Goal: Task Accomplishment & Management: Manage account settings

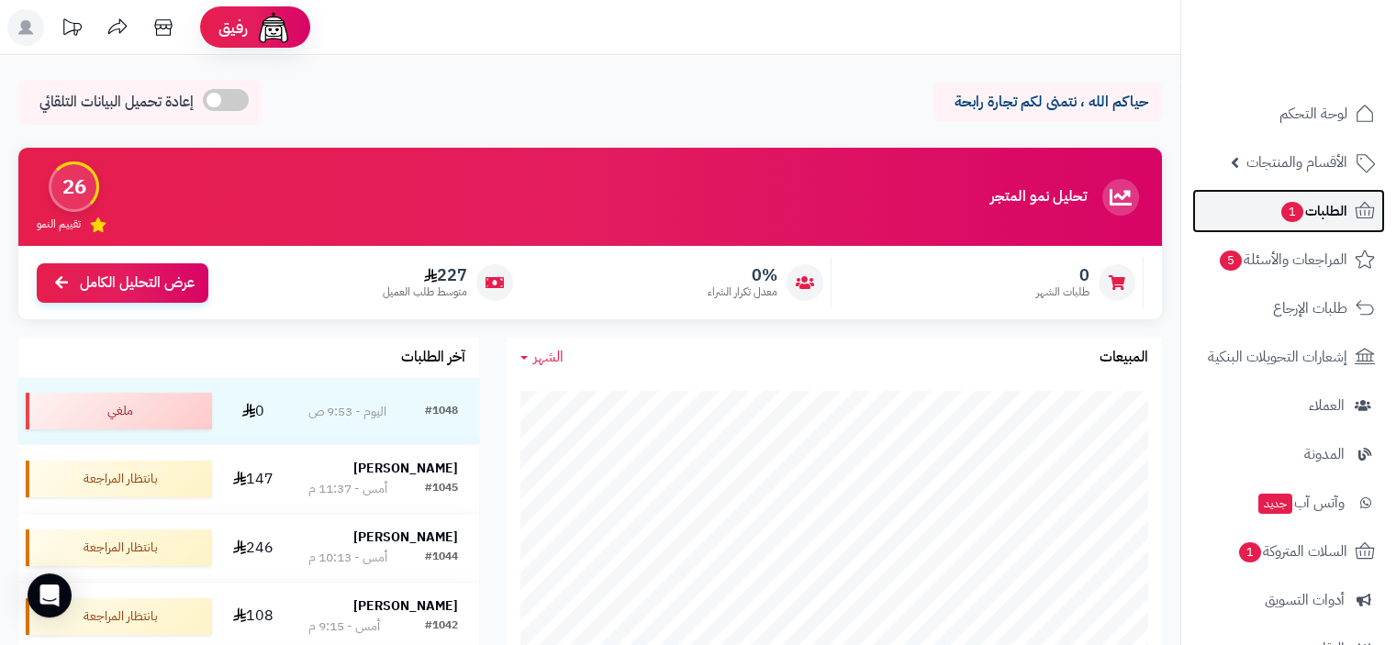
click at [1319, 209] on span "الطلبات 1" at bounding box center [1314, 211] width 68 height 26
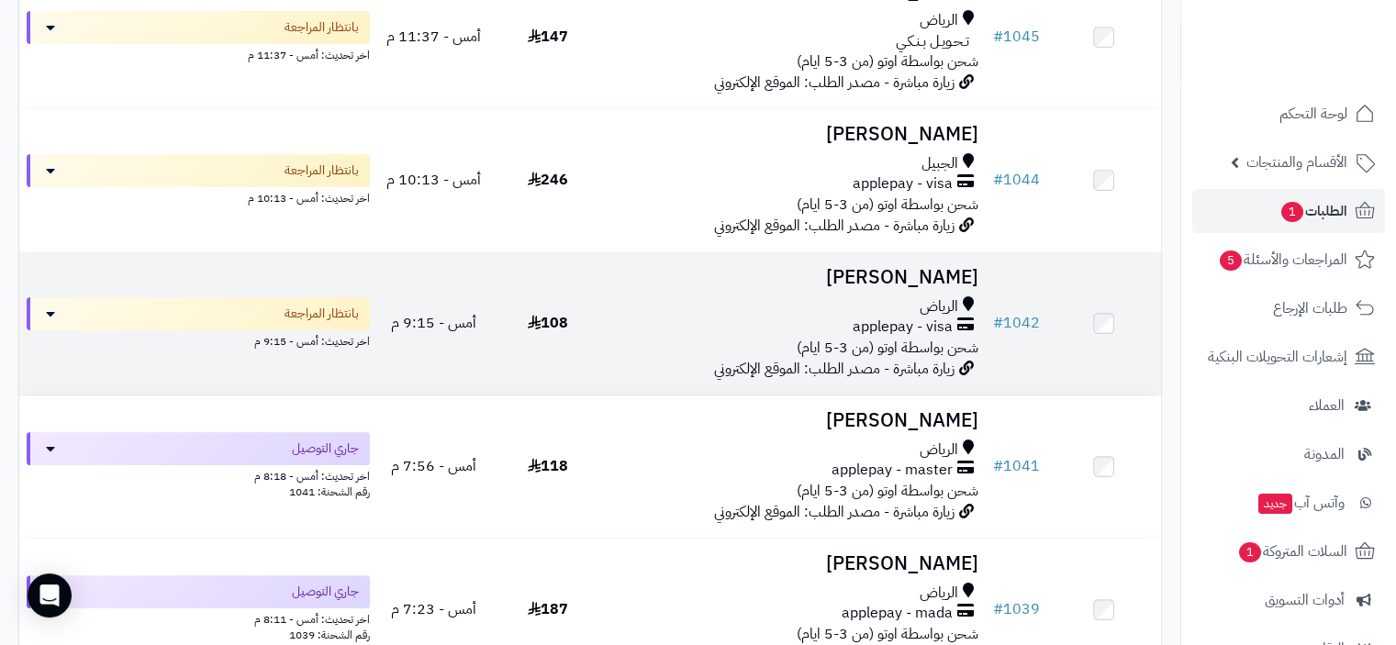
scroll to position [459, 0]
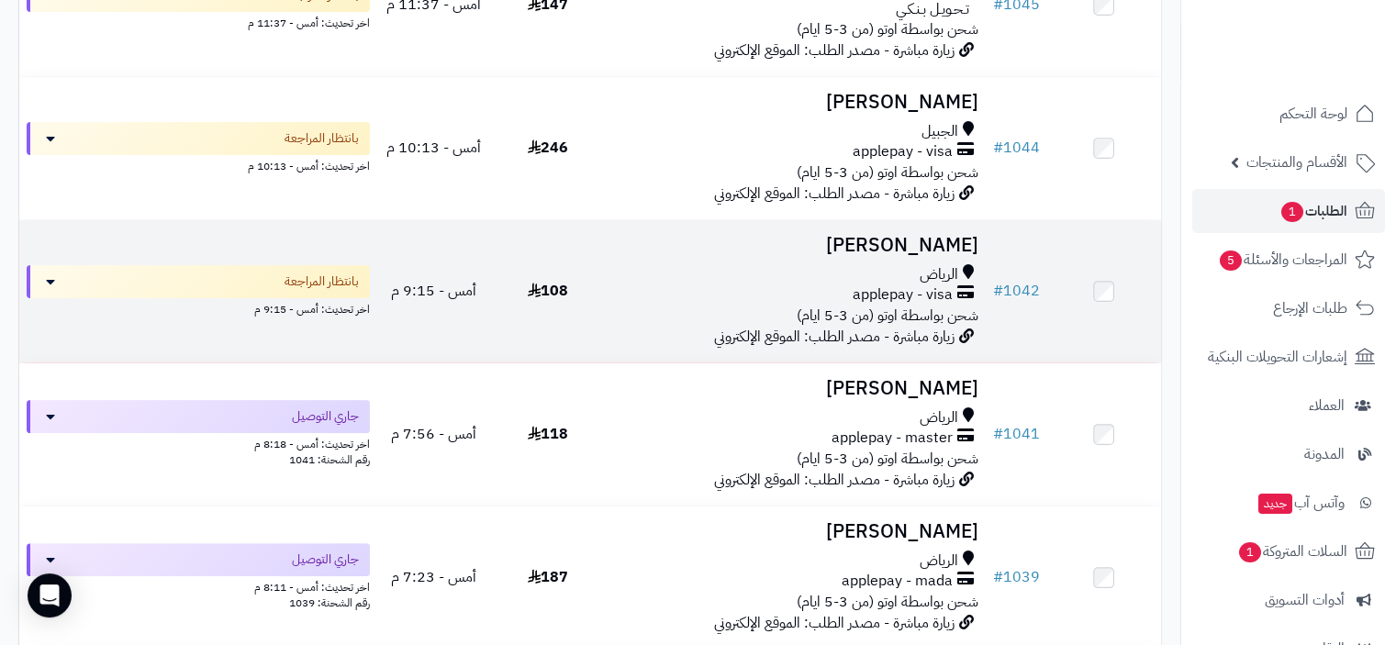
click at [898, 305] on span "شحن بواسطة اوتو (من 3-5 ايام)" at bounding box center [888, 316] width 182 height 22
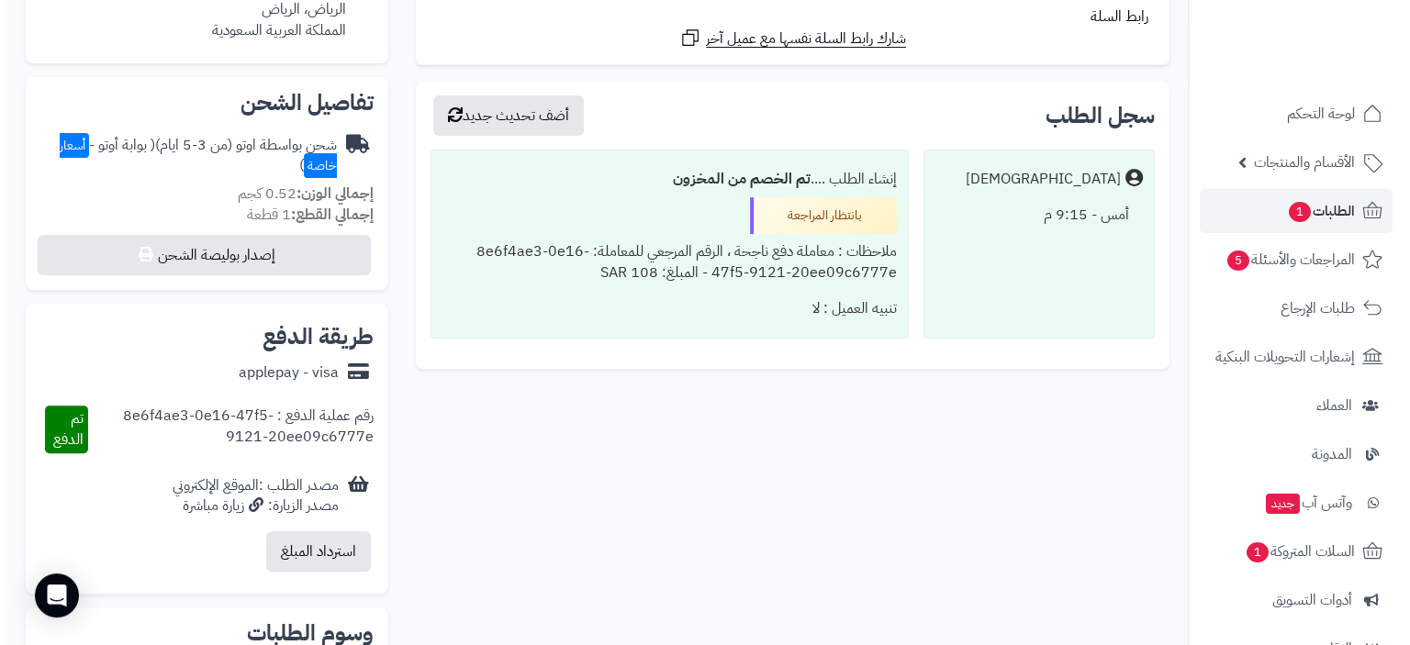
scroll to position [551, 0]
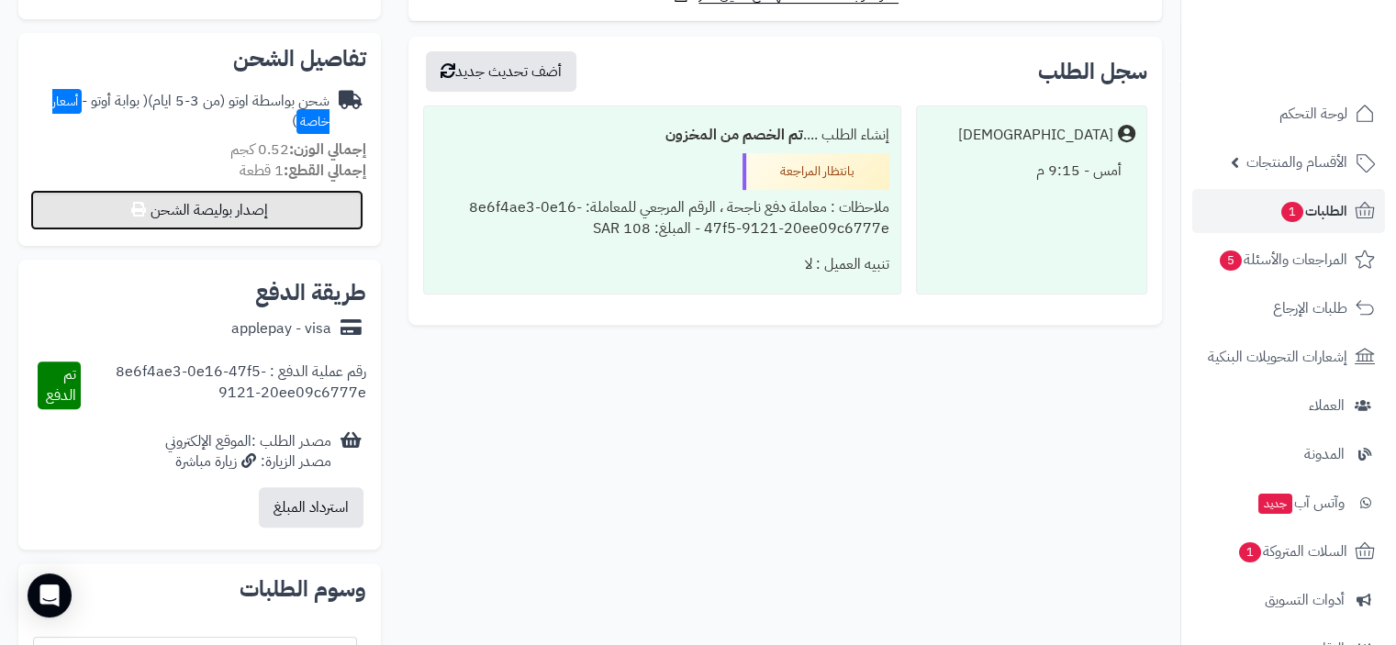
click at [235, 206] on button "إصدار بوليصة الشحن" at bounding box center [196, 210] width 333 height 40
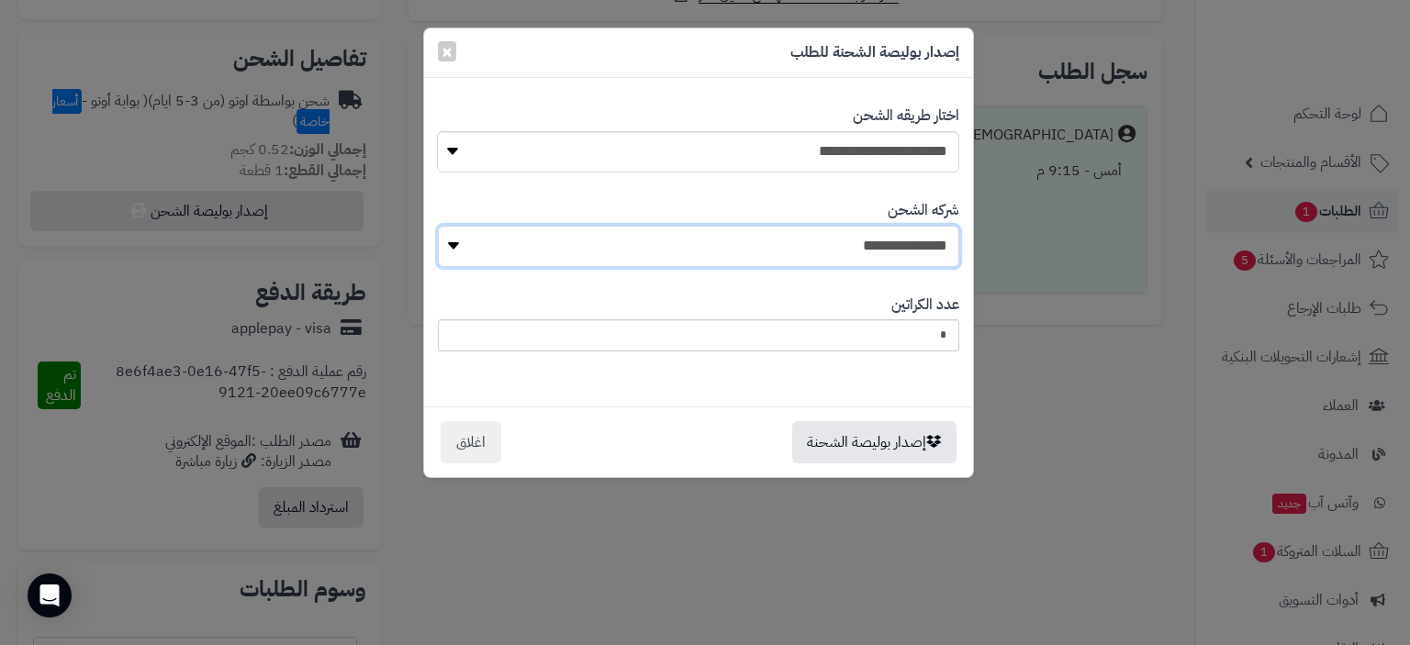
click at [881, 254] on select "**********" at bounding box center [698, 246] width 521 height 41
select select "****"
click at [443, 226] on select "**********" at bounding box center [698, 246] width 521 height 41
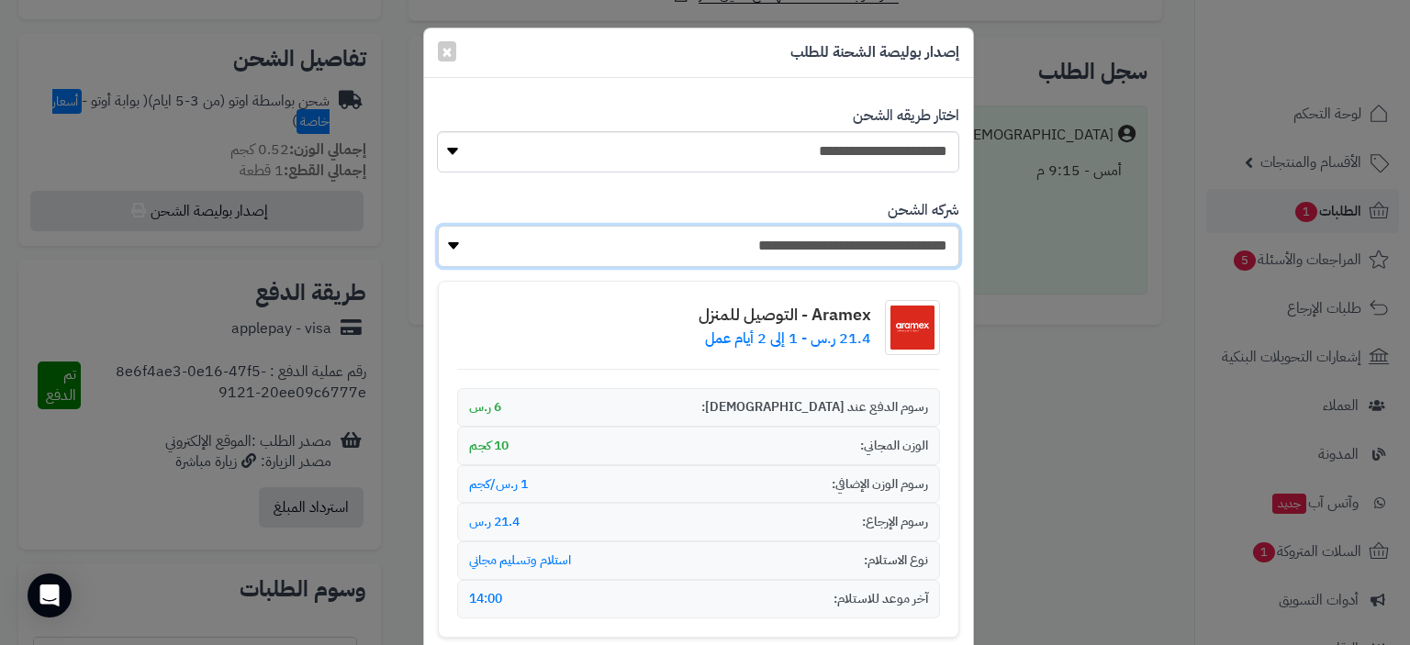
click at [459, 247] on select "**********" at bounding box center [698, 246] width 521 height 41
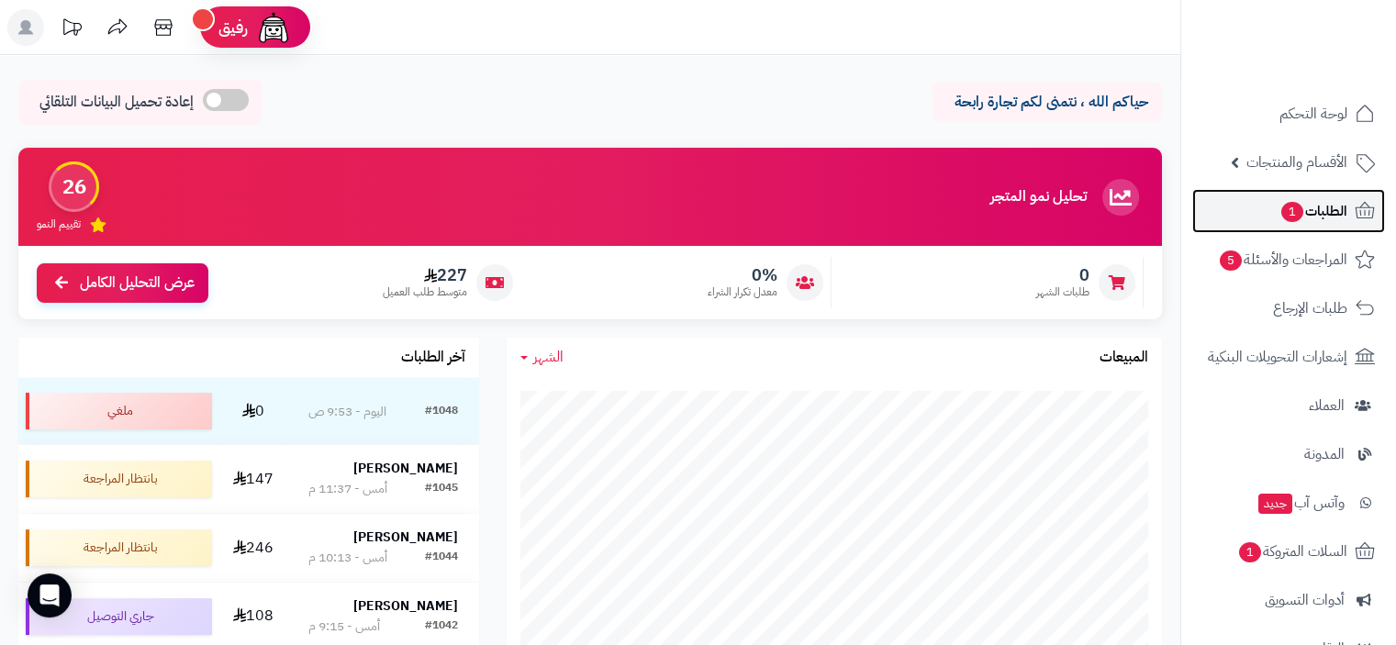
click at [1313, 211] on span "الطلبات 1" at bounding box center [1314, 211] width 68 height 26
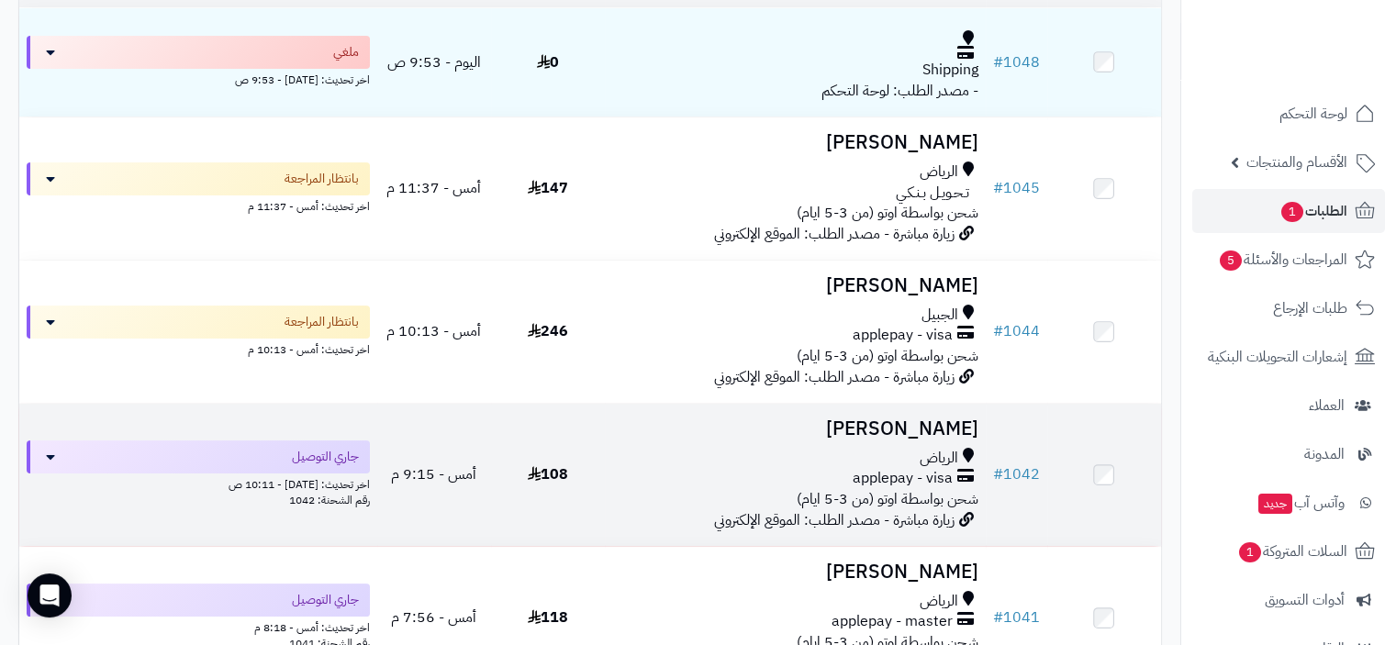
scroll to position [367, 0]
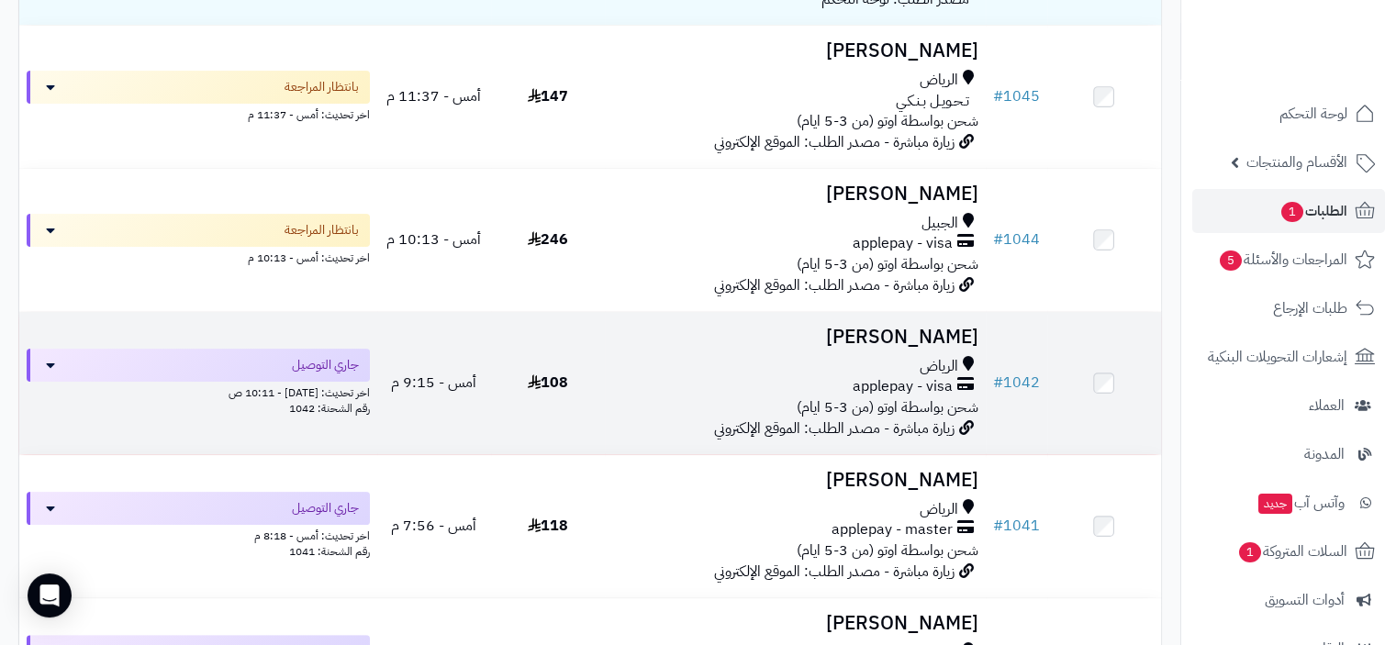
click at [869, 414] on span "شحن بواسطة اوتو (من 3-5 ايام)" at bounding box center [888, 408] width 182 height 22
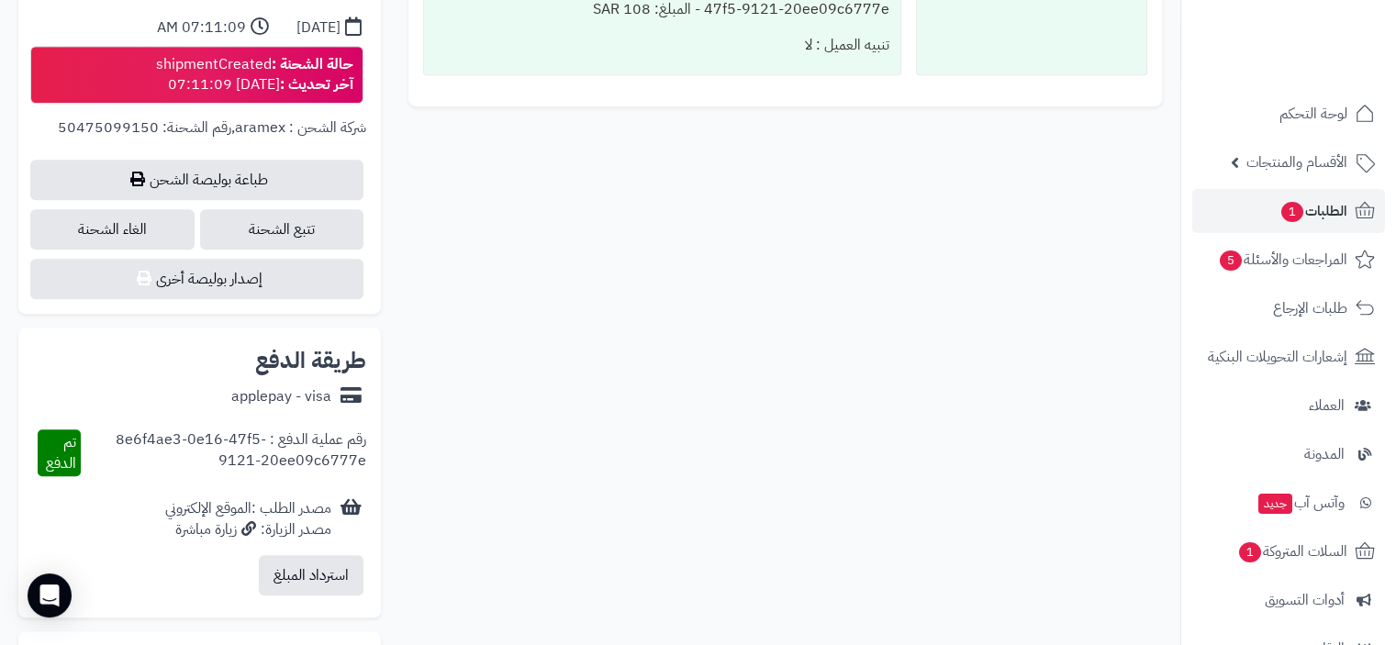
scroll to position [826, 0]
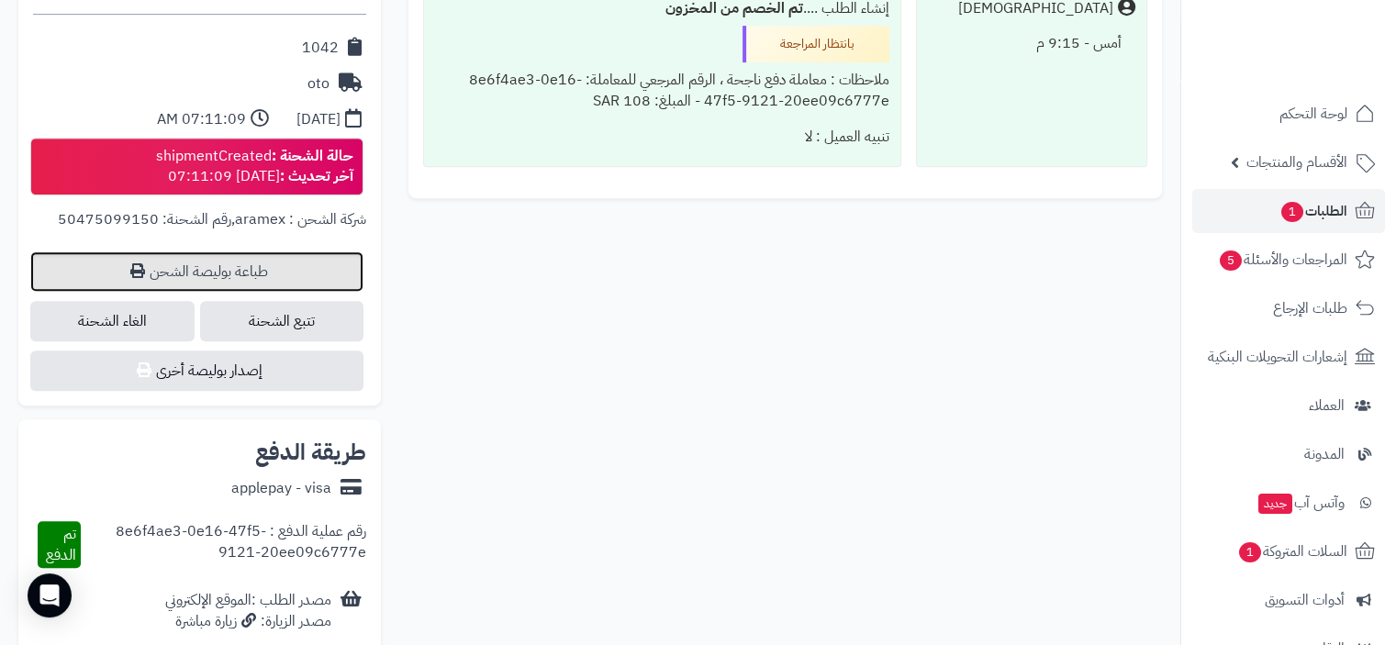
click at [268, 275] on link "طباعة بوليصة الشحن" at bounding box center [196, 271] width 333 height 40
click at [269, 276] on link "طباعة بوليصة الشحن" at bounding box center [196, 271] width 333 height 40
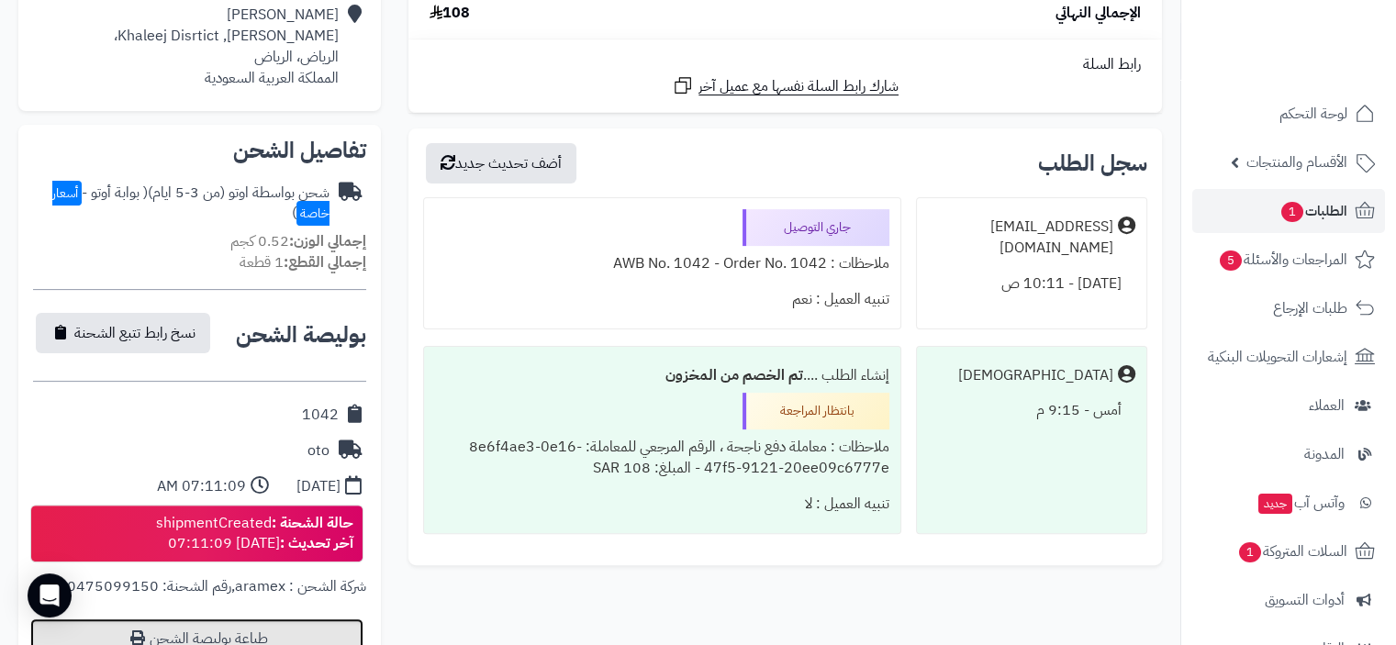
scroll to position [0, 0]
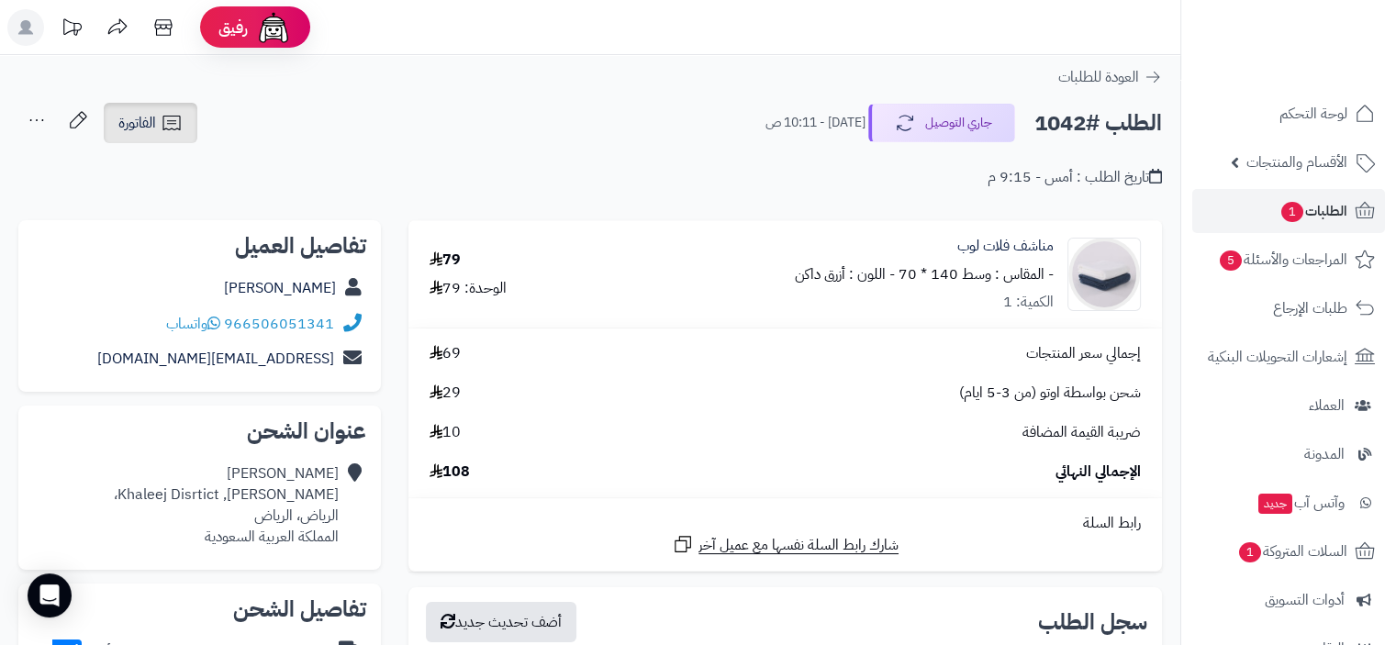
click at [157, 117] on link "الفاتورة" at bounding box center [151, 123] width 94 height 40
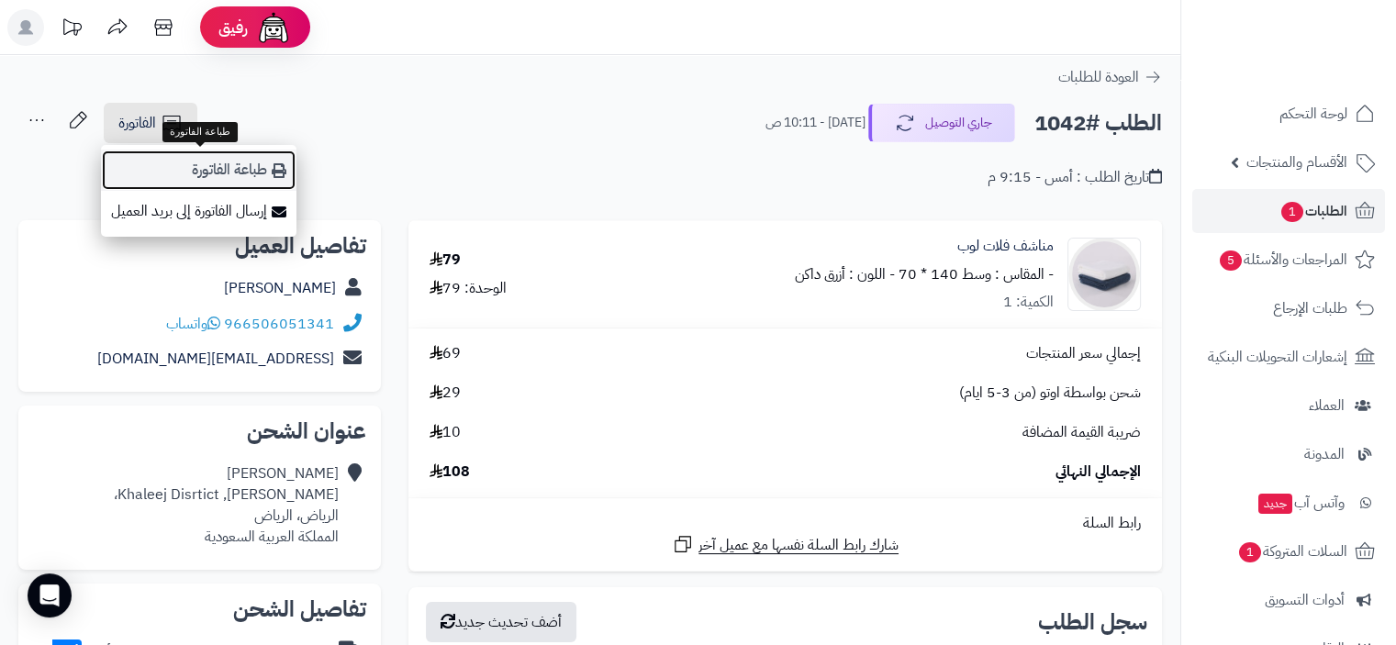
click at [254, 168] on link "طباعة الفاتورة" at bounding box center [199, 170] width 196 height 41
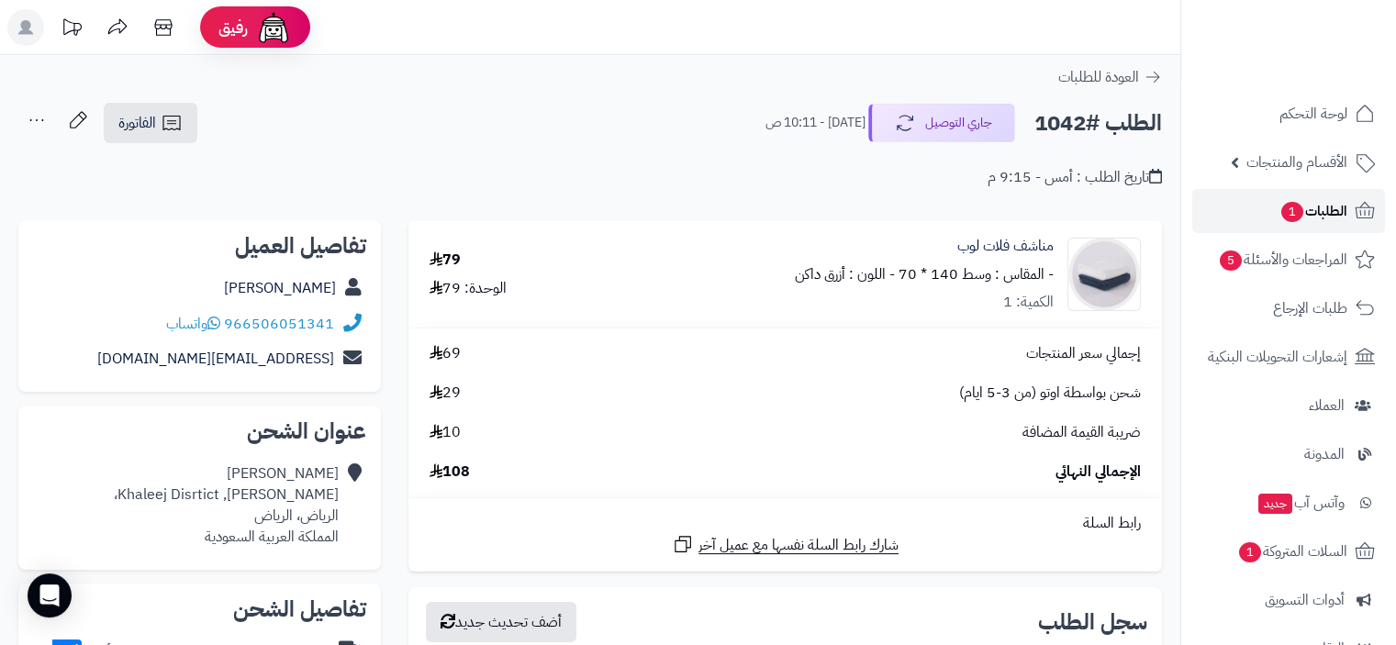
click at [1314, 213] on span "الطلبات 1" at bounding box center [1314, 211] width 68 height 26
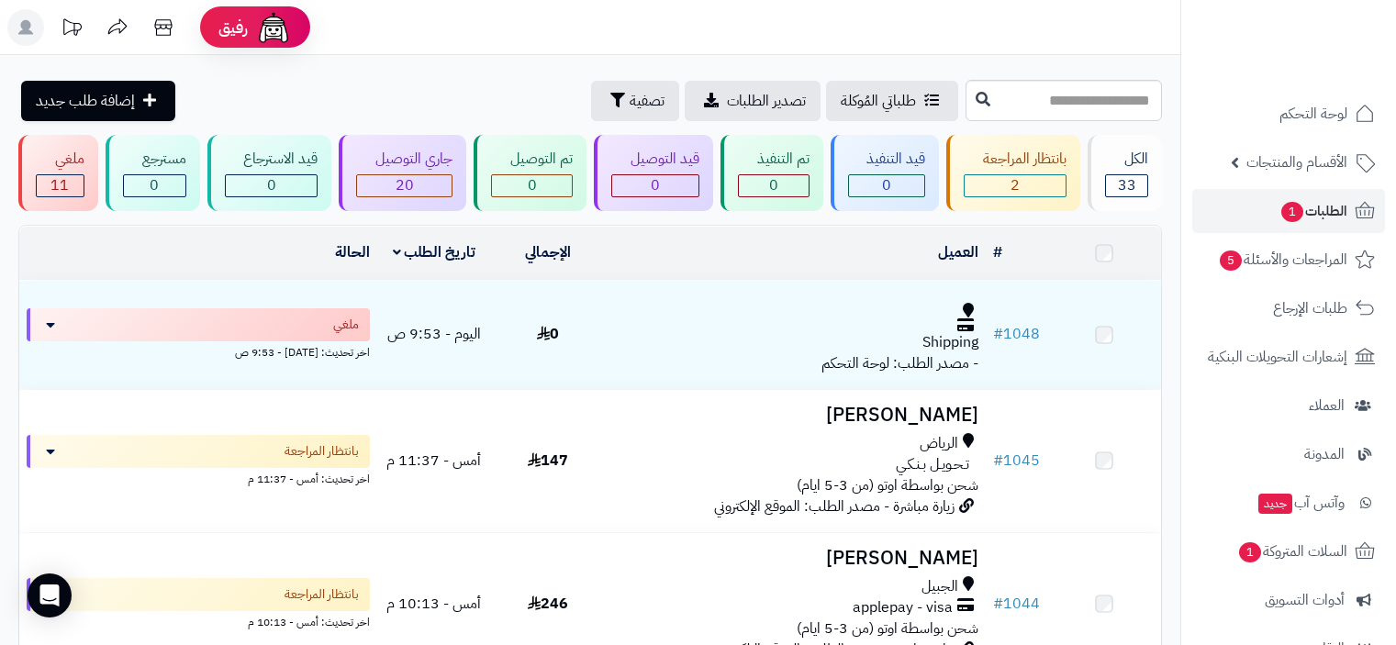
scroll to position [275, 0]
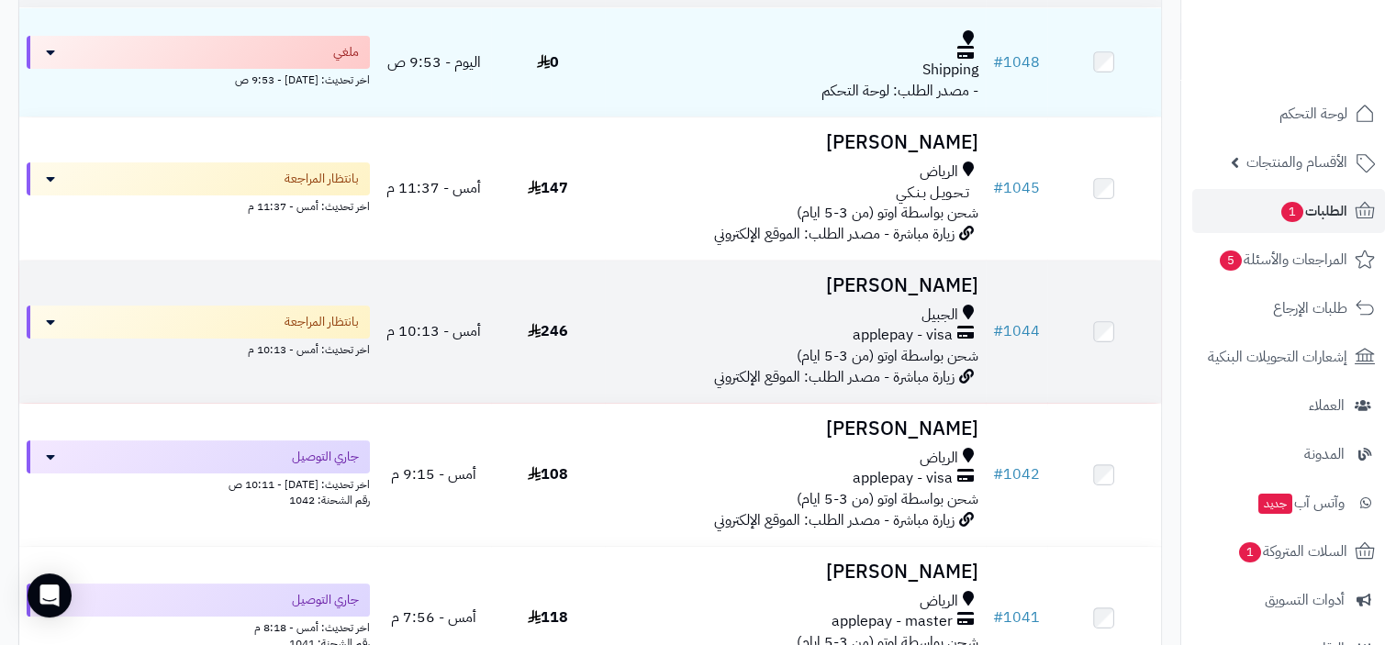
click at [757, 340] on div "applepay - visa" at bounding box center [794, 335] width 365 height 21
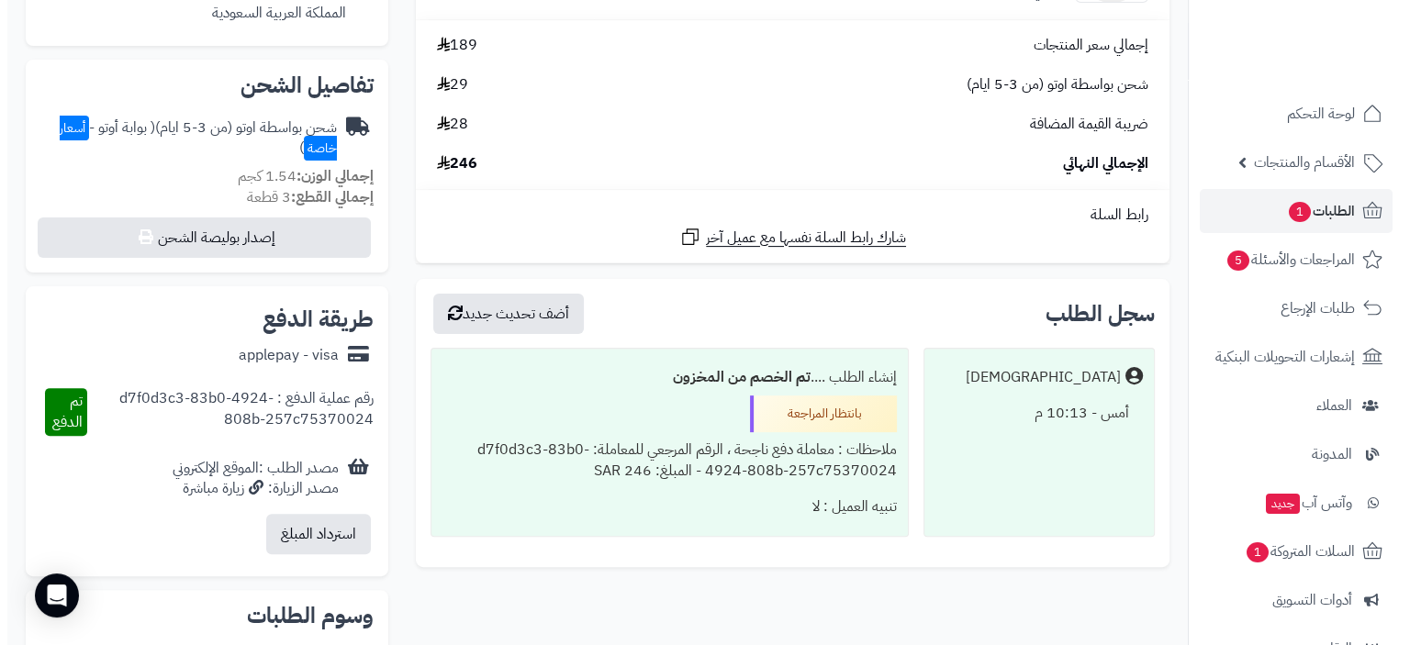
scroll to position [517, 0]
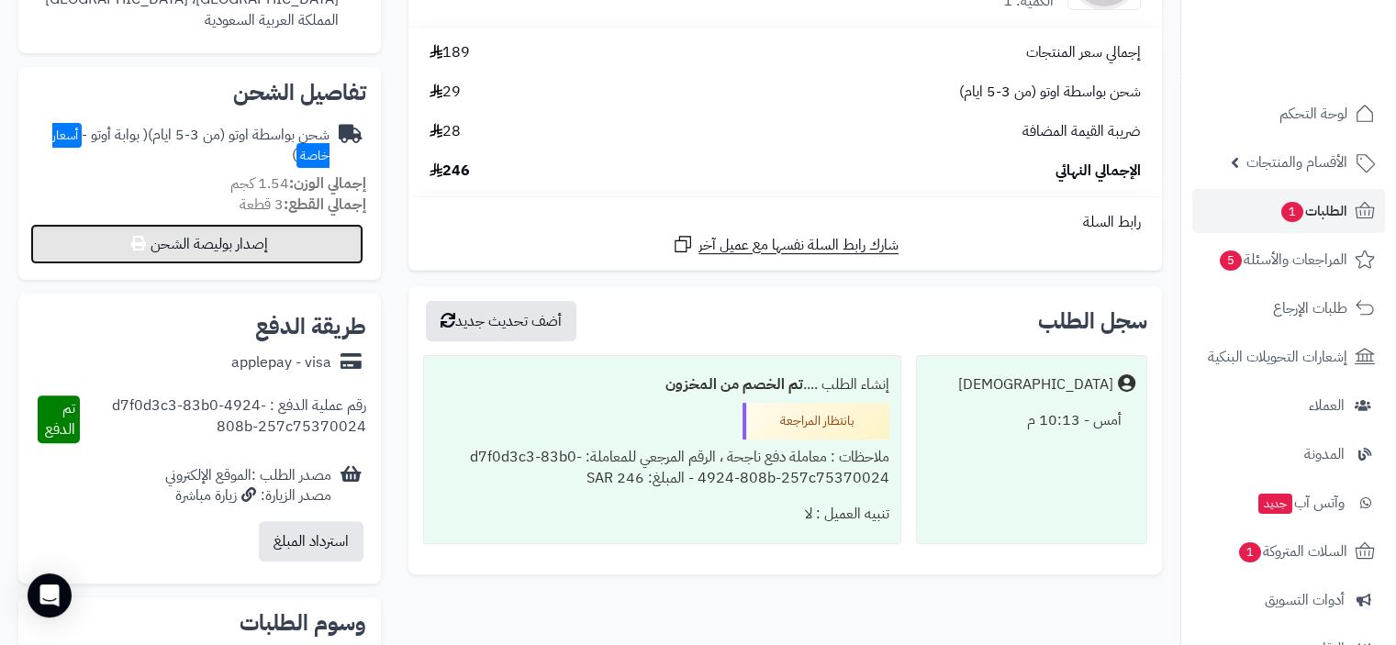
click at [242, 246] on button "إصدار بوليصة الشحن" at bounding box center [196, 244] width 333 height 40
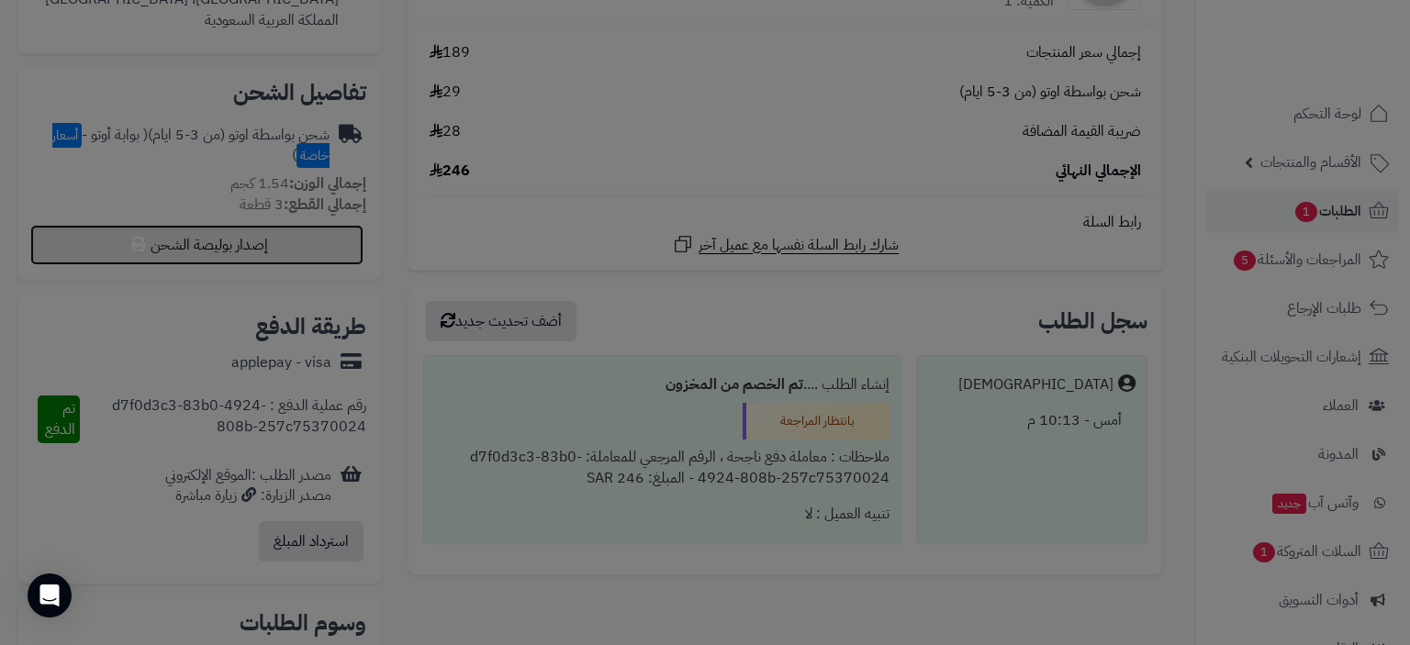
select select "***"
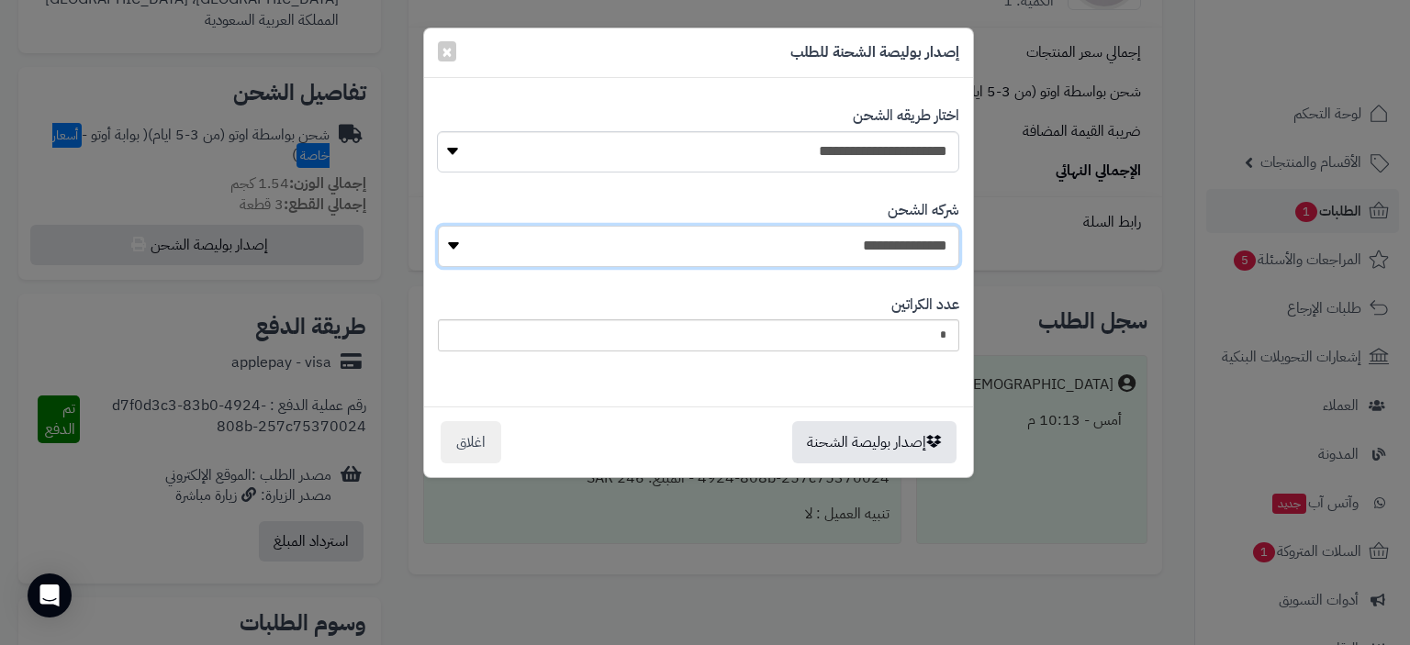
click at [881, 244] on select "**********" at bounding box center [698, 246] width 521 height 41
select select "****"
click at [443, 226] on select "**********" at bounding box center [698, 246] width 521 height 41
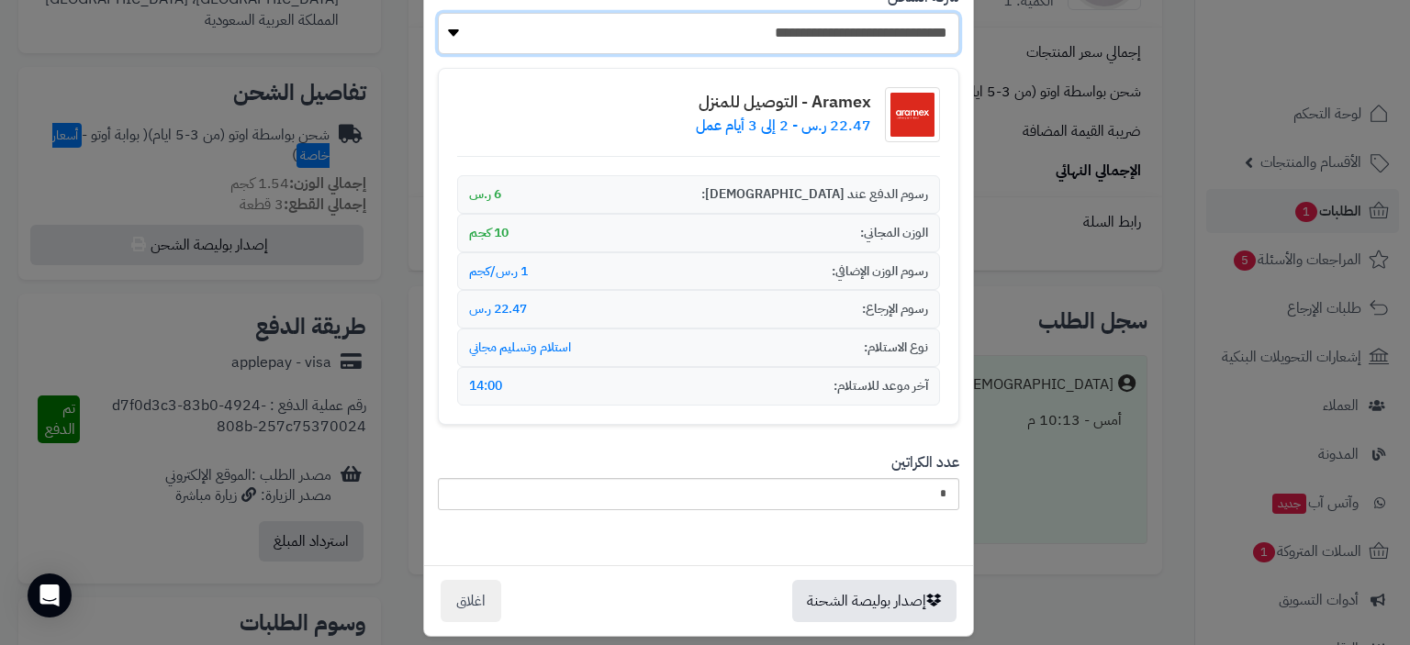
scroll to position [228, 0]
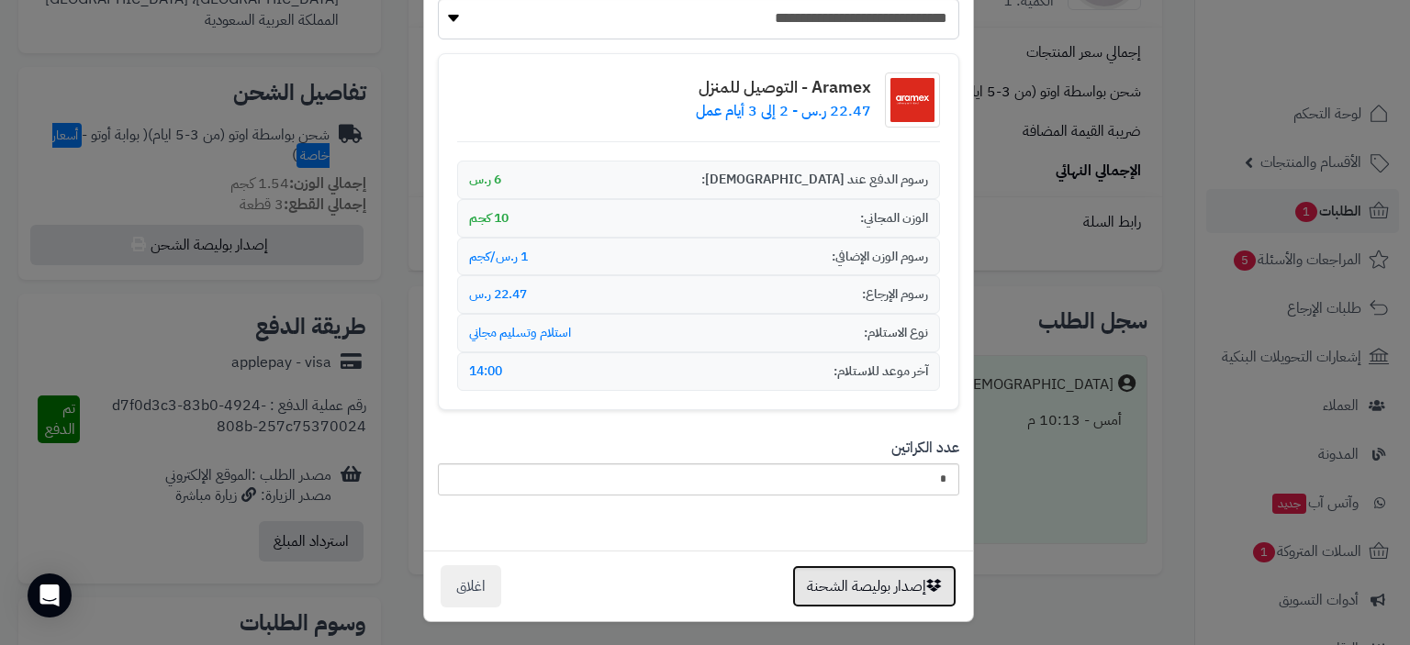
click at [883, 585] on button "إصدار بوليصة الشحنة" at bounding box center [874, 586] width 164 height 42
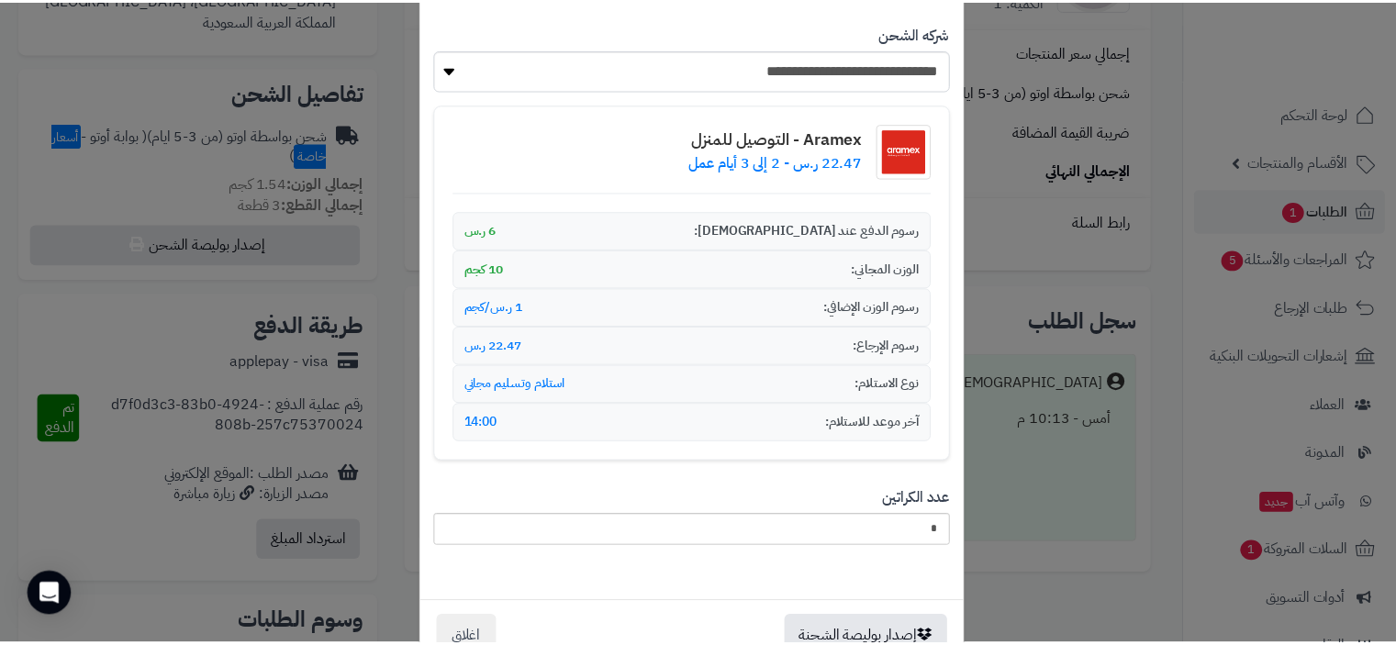
scroll to position [287, 0]
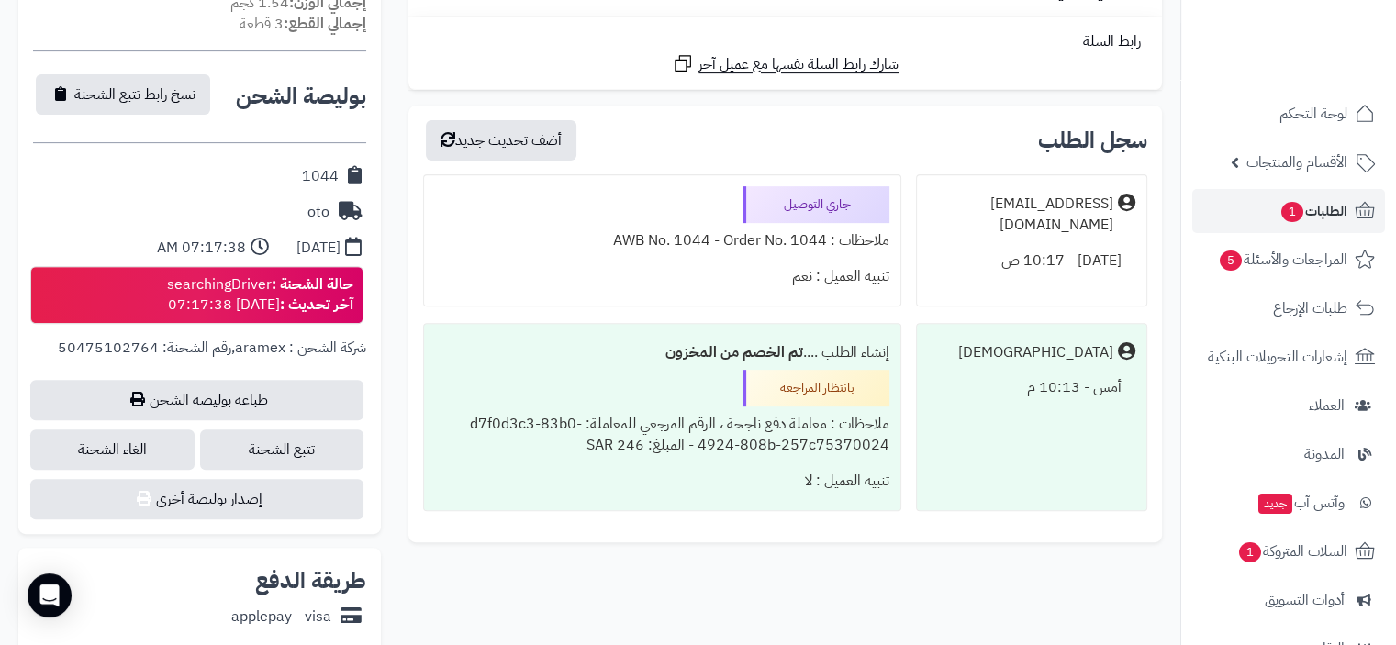
scroll to position [700, 0]
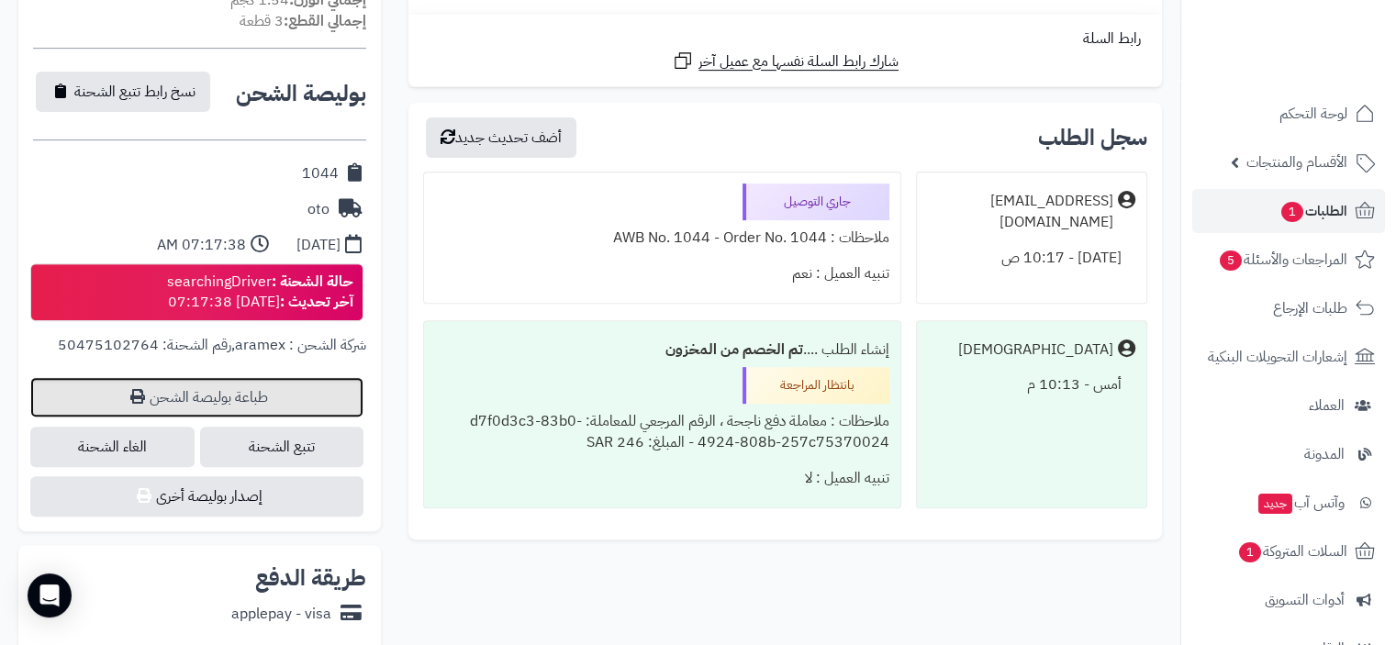
click at [273, 397] on link "طباعة بوليصة الشحن" at bounding box center [196, 397] width 333 height 40
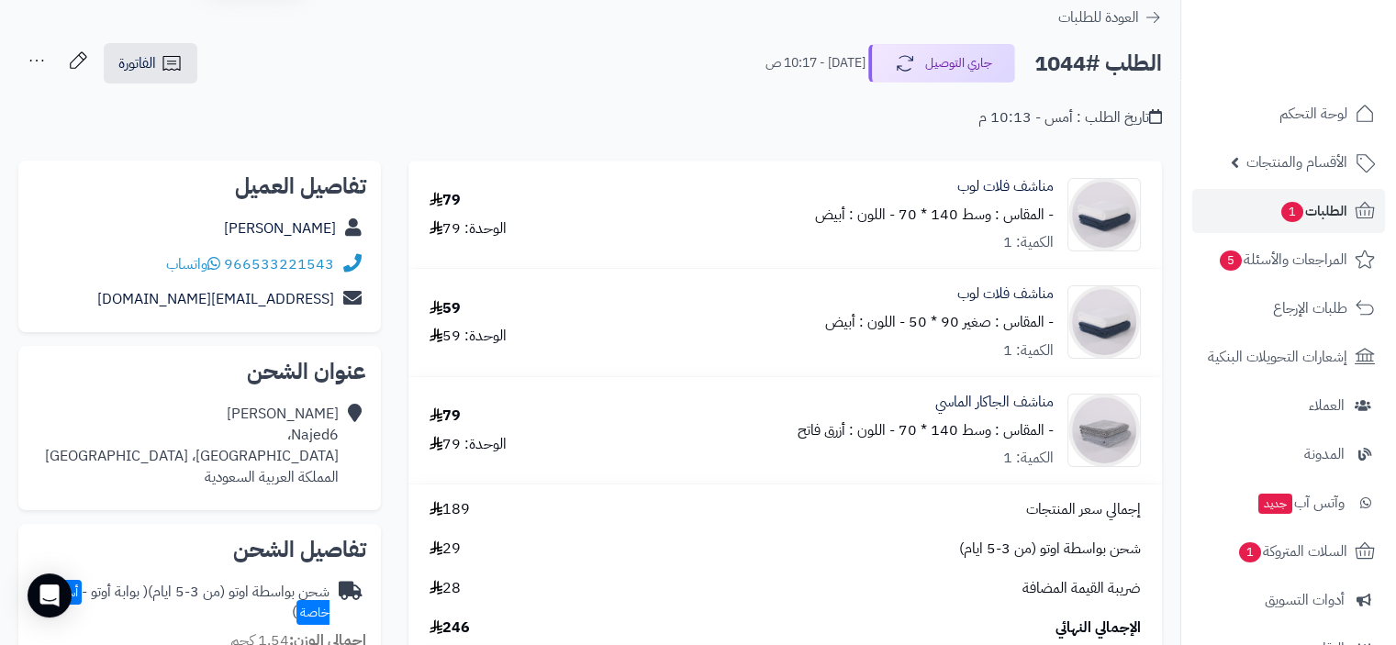
scroll to position [0, 0]
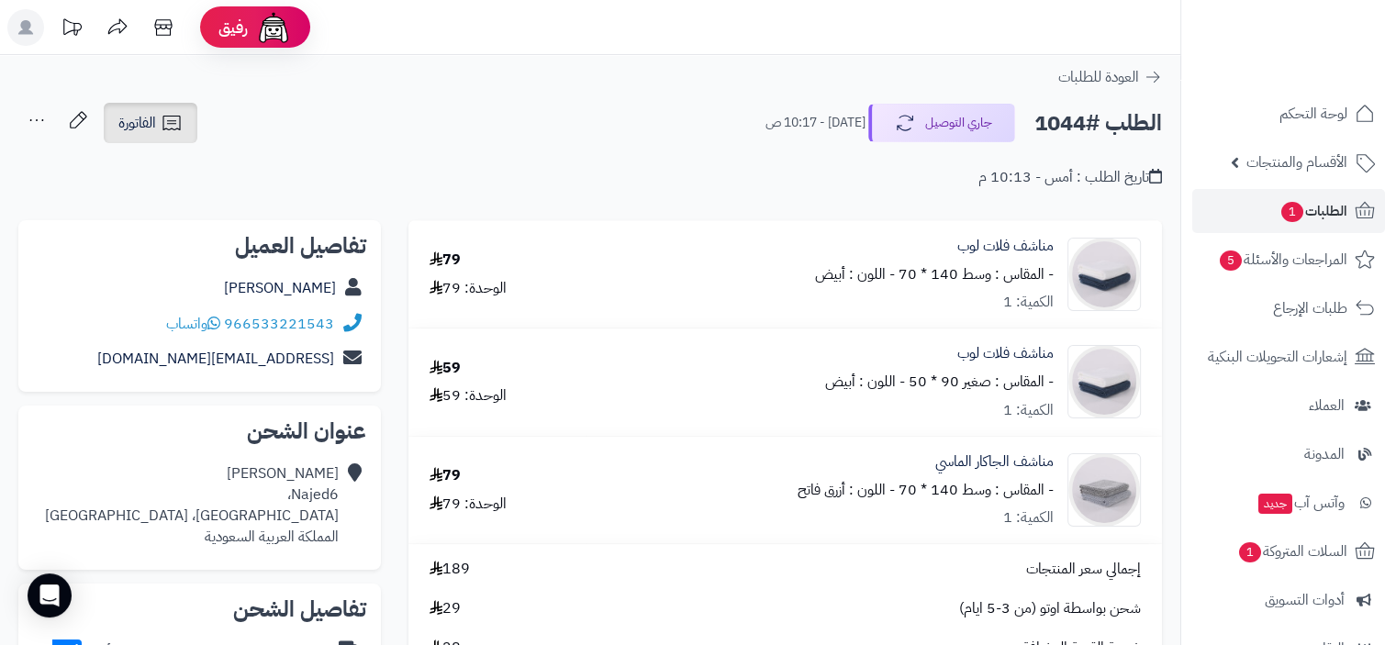
click at [163, 119] on icon at bounding box center [170, 123] width 17 height 15
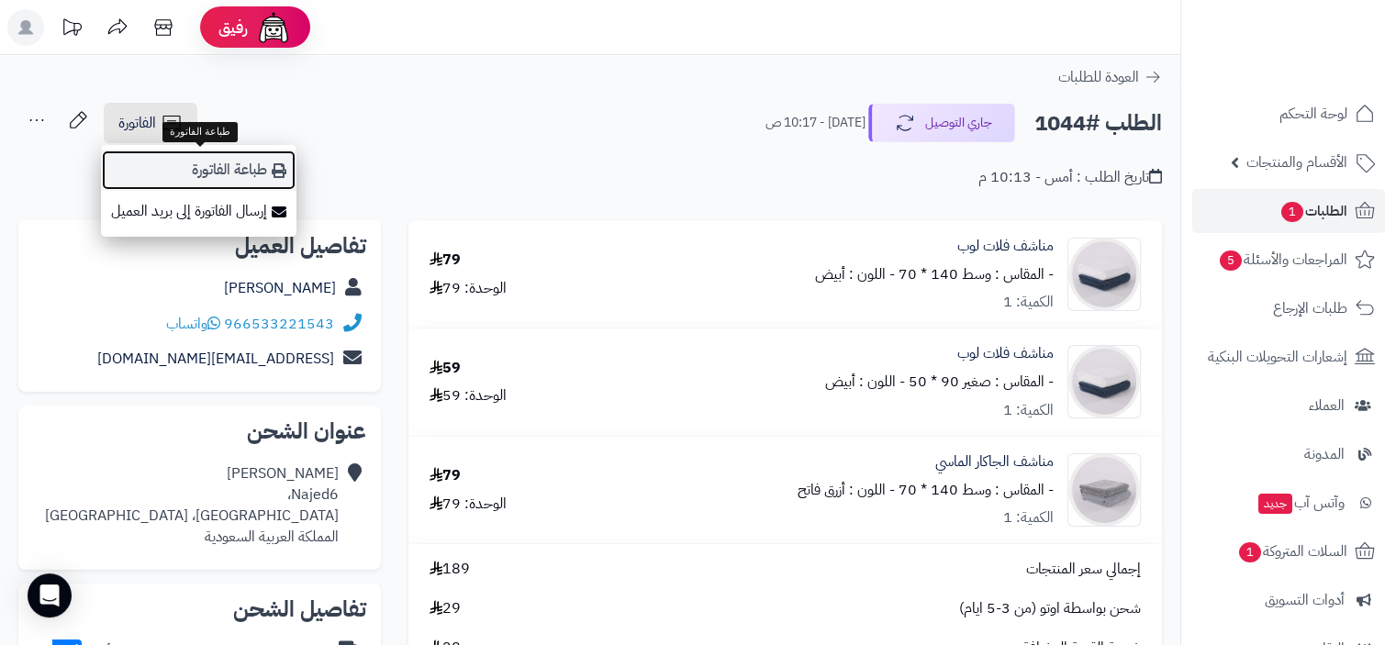
click at [230, 172] on link "طباعة الفاتورة" at bounding box center [199, 170] width 196 height 41
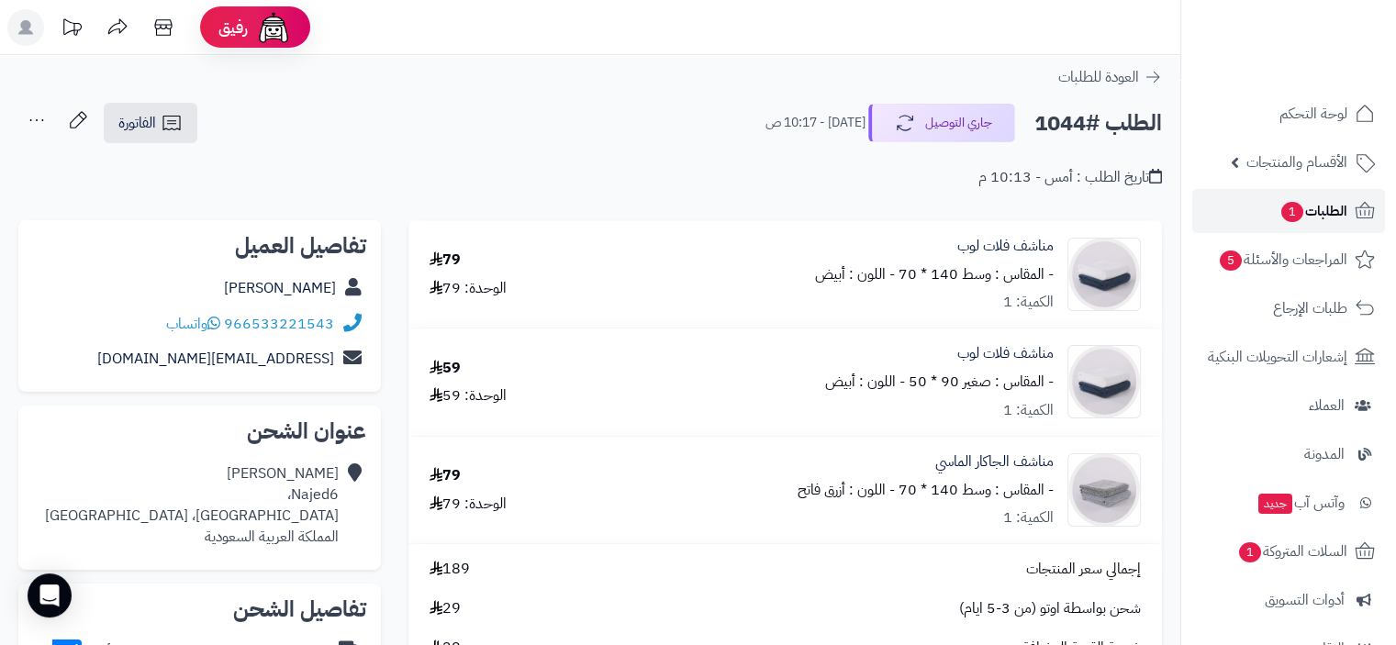
click at [1301, 212] on span "1" at bounding box center [1292, 212] width 22 height 20
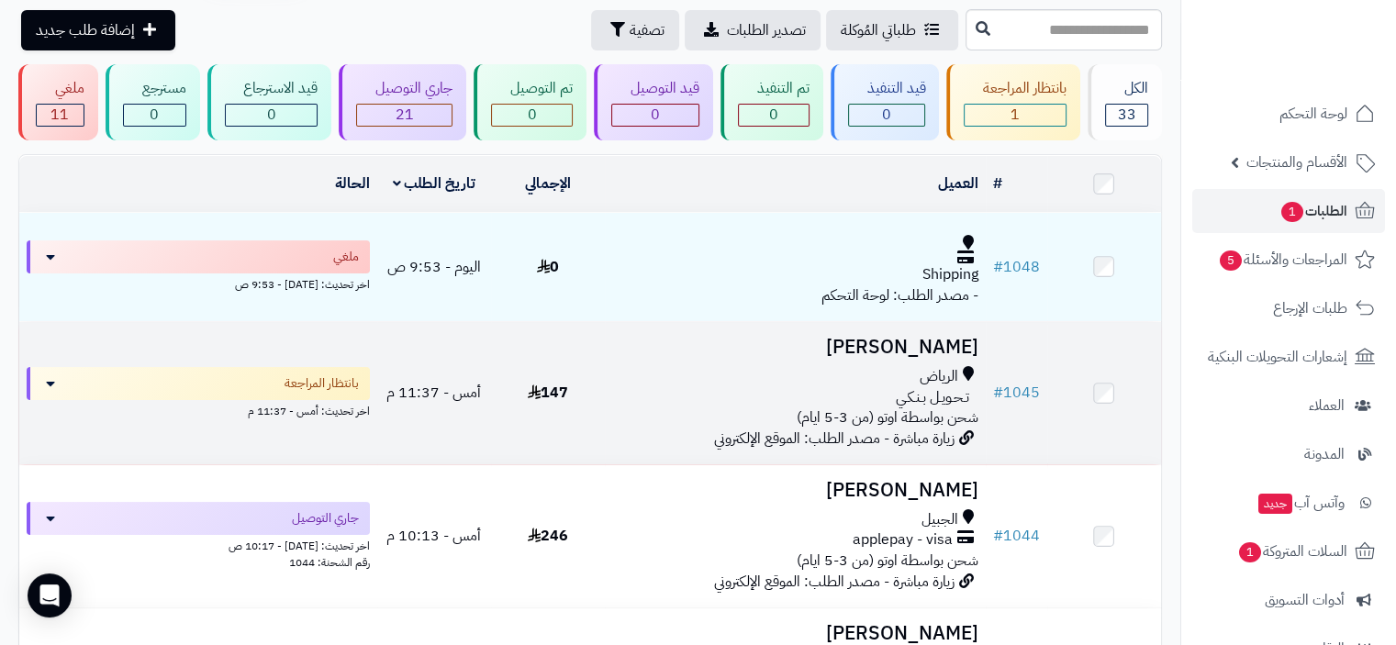
scroll to position [92, 0]
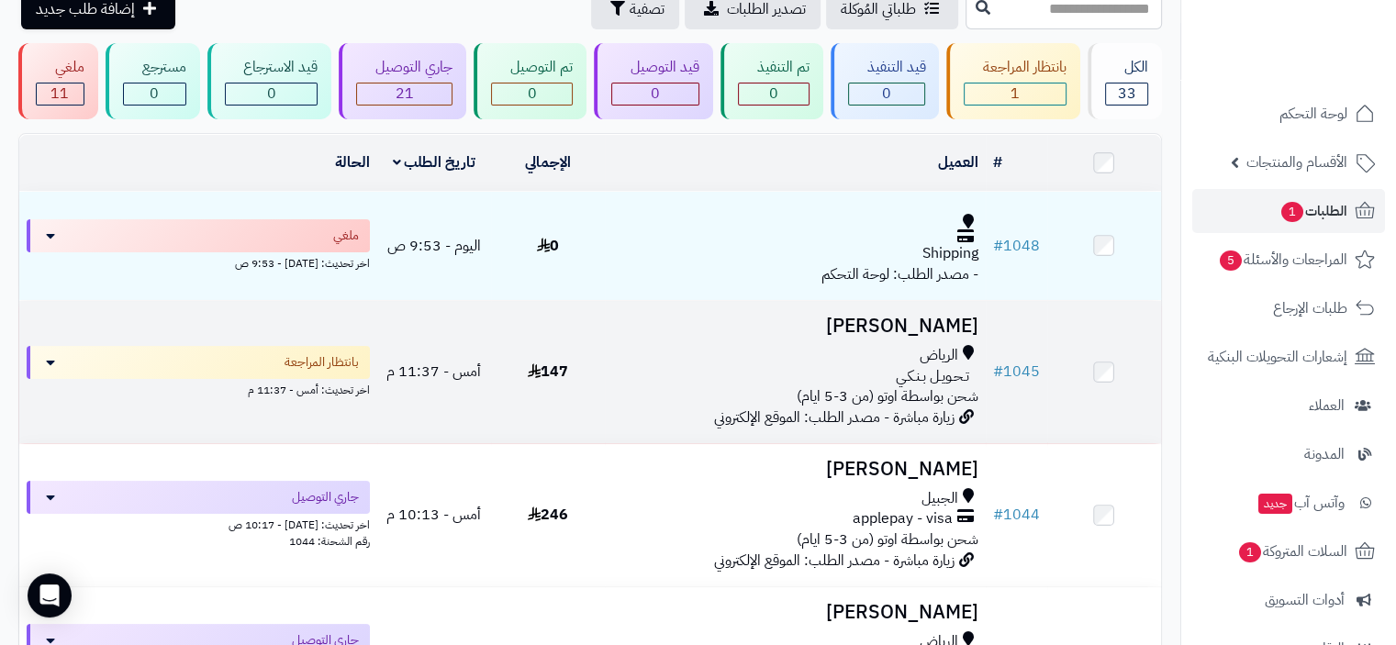
click at [820, 380] on div "تـحـويـل بـنـكـي" at bounding box center [794, 376] width 365 height 21
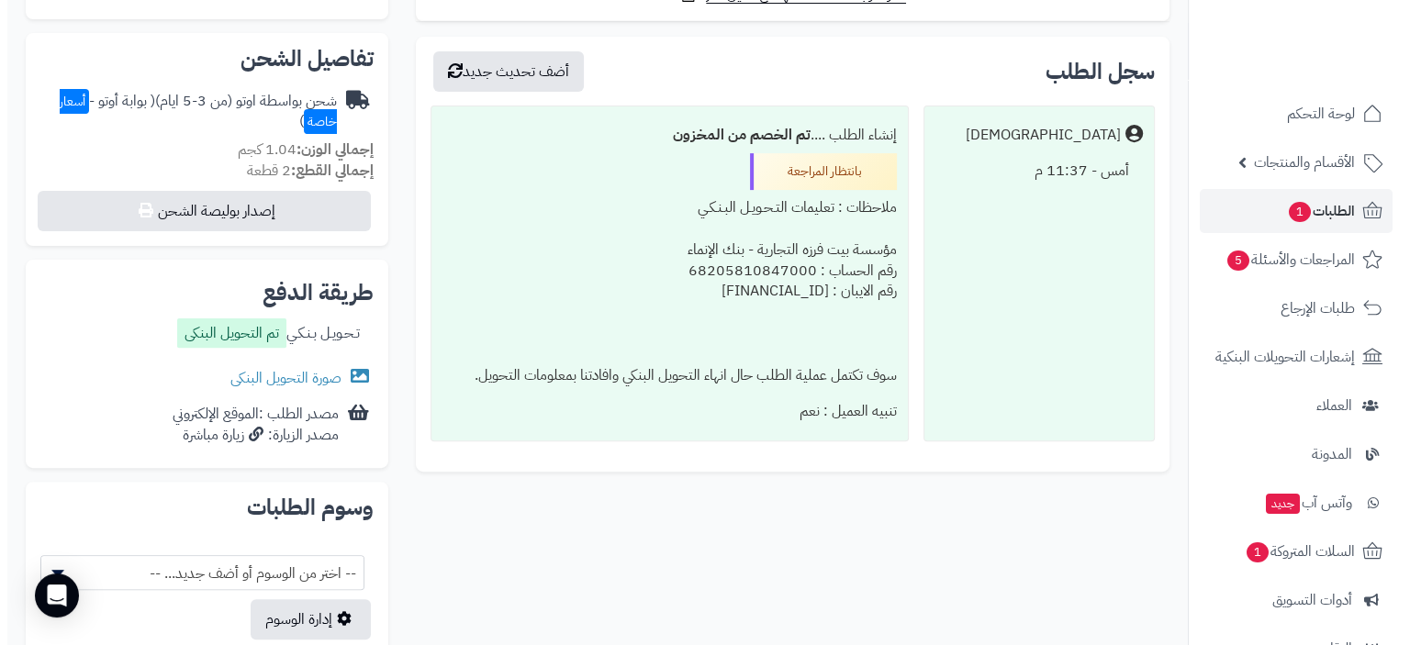
scroll to position [367, 0]
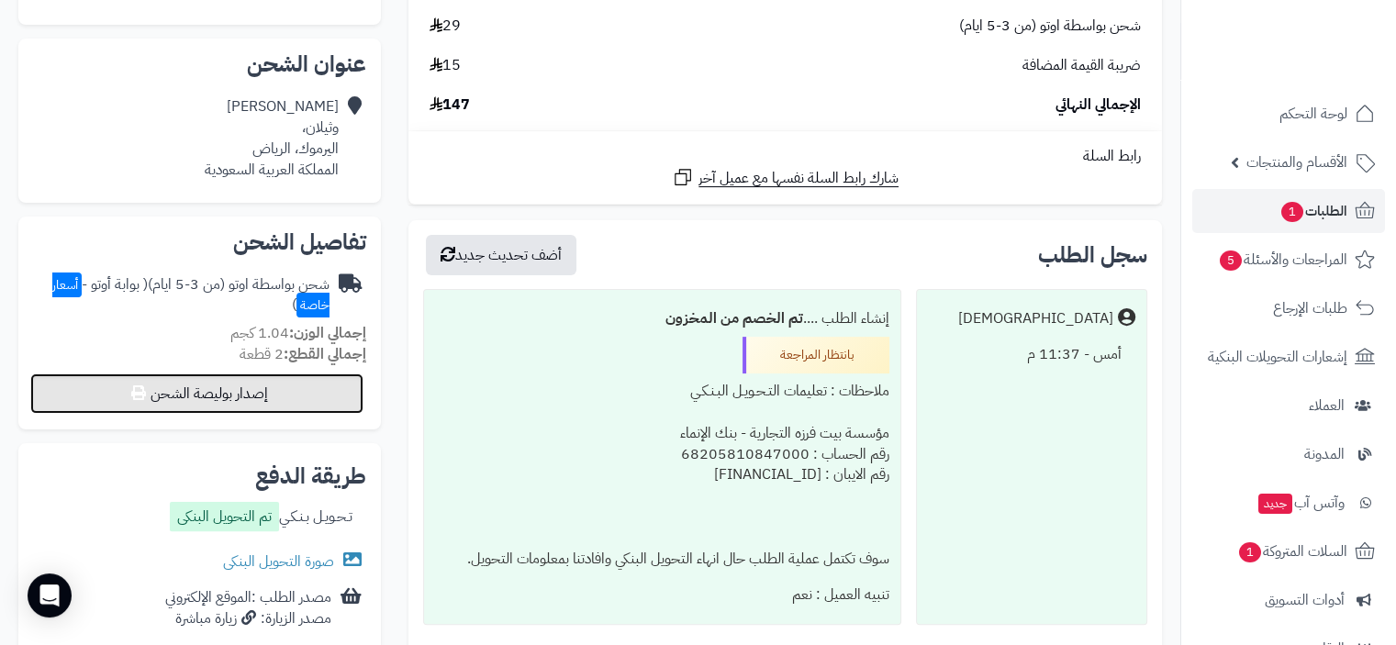
click at [299, 388] on button "إصدار بوليصة الشحن" at bounding box center [196, 394] width 333 height 40
select select "***"
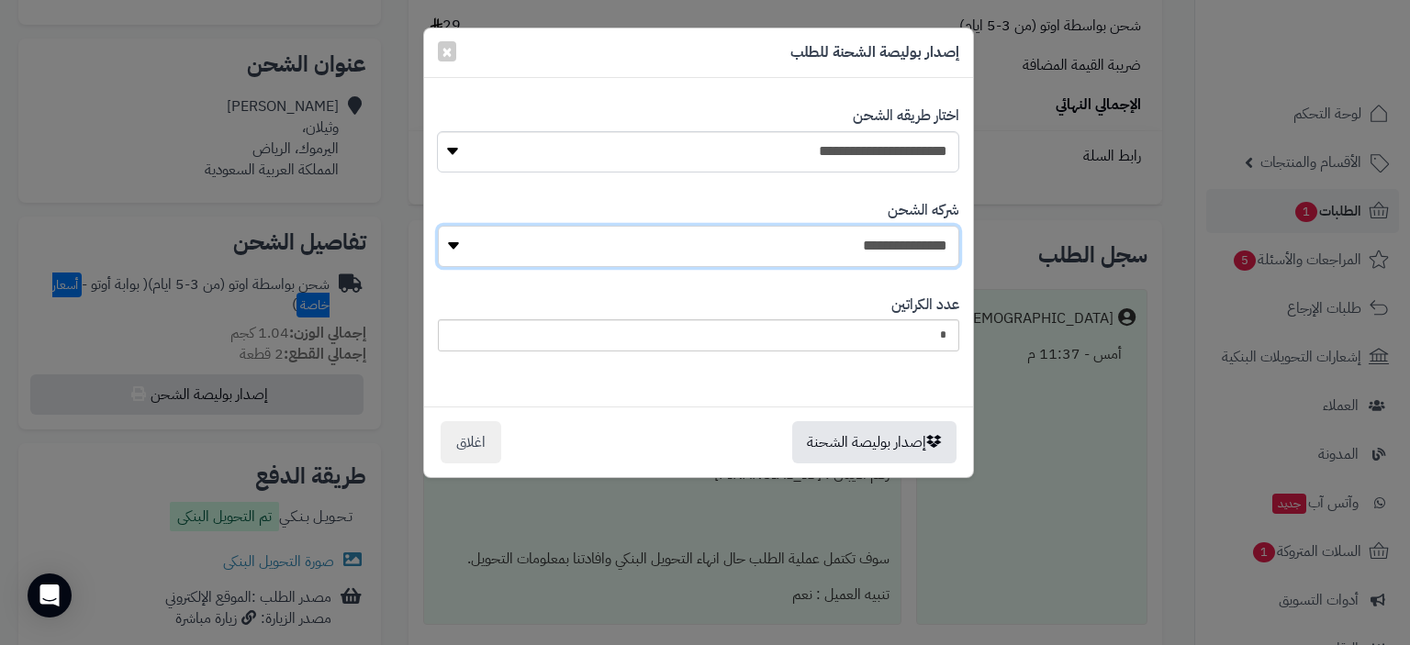
click at [854, 252] on select "**********" at bounding box center [698, 246] width 521 height 41
select select "****"
click at [443, 226] on select "**********" at bounding box center [698, 246] width 521 height 41
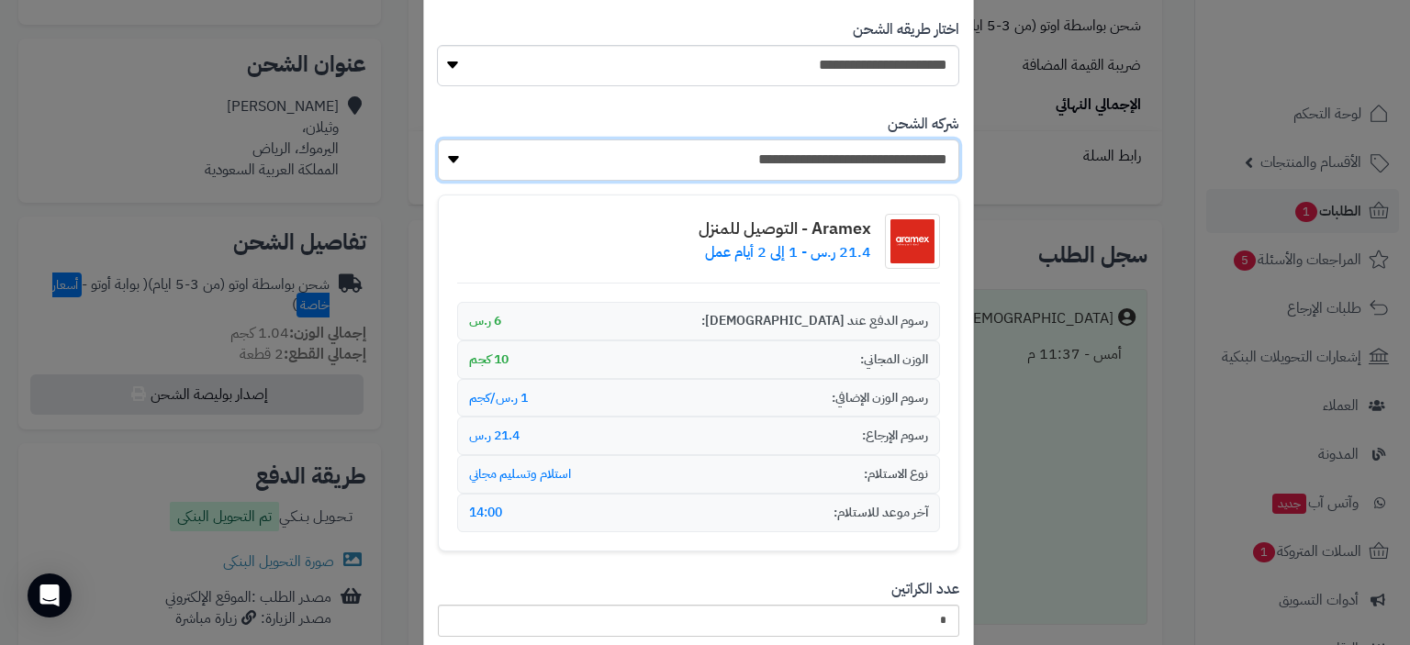
scroll to position [228, 0]
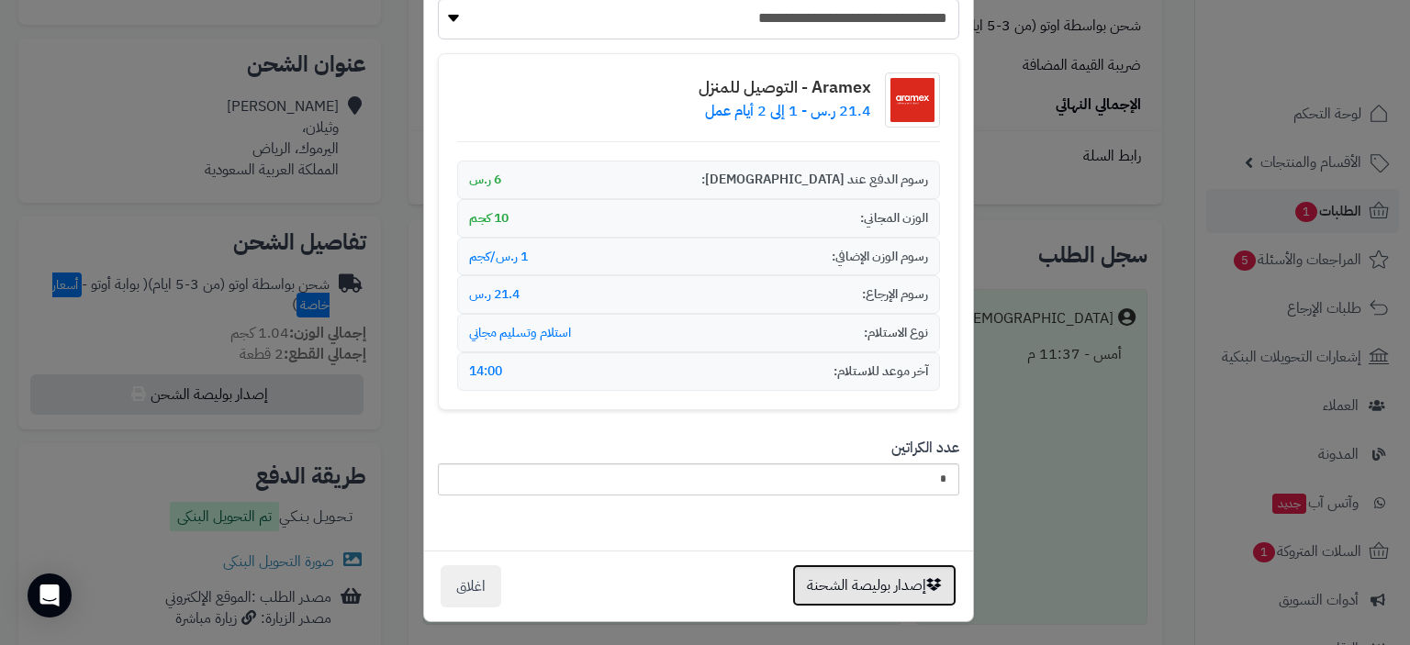
click at [872, 584] on button "إصدار بوليصة الشحنة" at bounding box center [874, 585] width 164 height 42
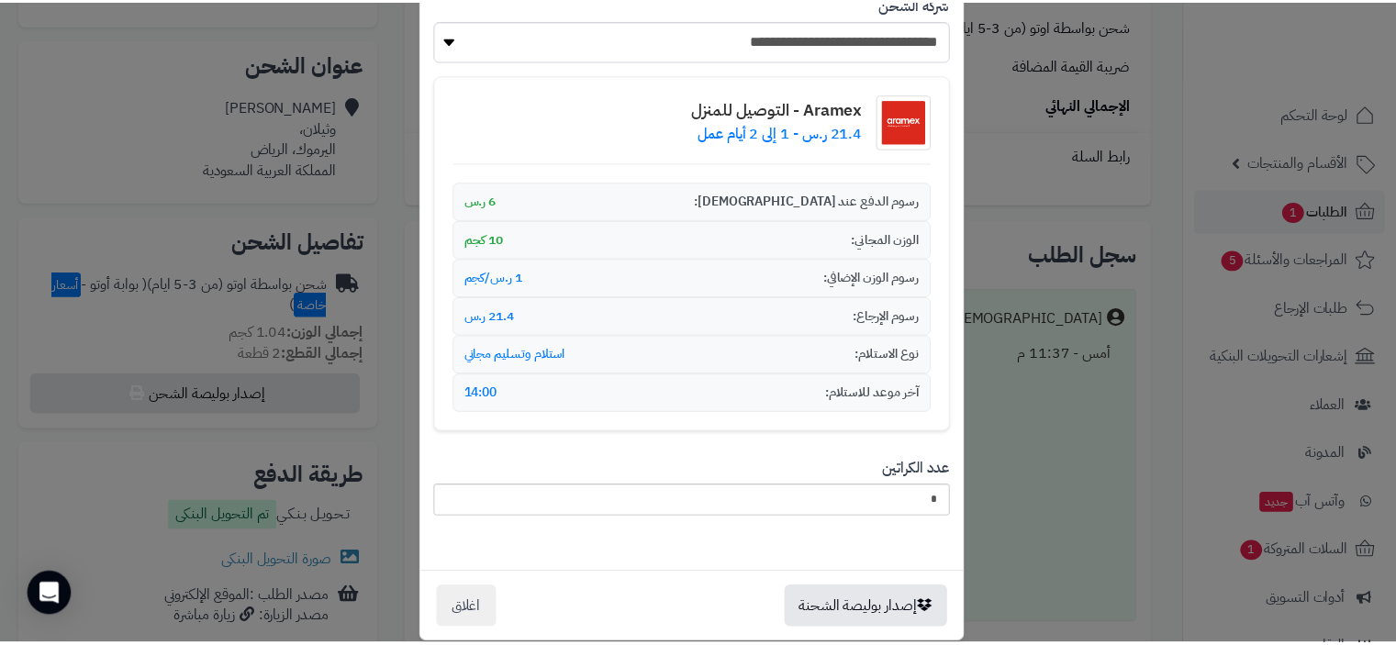
scroll to position [287, 0]
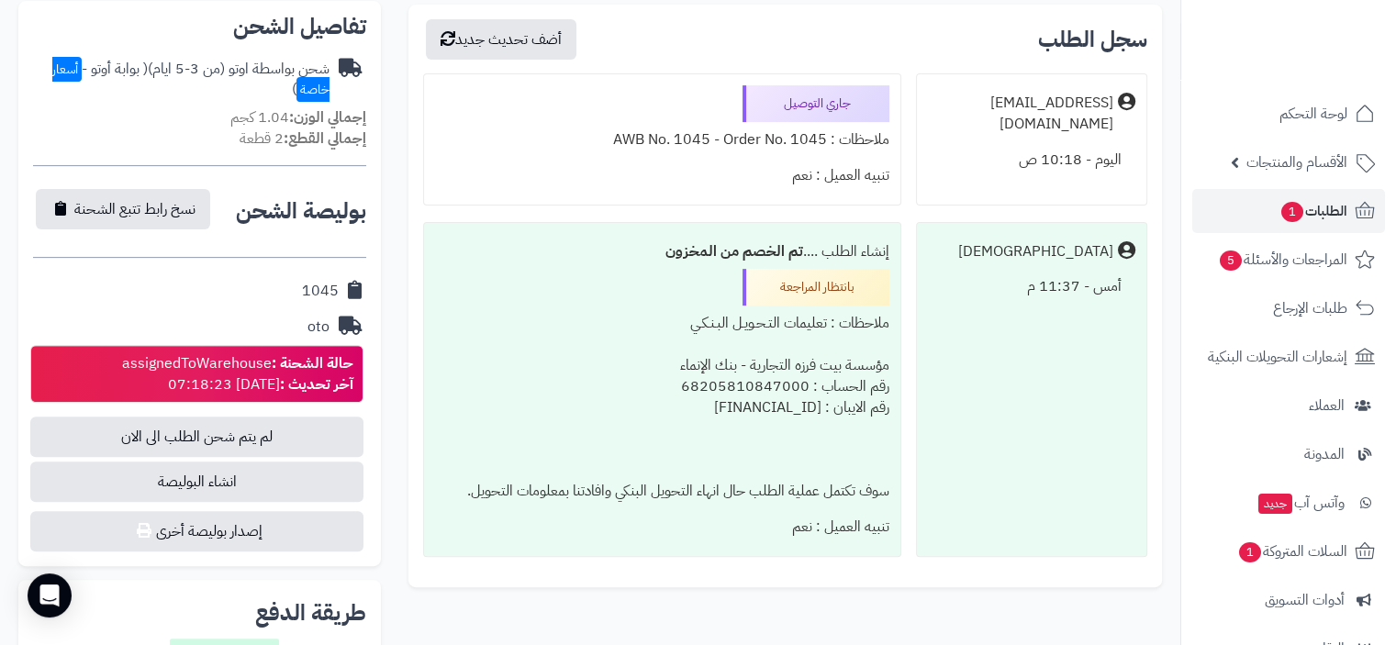
scroll to position [551, 0]
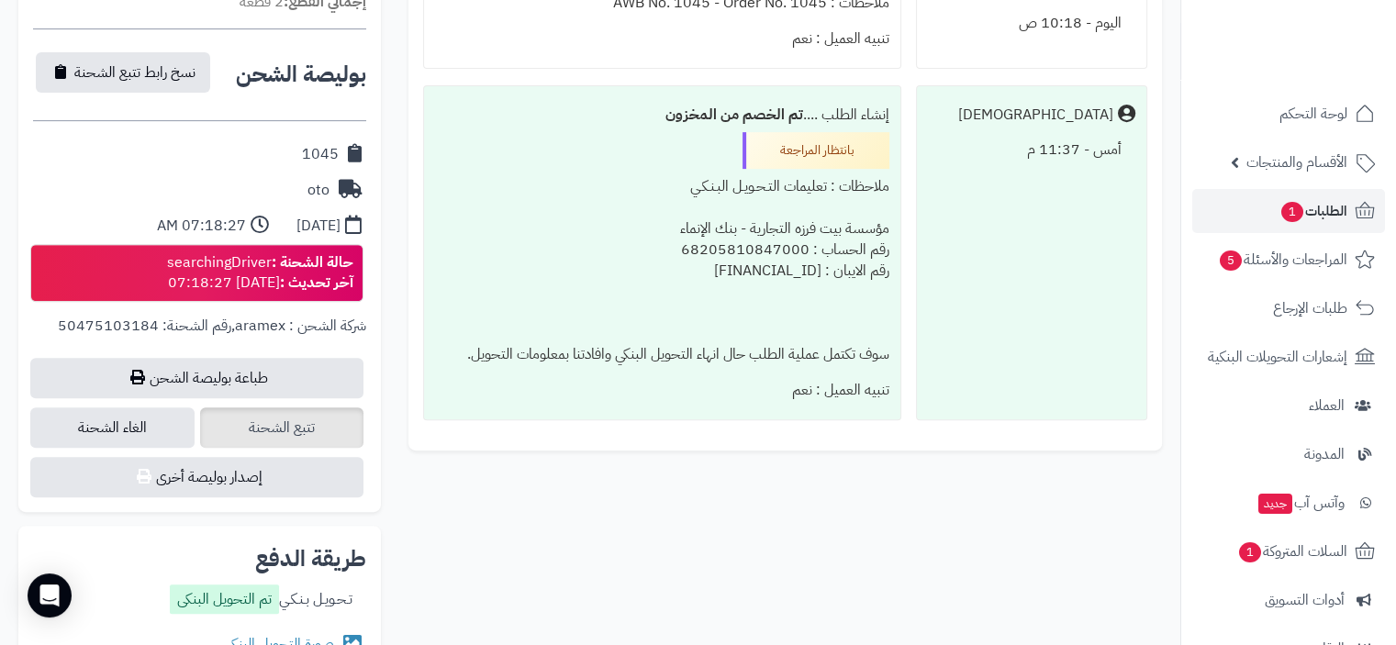
scroll to position [826, 0]
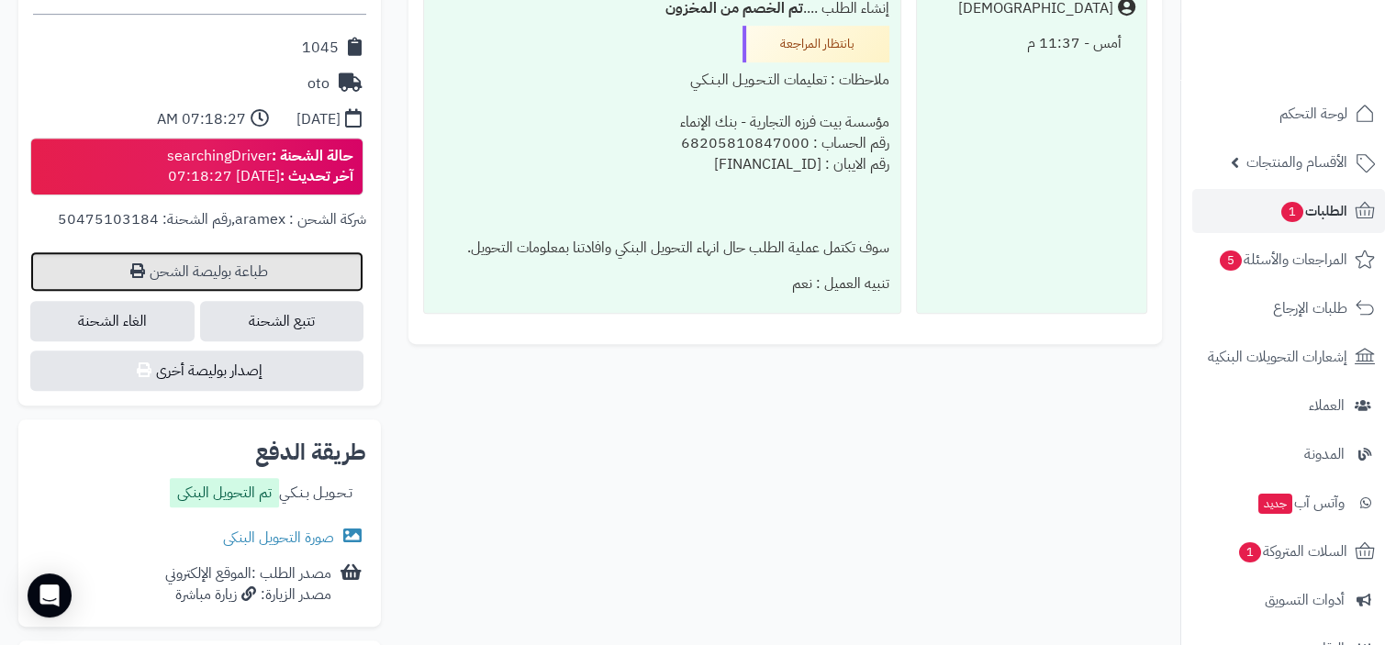
click at [250, 274] on link "طباعة بوليصة الشحن" at bounding box center [196, 271] width 333 height 40
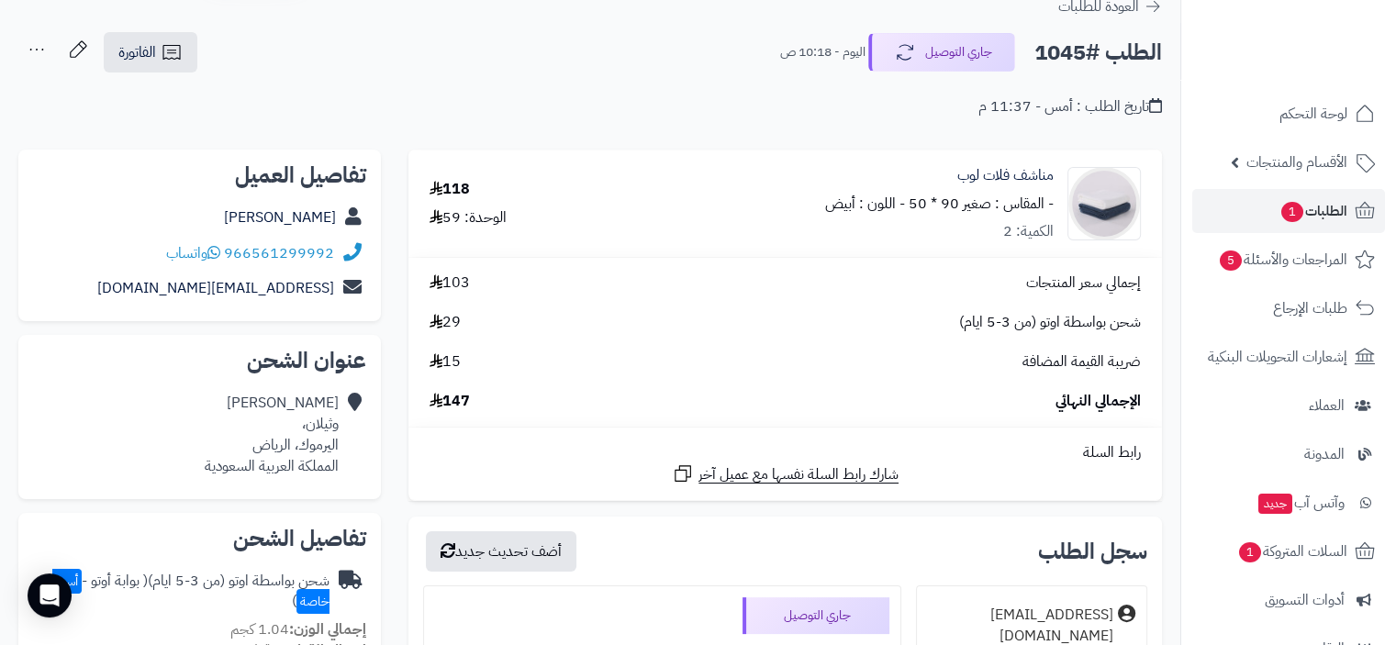
scroll to position [0, 0]
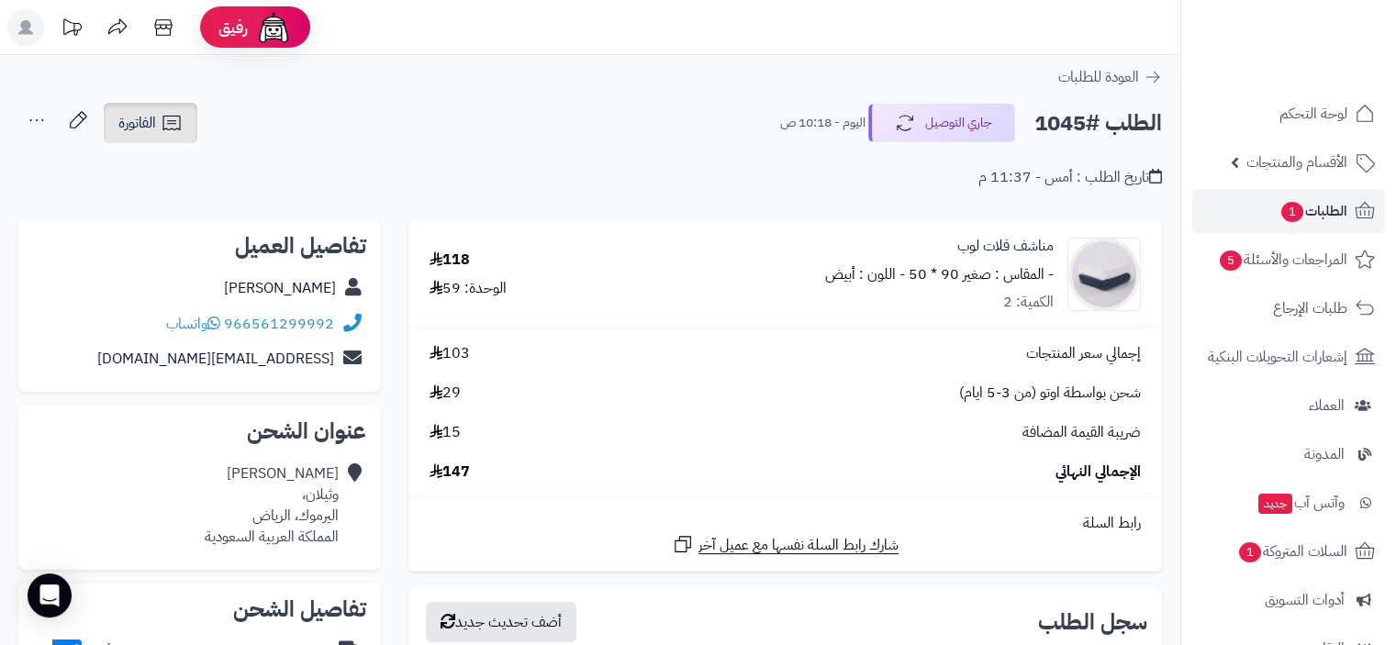
click at [165, 124] on icon at bounding box center [172, 123] width 22 height 22
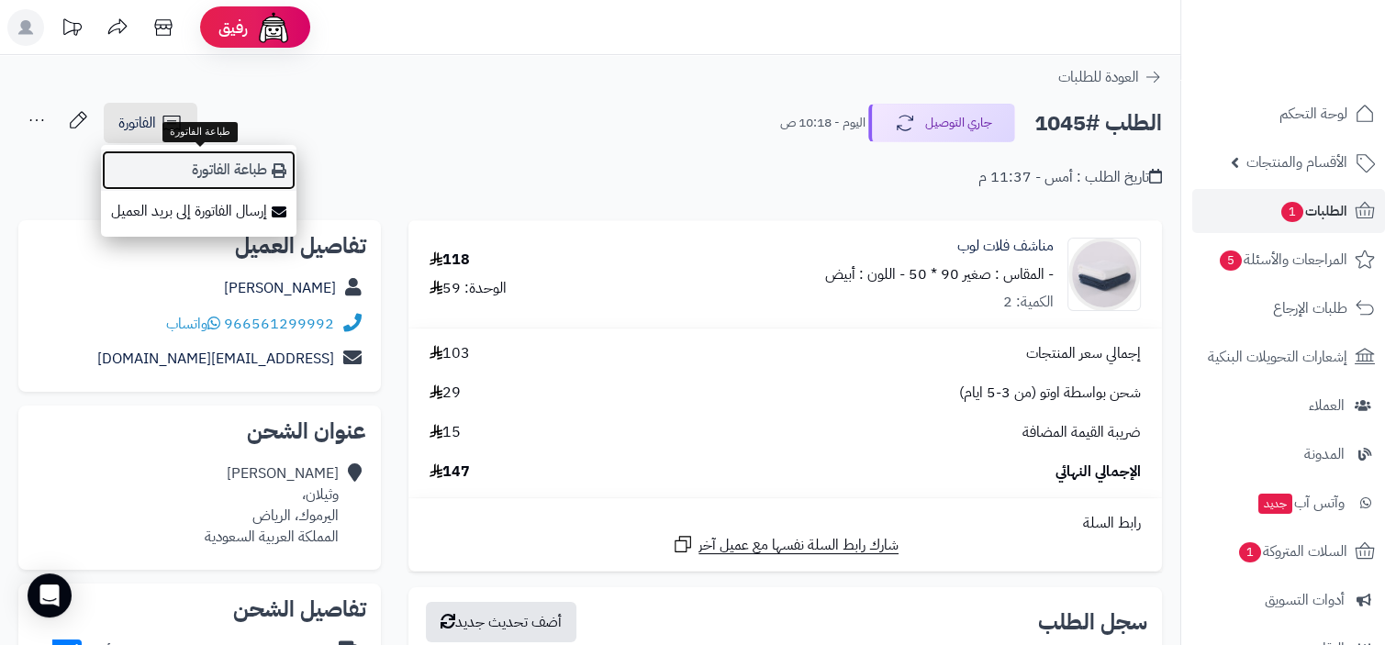
click at [231, 172] on link "طباعة الفاتورة" at bounding box center [199, 170] width 196 height 41
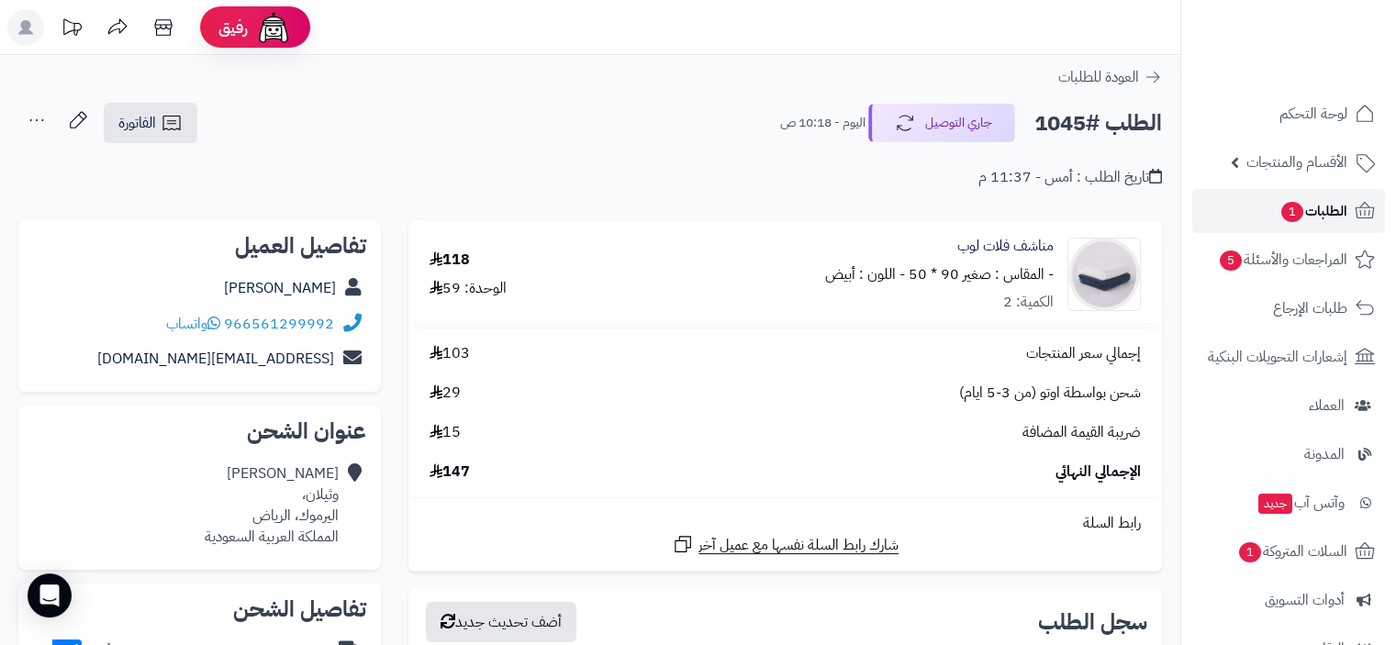
click at [1324, 208] on span "الطلبات 1" at bounding box center [1314, 211] width 68 height 26
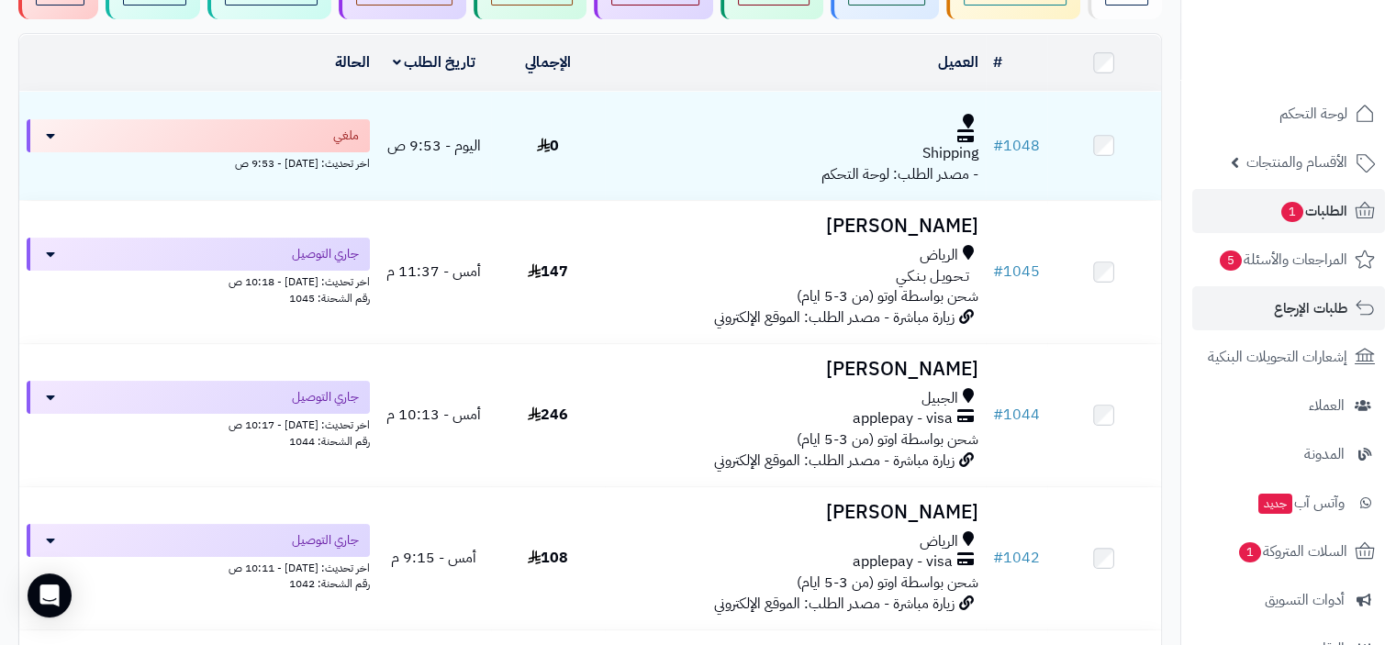
scroll to position [184, 0]
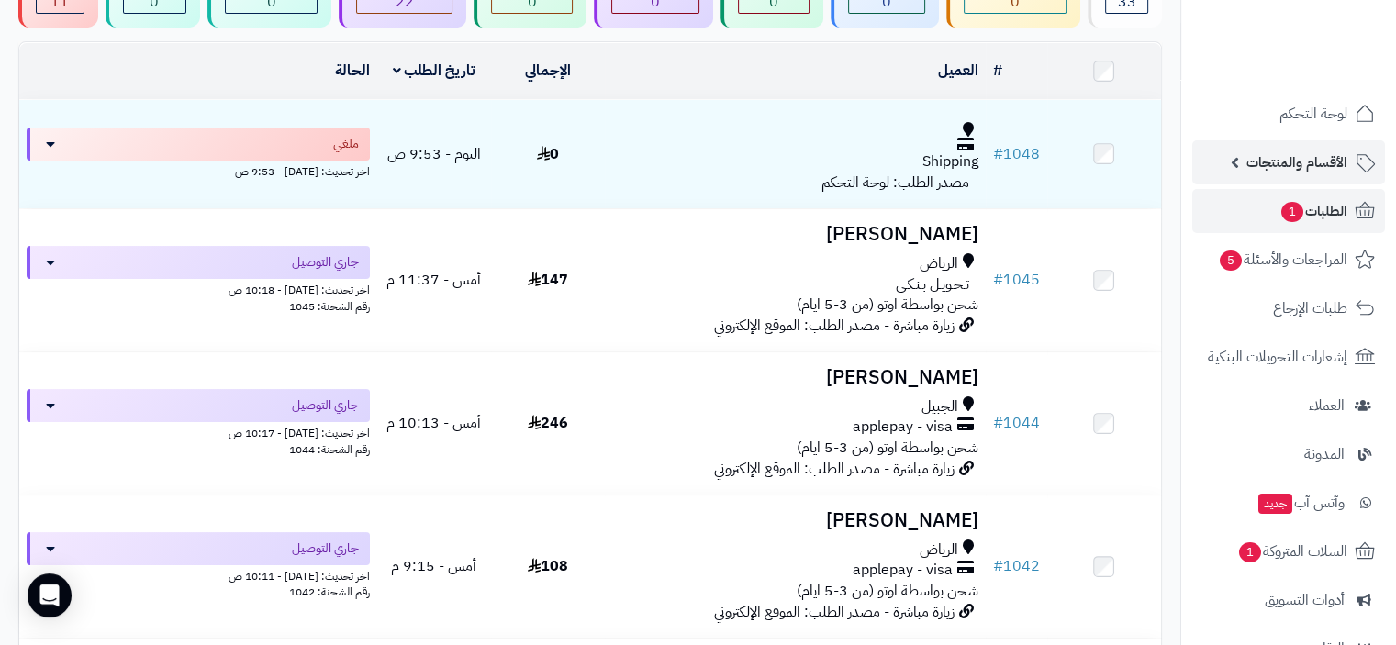
click at [1312, 157] on span "الأقسام والمنتجات" at bounding box center [1296, 163] width 101 height 26
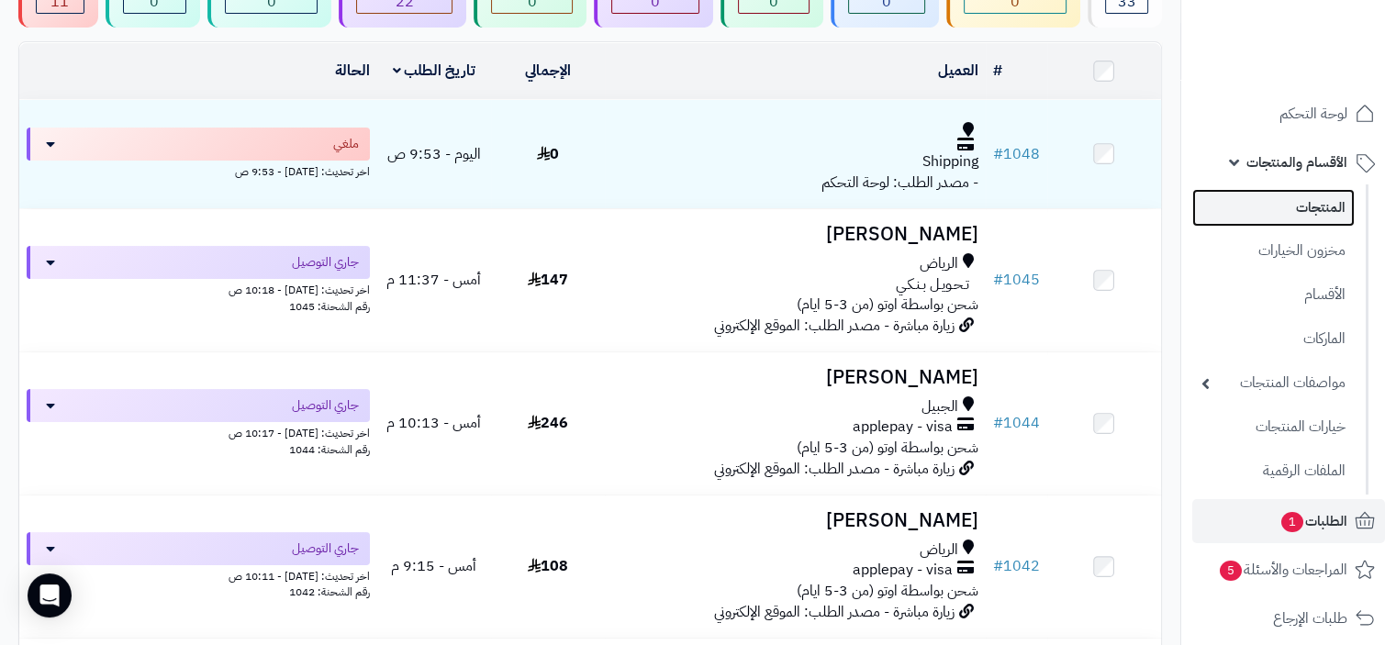
click at [1316, 209] on link "المنتجات" at bounding box center [1273, 208] width 162 height 38
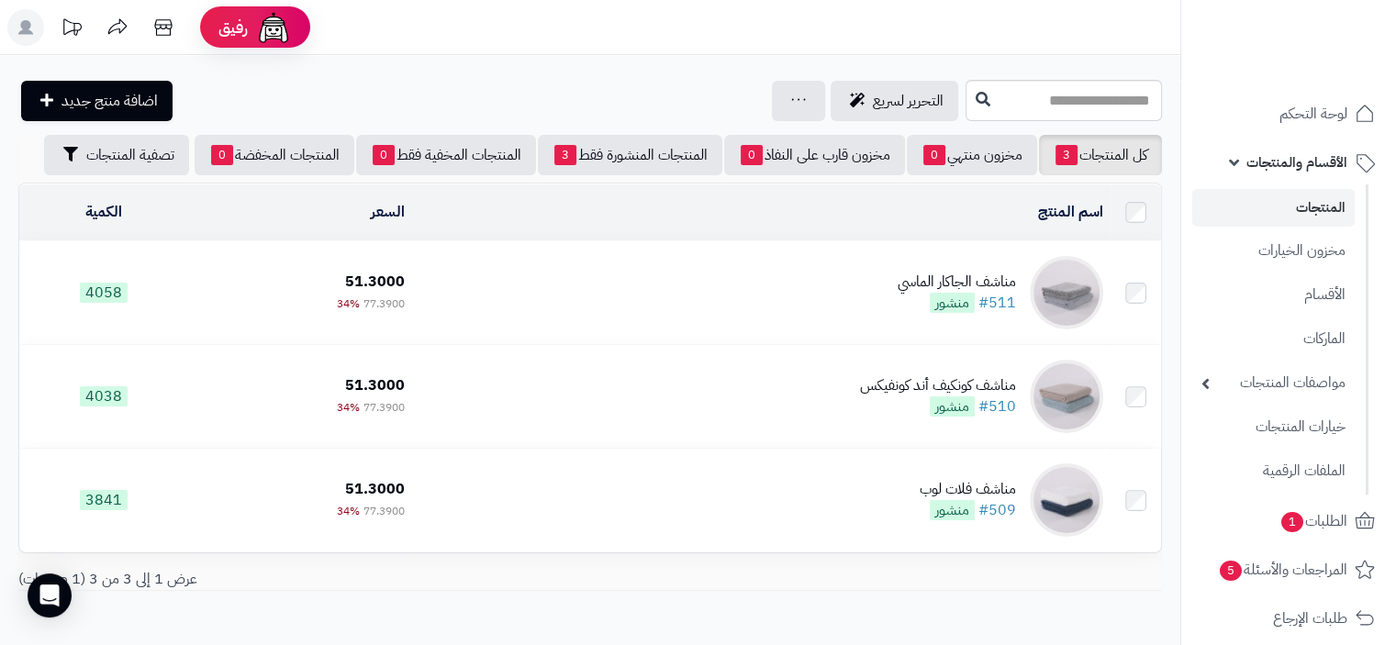
click at [1318, 208] on link "المنتجات" at bounding box center [1273, 208] width 162 height 38
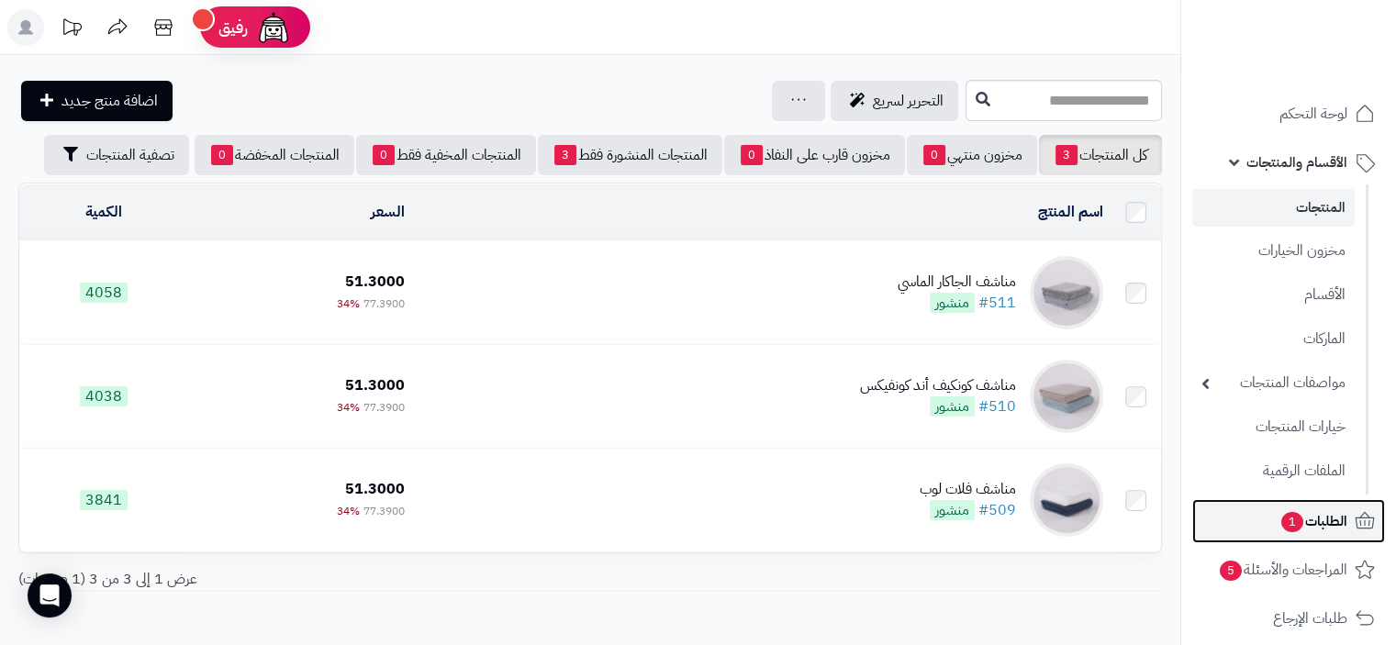
click at [1321, 520] on span "الطلبات 1" at bounding box center [1314, 522] width 68 height 26
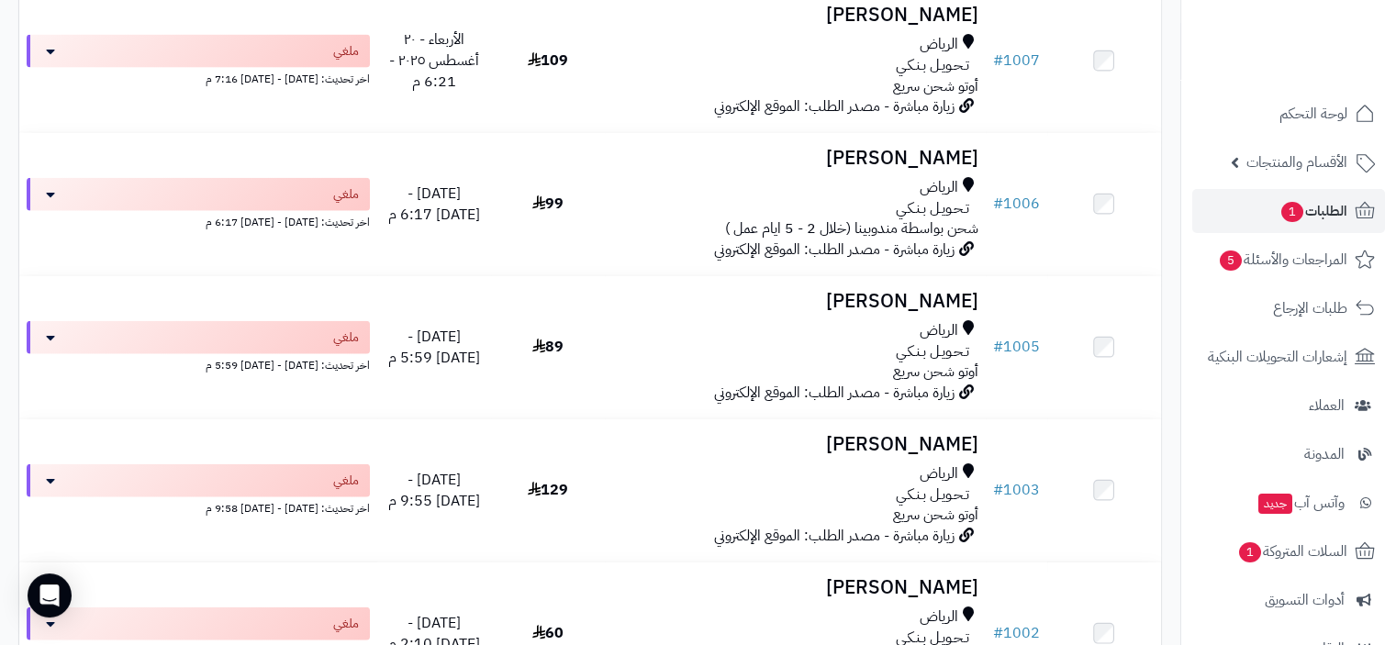
scroll to position [4527, 0]
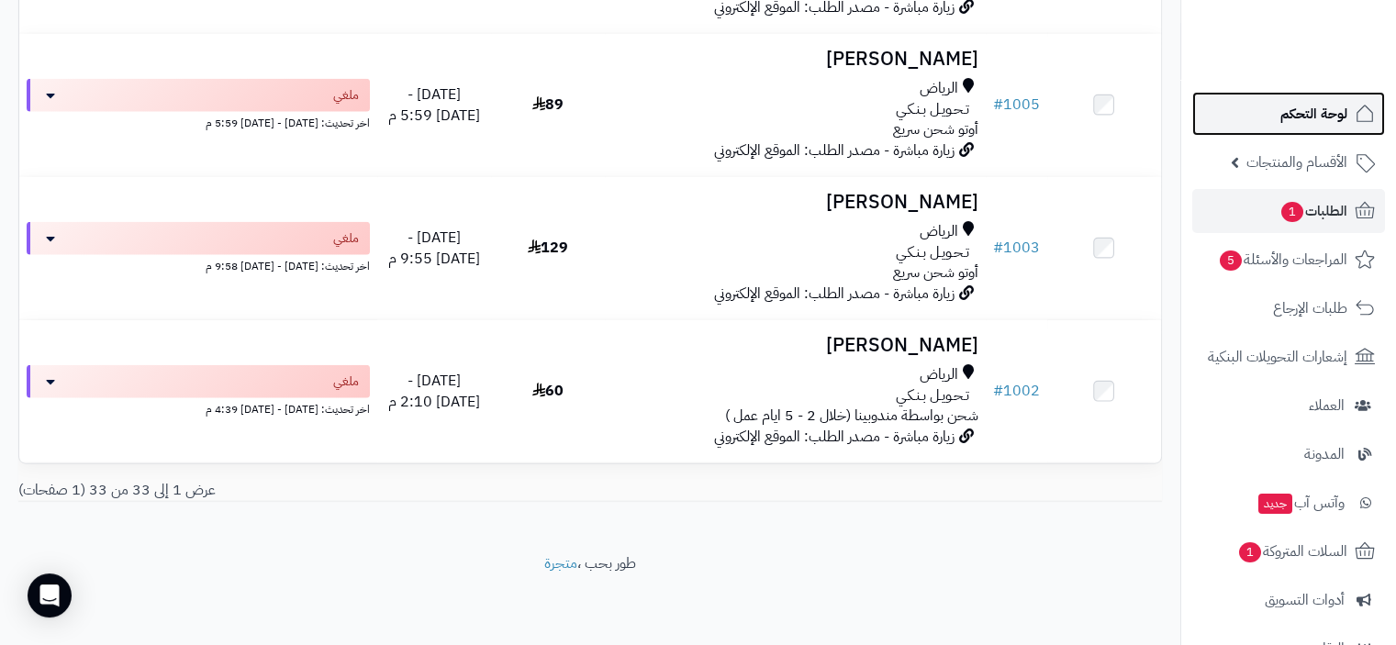
click at [1303, 115] on span "لوحة التحكم" at bounding box center [1313, 114] width 67 height 26
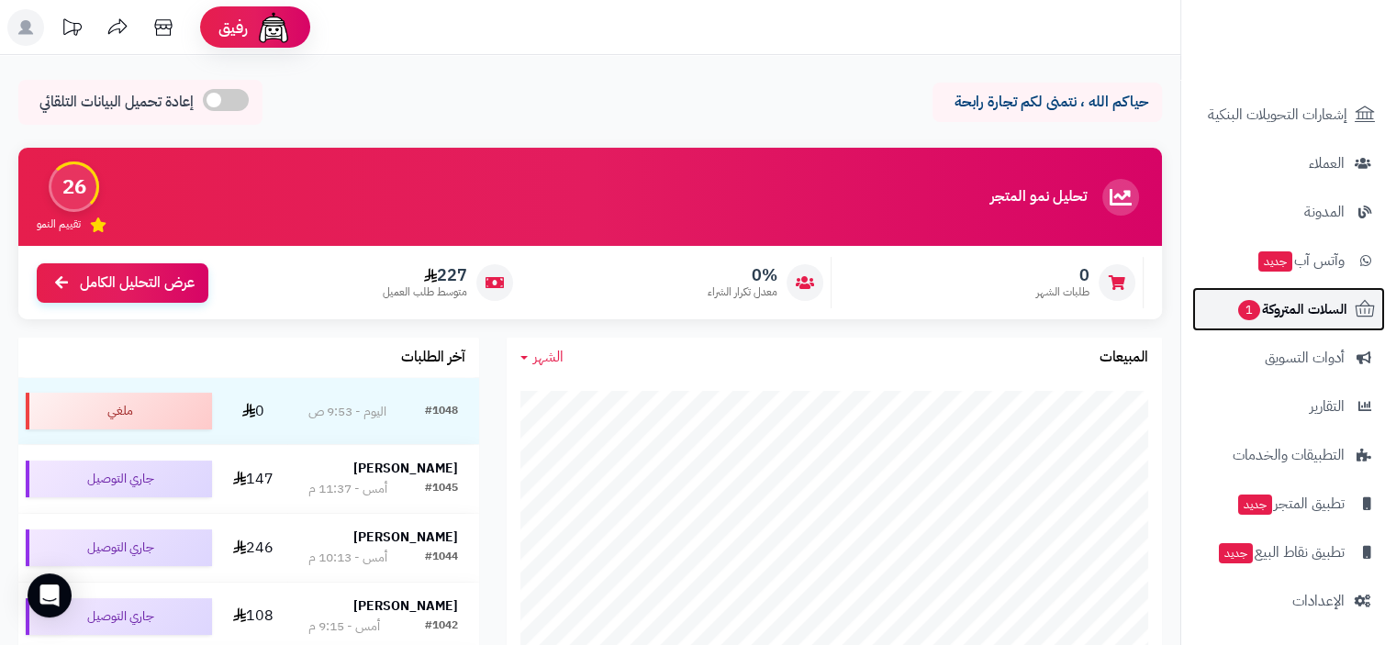
click at [1319, 308] on span "السلات المتروكة 1" at bounding box center [1291, 309] width 111 height 26
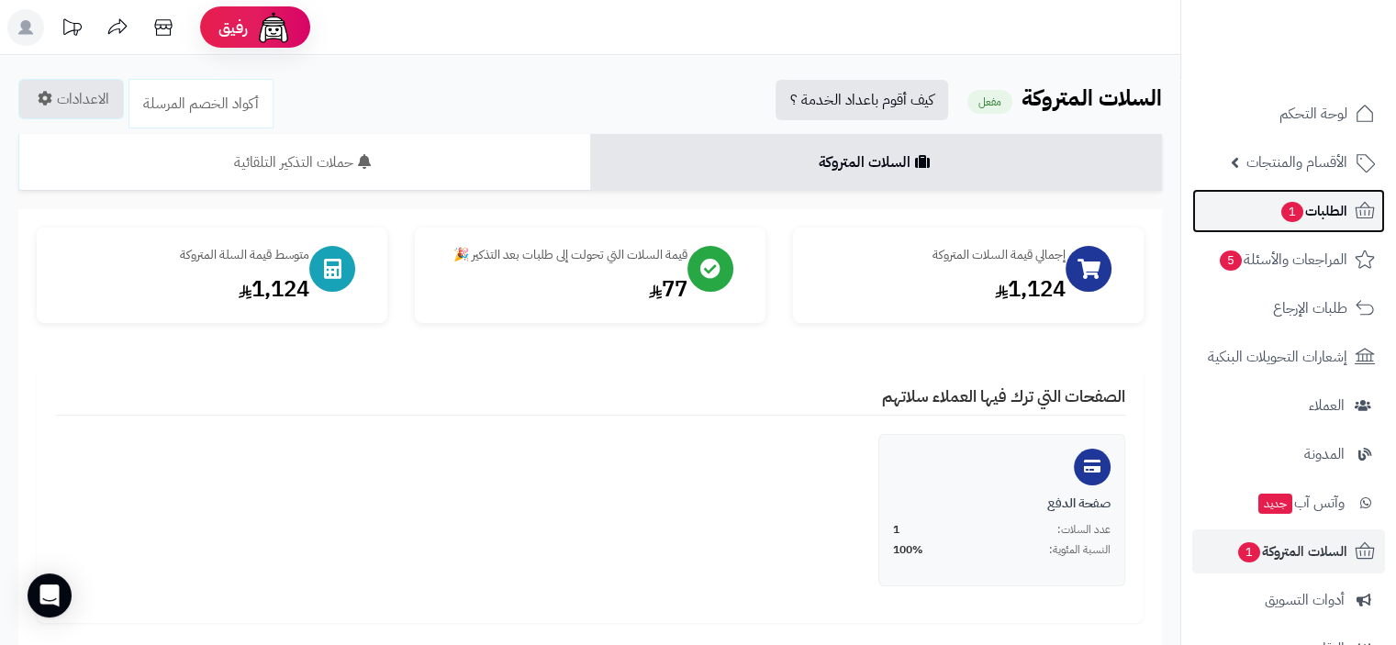
click at [1326, 205] on span "الطلبات 1" at bounding box center [1314, 211] width 68 height 26
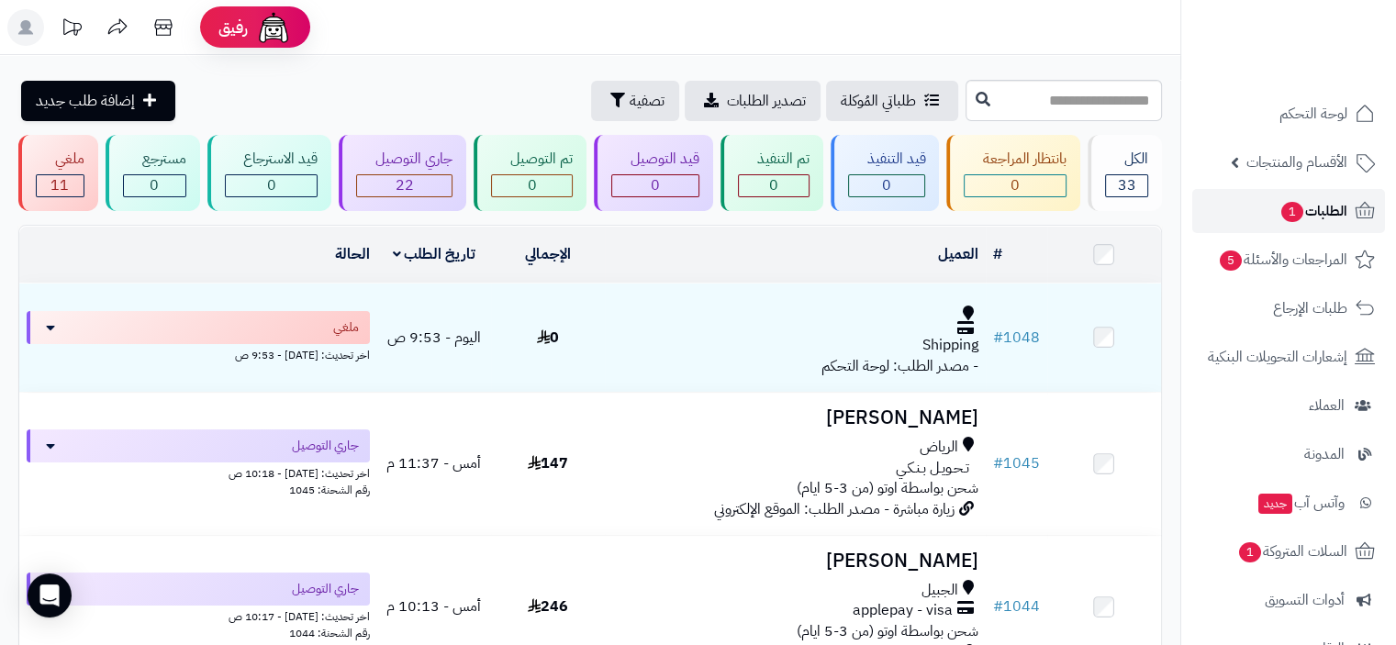
click at [1308, 207] on span "الطلبات 1" at bounding box center [1314, 211] width 68 height 26
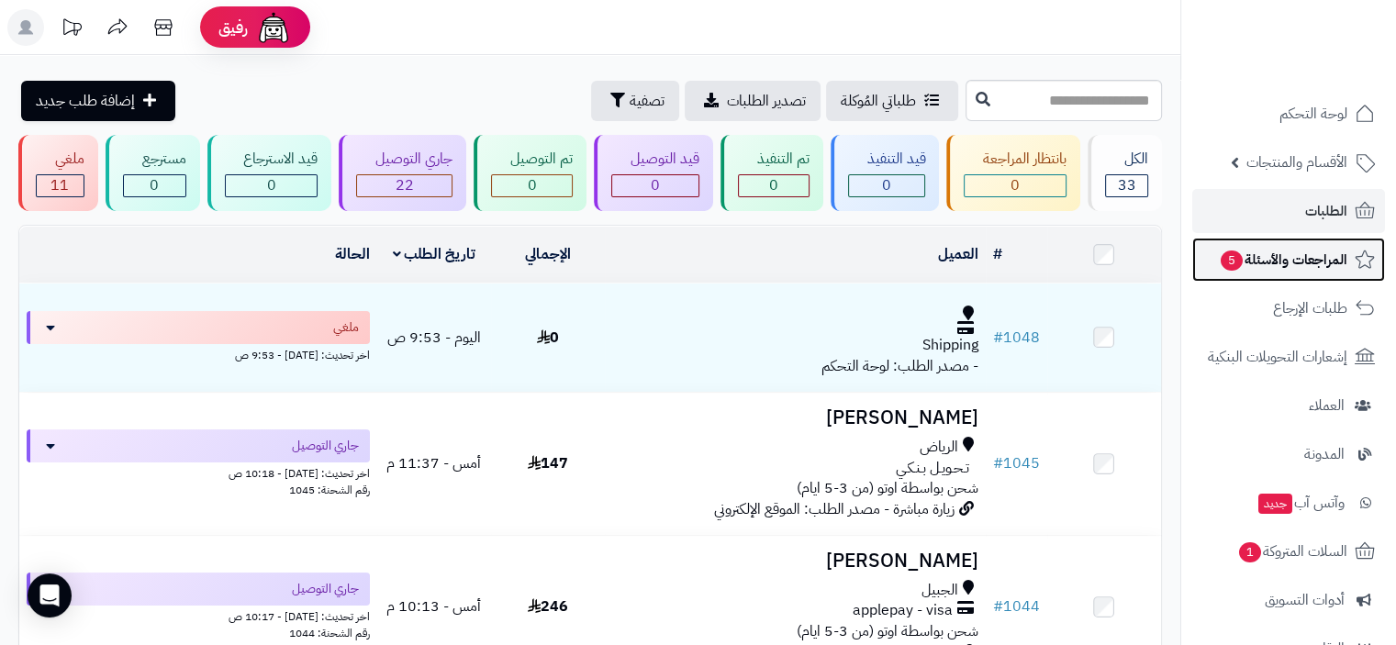
click at [1295, 259] on span "المراجعات والأسئلة 5" at bounding box center [1283, 260] width 129 height 26
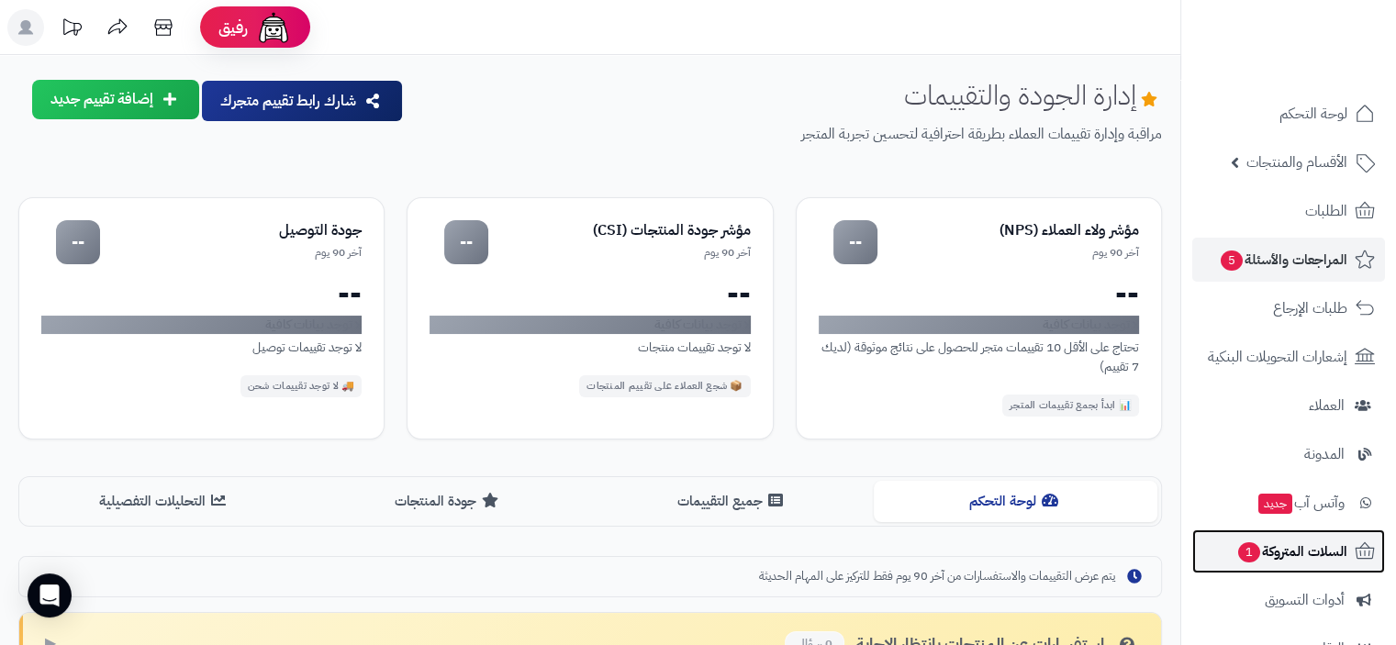
click at [1324, 547] on span "السلات المتروكة 1" at bounding box center [1291, 552] width 111 height 26
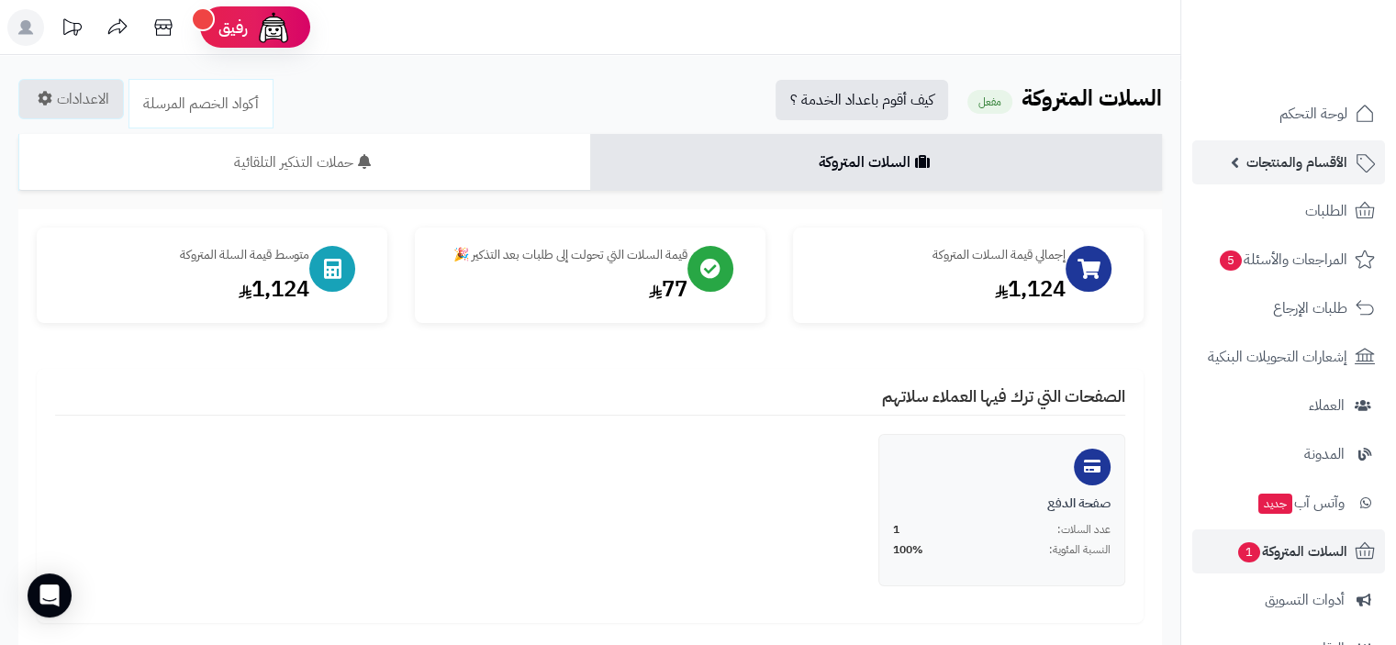
click at [1316, 159] on span "الأقسام والمنتجات" at bounding box center [1296, 163] width 101 height 26
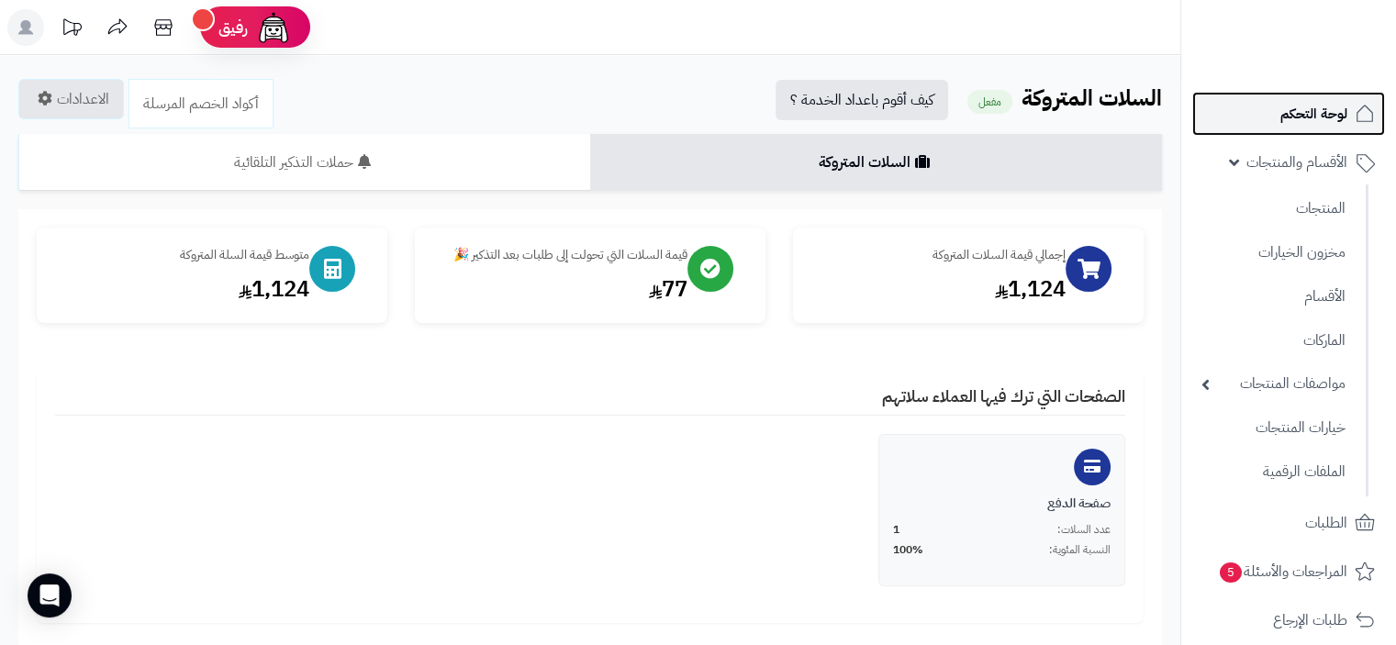
click at [1314, 114] on span "لوحة التحكم" at bounding box center [1313, 114] width 67 height 26
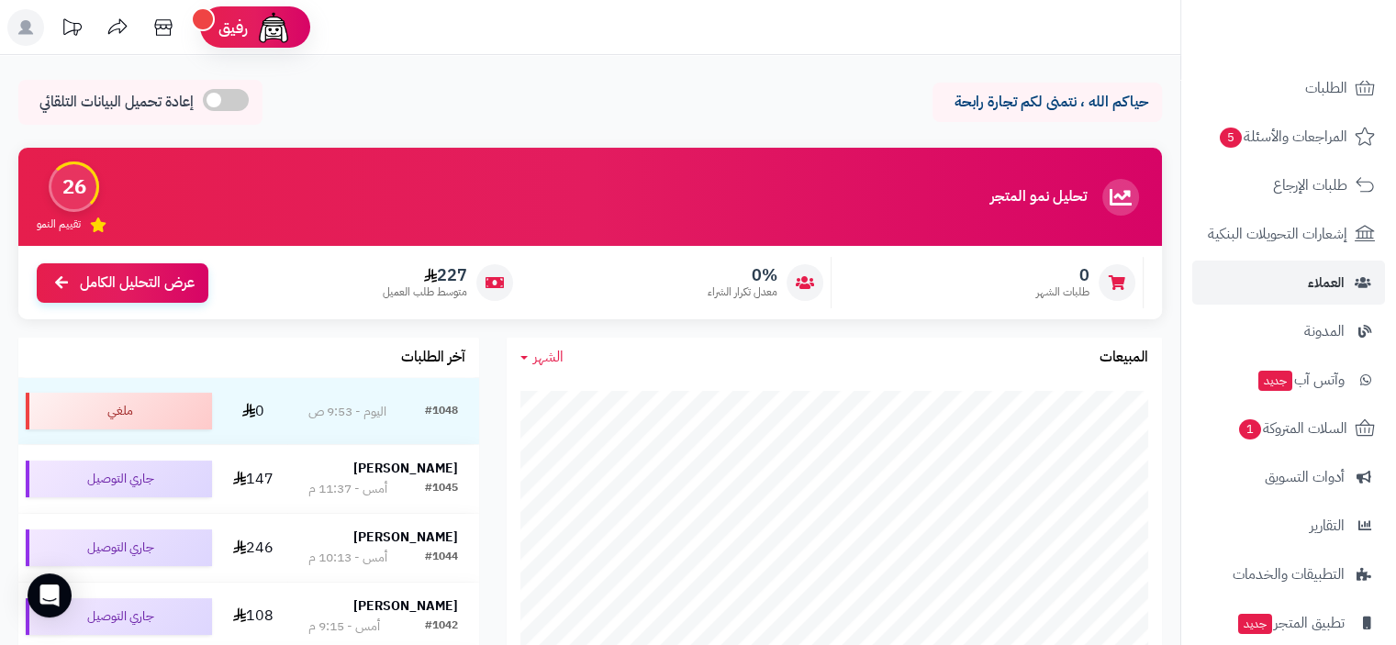
scroll to position [92, 0]
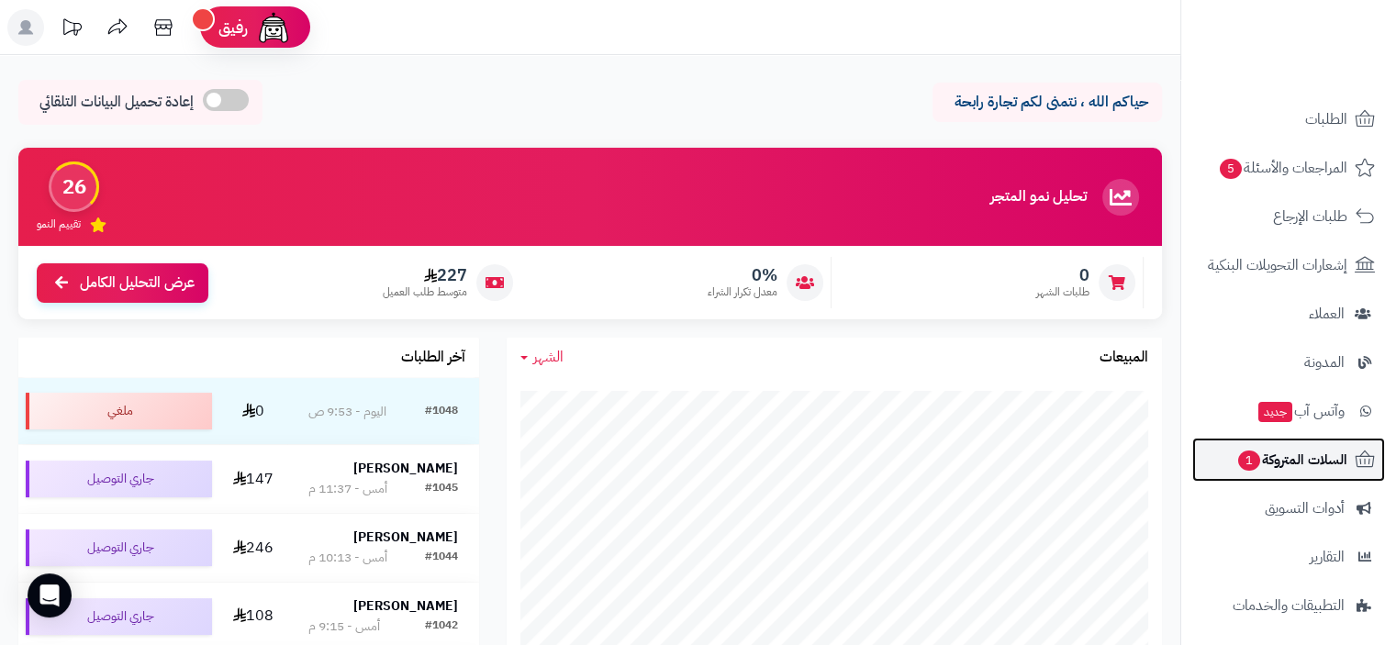
click at [1301, 454] on span "السلات المتروكة 1" at bounding box center [1291, 460] width 111 height 26
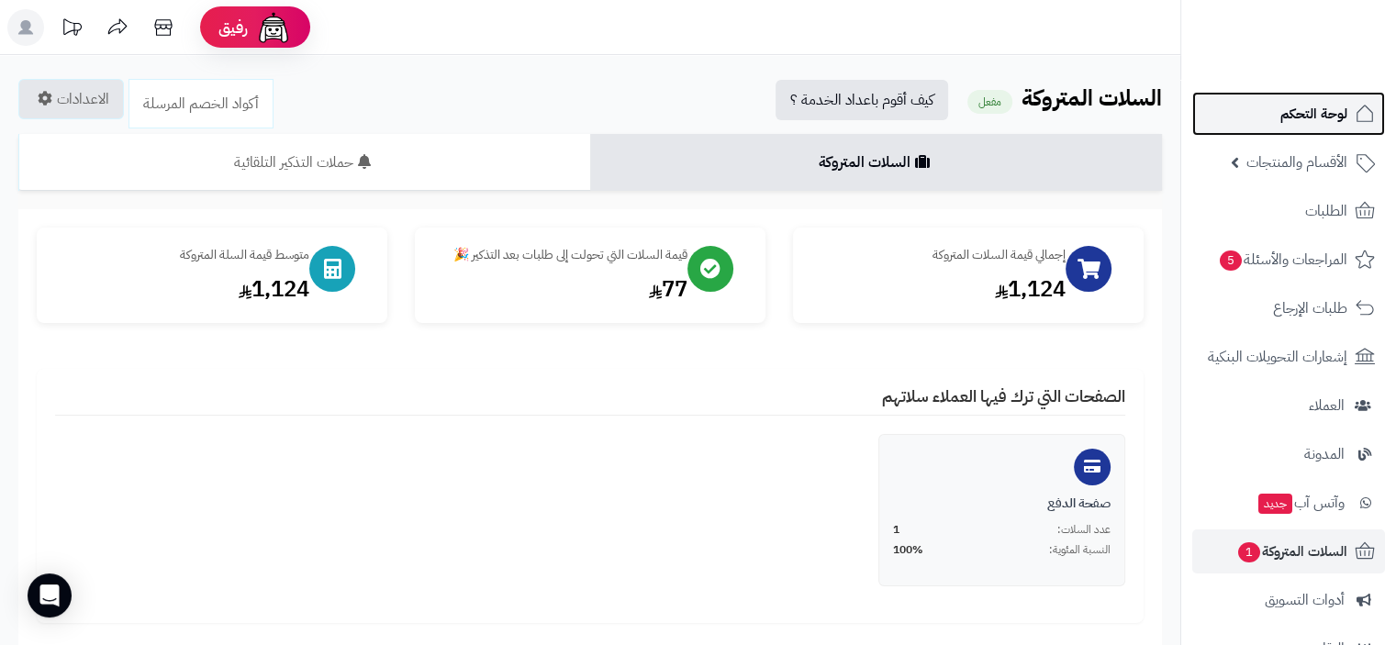
click at [1313, 117] on span "لوحة التحكم" at bounding box center [1313, 114] width 67 height 26
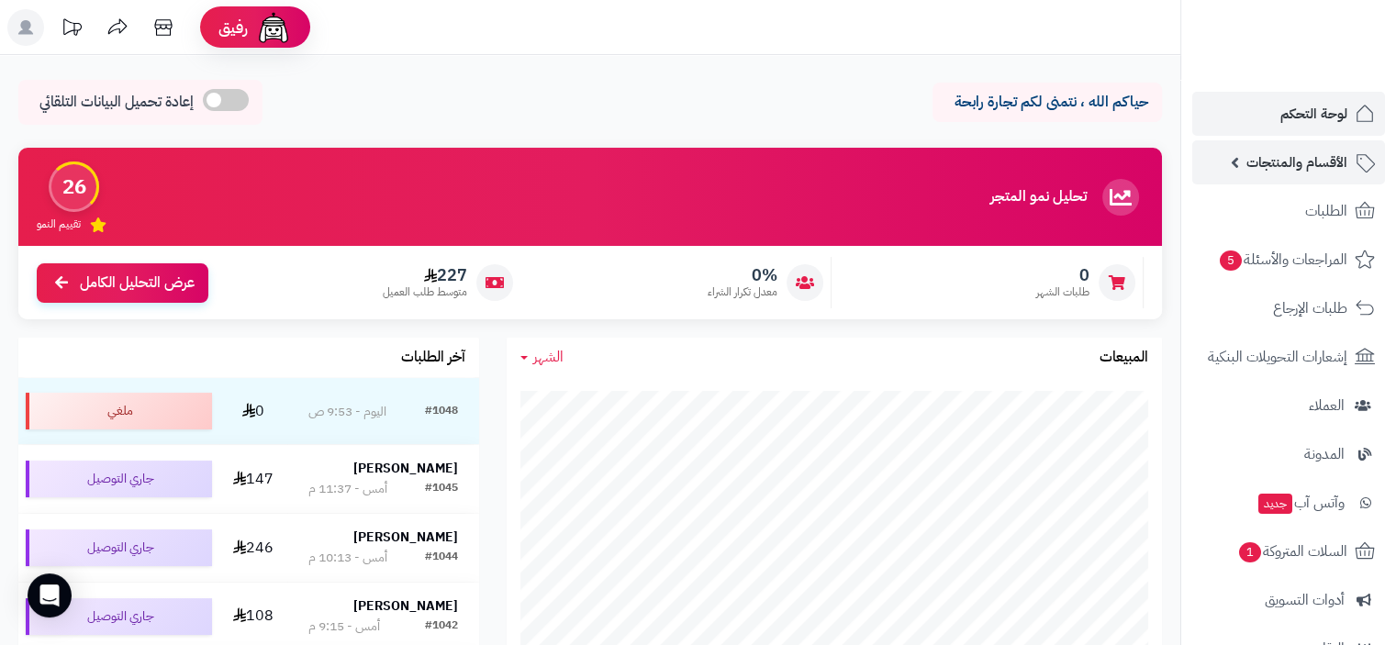
click at [1277, 168] on span "الأقسام والمنتجات" at bounding box center [1296, 163] width 101 height 26
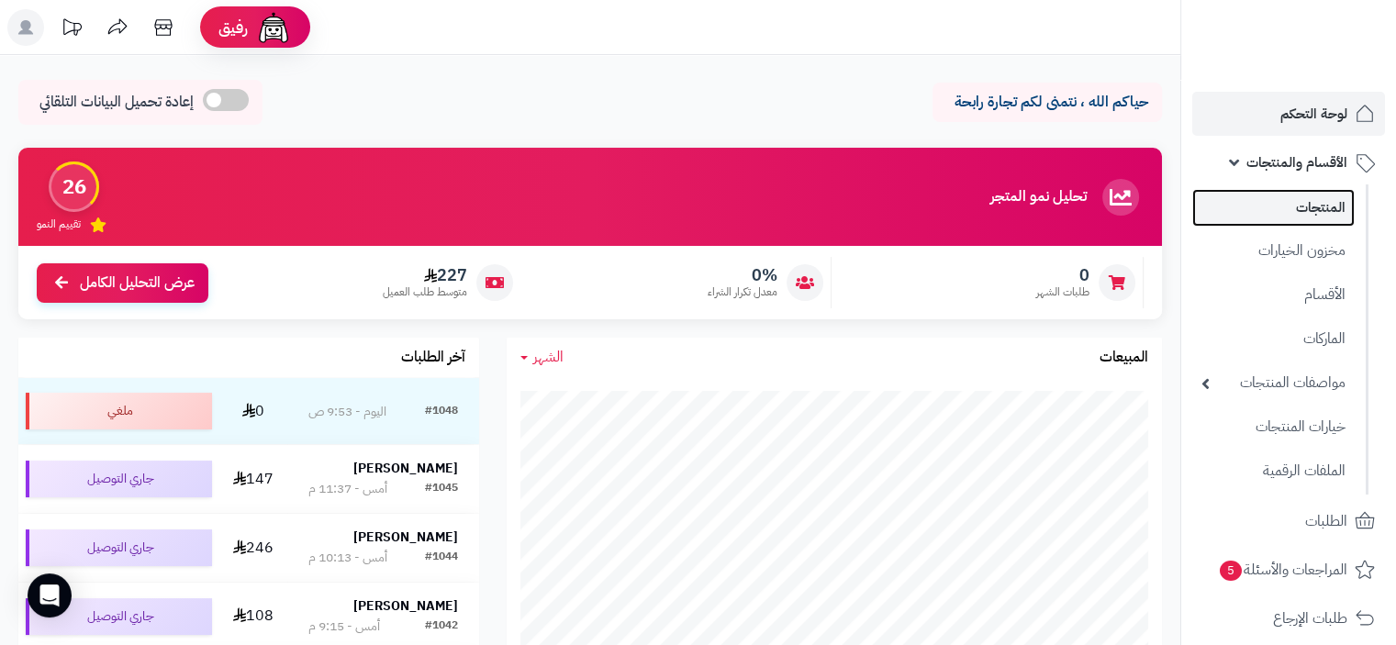
click at [1316, 208] on link "المنتجات" at bounding box center [1273, 208] width 162 height 38
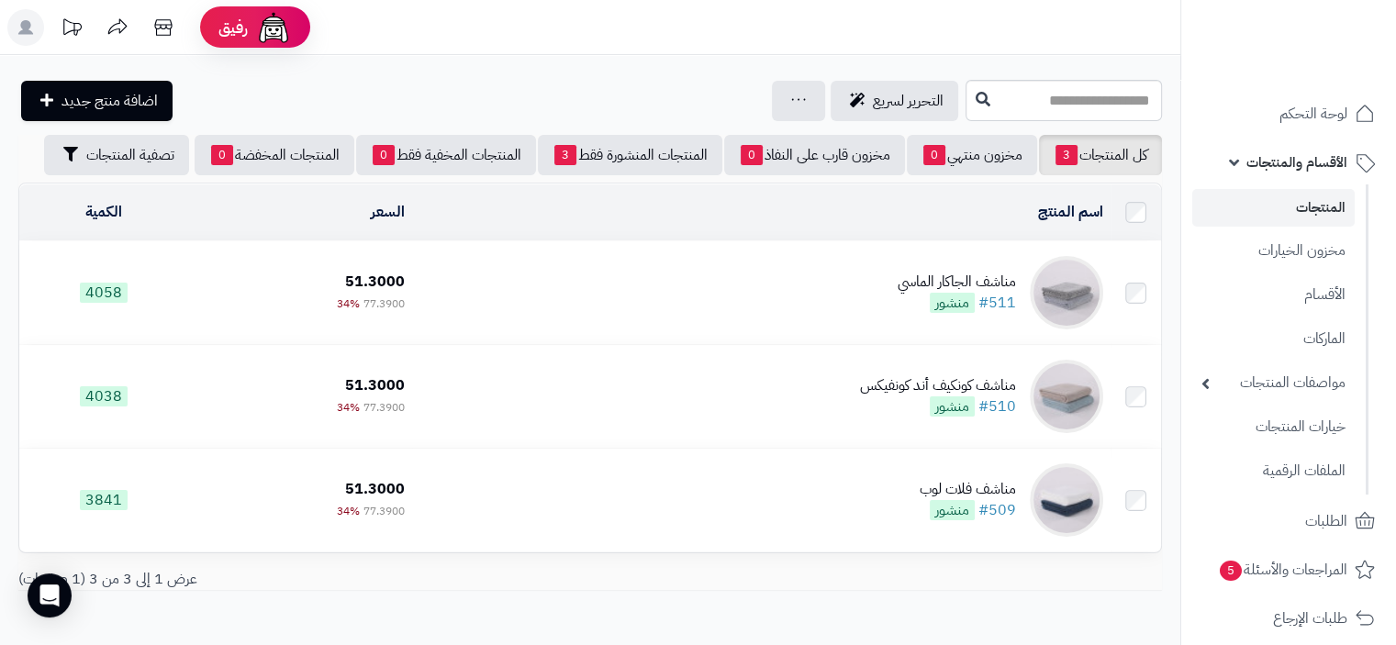
click at [1318, 198] on link "المنتجات" at bounding box center [1273, 208] width 162 height 38
click at [1329, 197] on link "المنتجات" at bounding box center [1273, 208] width 162 height 38
click at [1283, 573] on span "المراجعات والأسئلة 5" at bounding box center [1283, 570] width 129 height 26
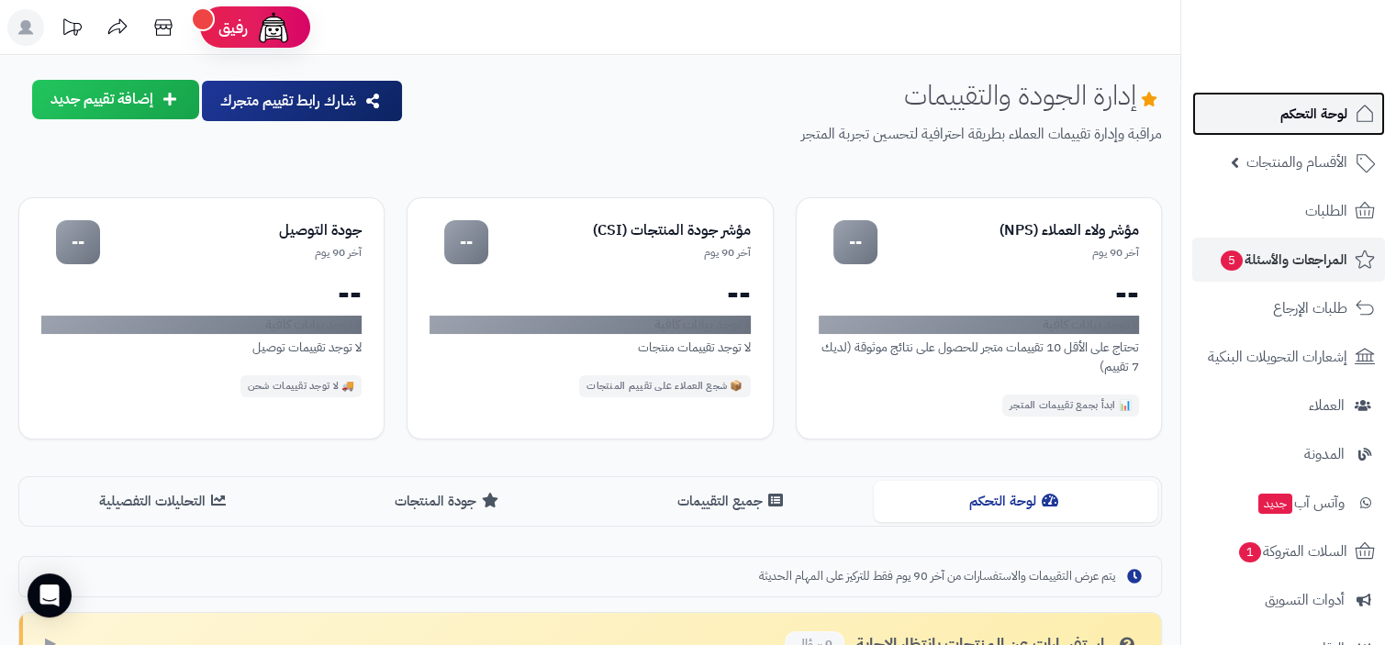
click at [1311, 104] on span "لوحة التحكم" at bounding box center [1313, 114] width 67 height 26
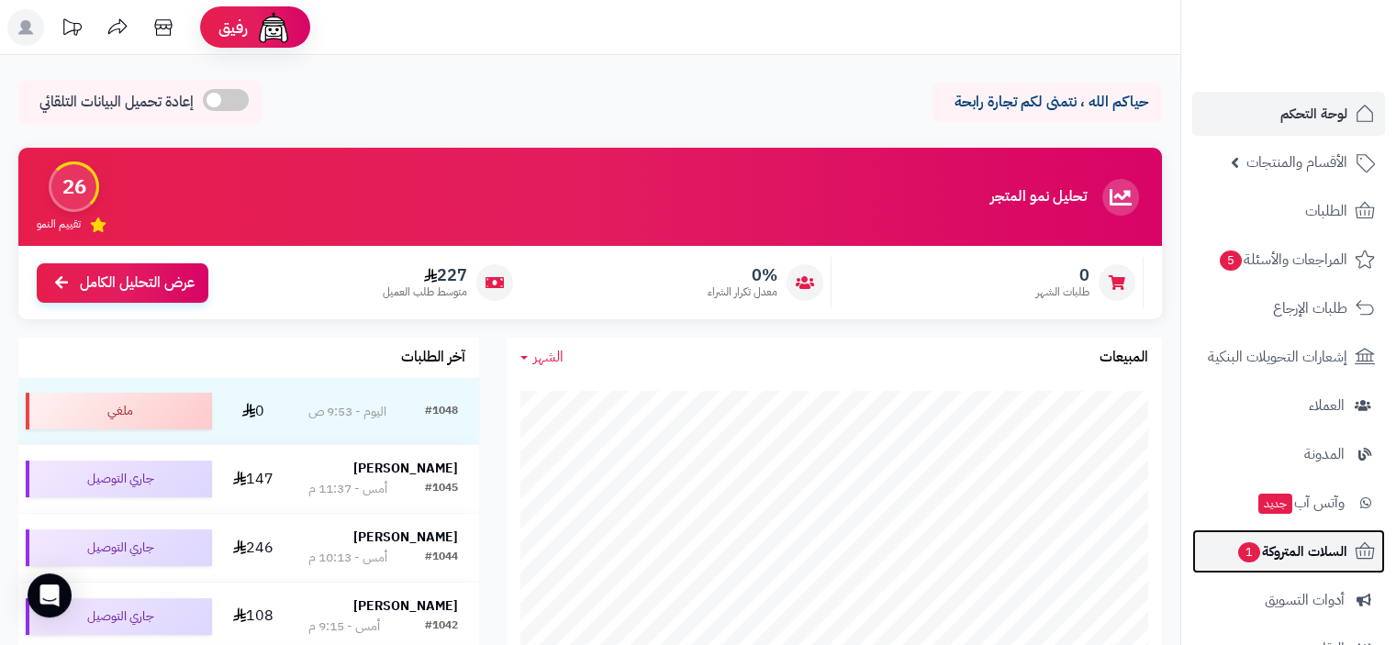
click at [1299, 553] on span "السلات المتروكة 1" at bounding box center [1291, 552] width 111 height 26
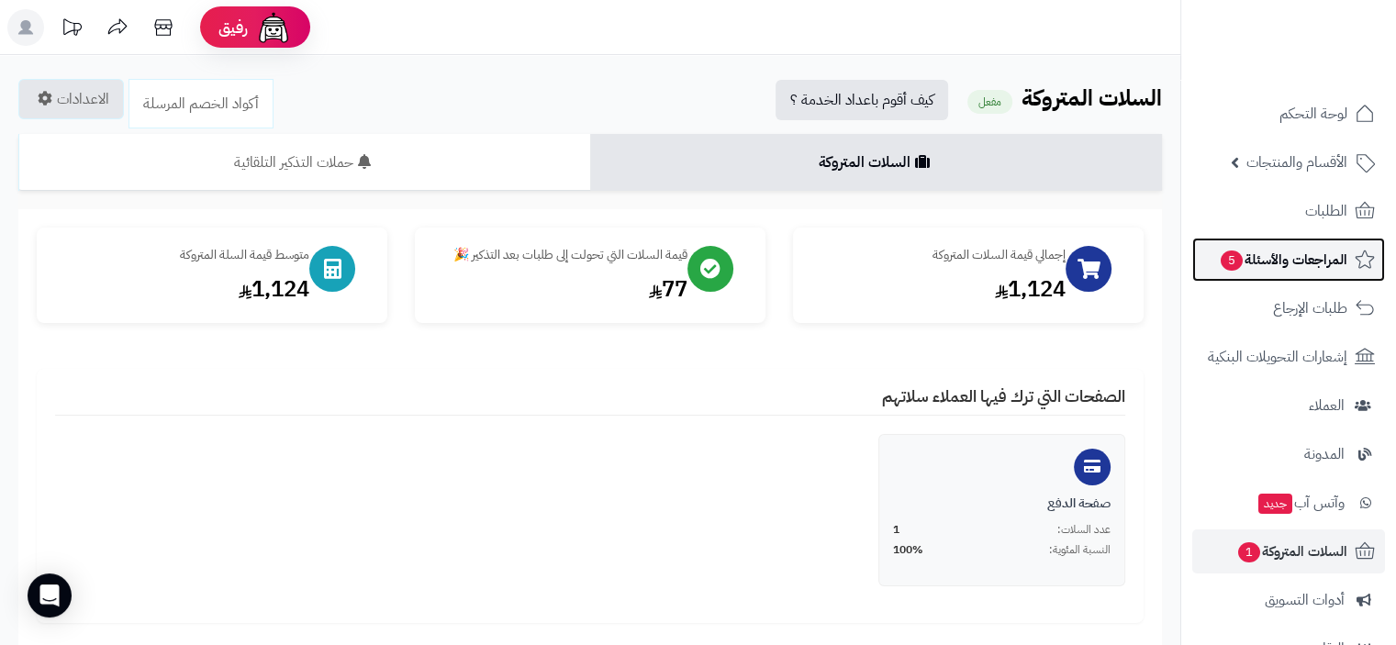
click at [1307, 254] on span "المراجعات والأسئلة 5" at bounding box center [1283, 260] width 129 height 26
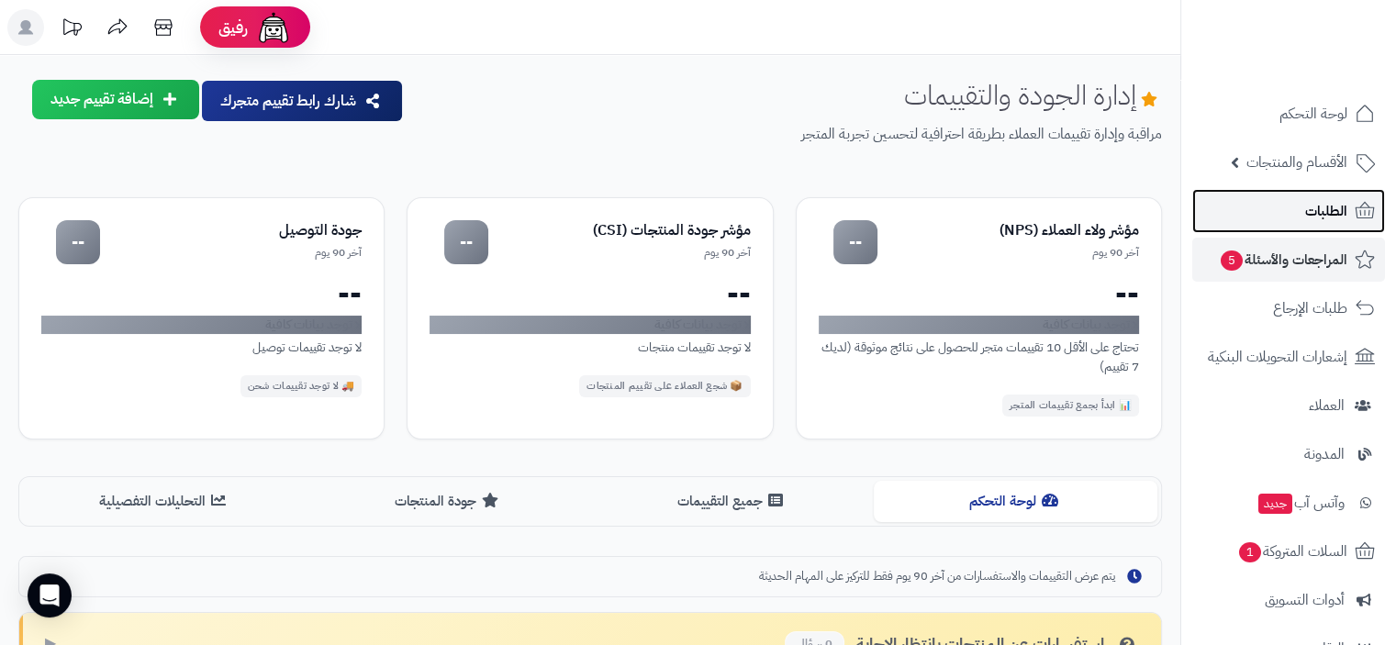
click at [1322, 219] on span "الطلبات" at bounding box center [1326, 211] width 42 height 26
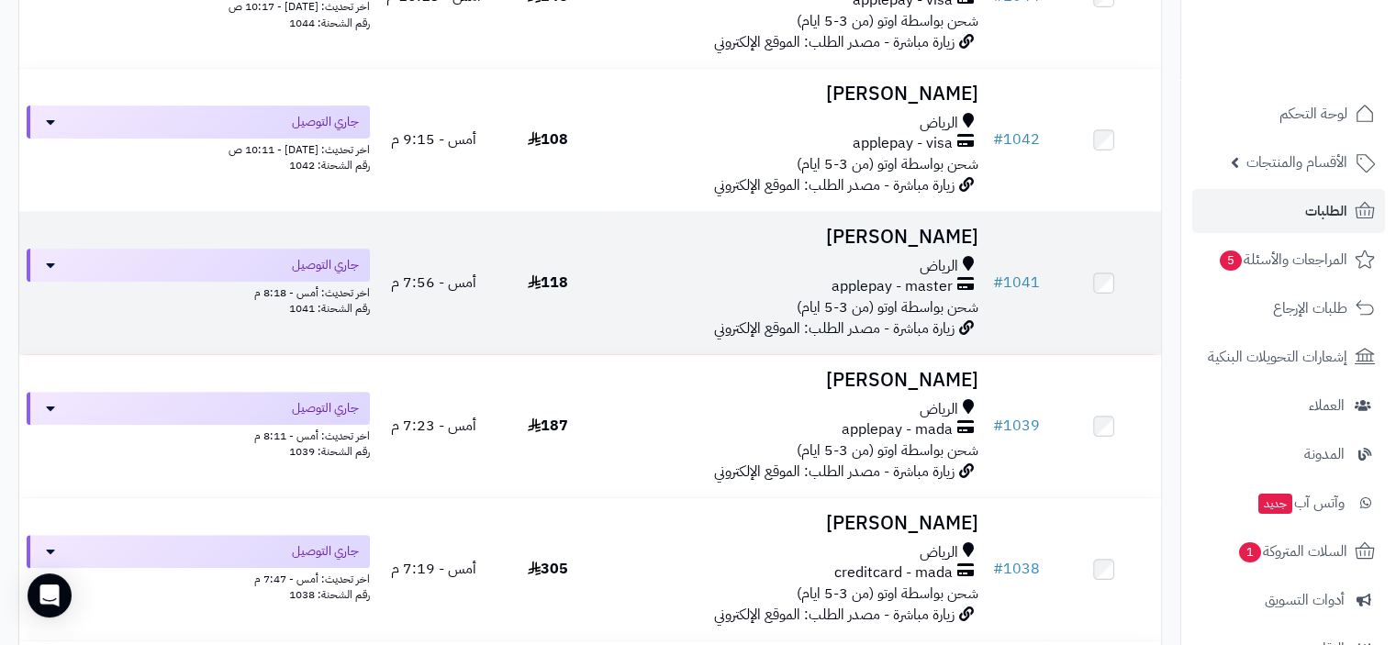
scroll to position [643, 0]
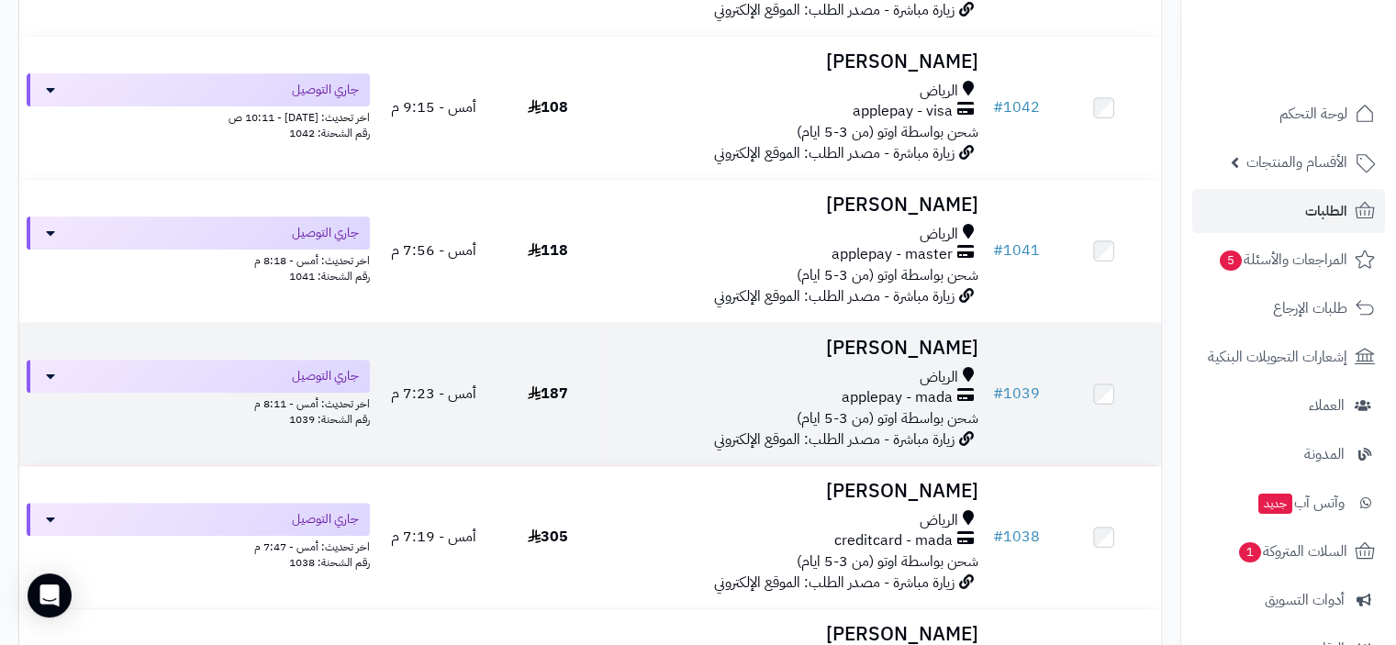
click at [746, 398] on div "applepay - mada" at bounding box center [794, 397] width 365 height 21
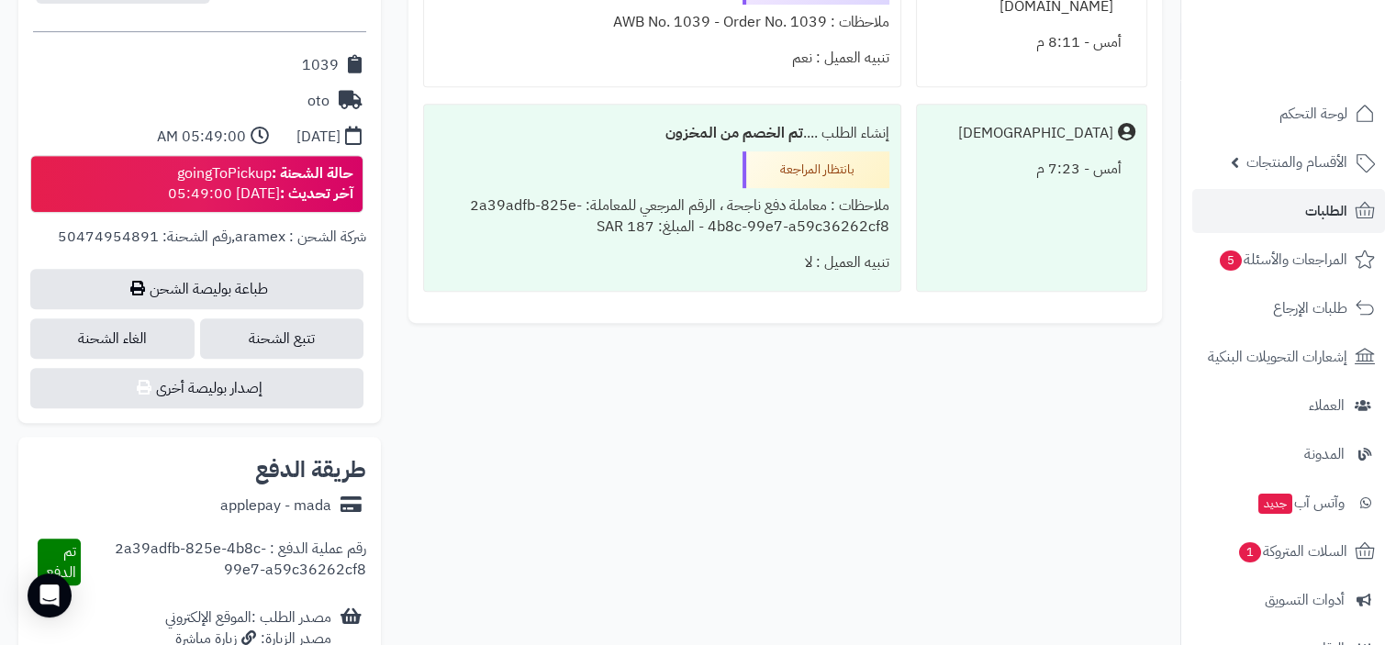
scroll to position [826, 0]
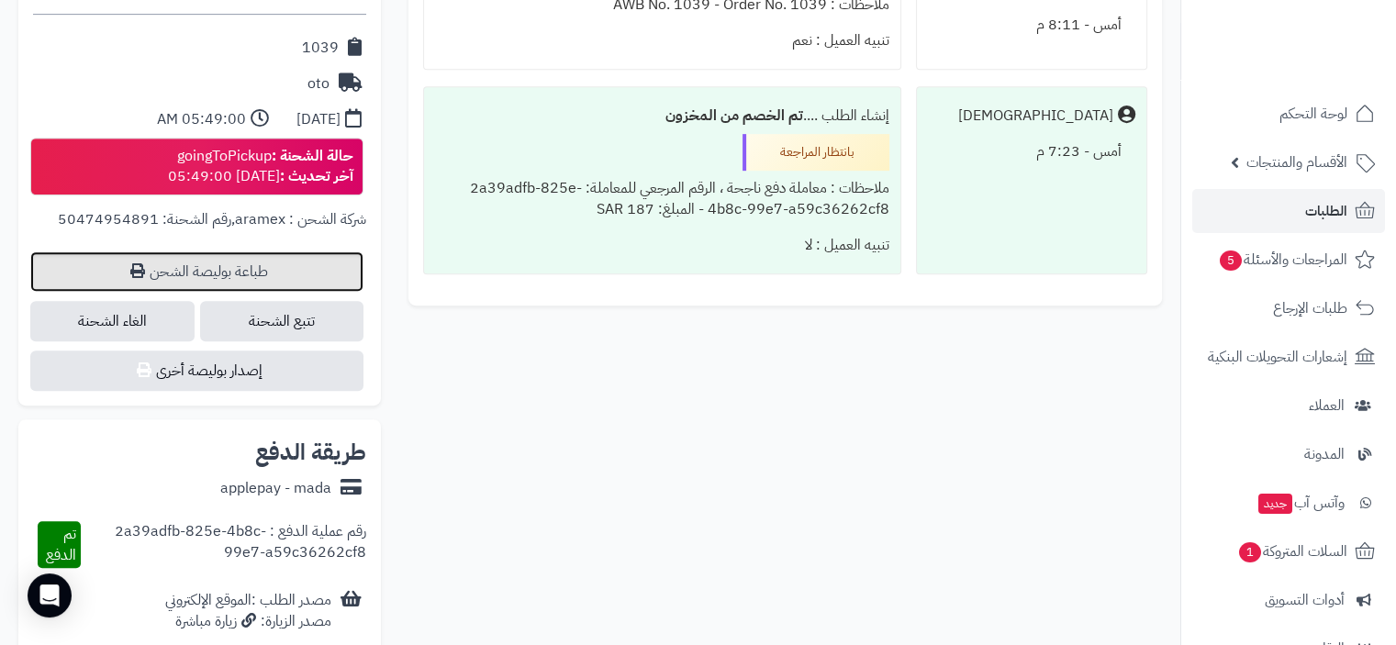
click at [209, 278] on link "طباعة بوليصة الشحن" at bounding box center [196, 271] width 333 height 40
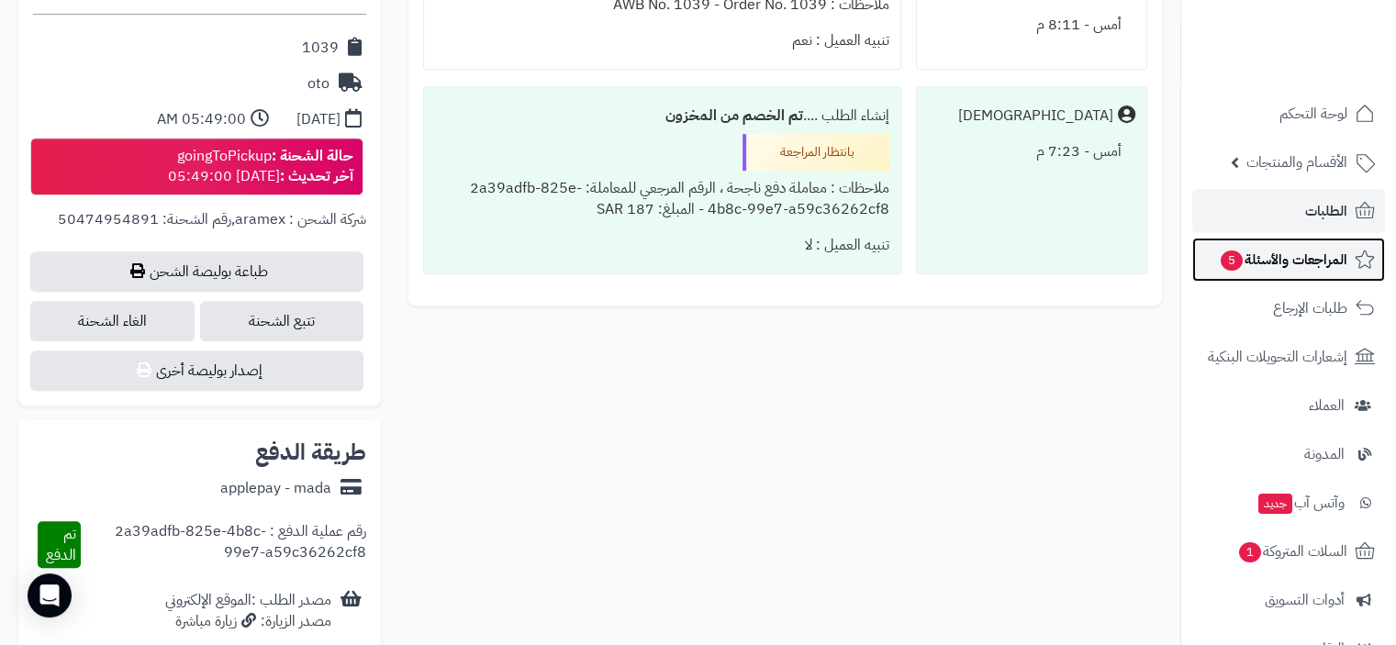
click at [1303, 260] on span "المراجعات والأسئلة 5" at bounding box center [1283, 260] width 129 height 26
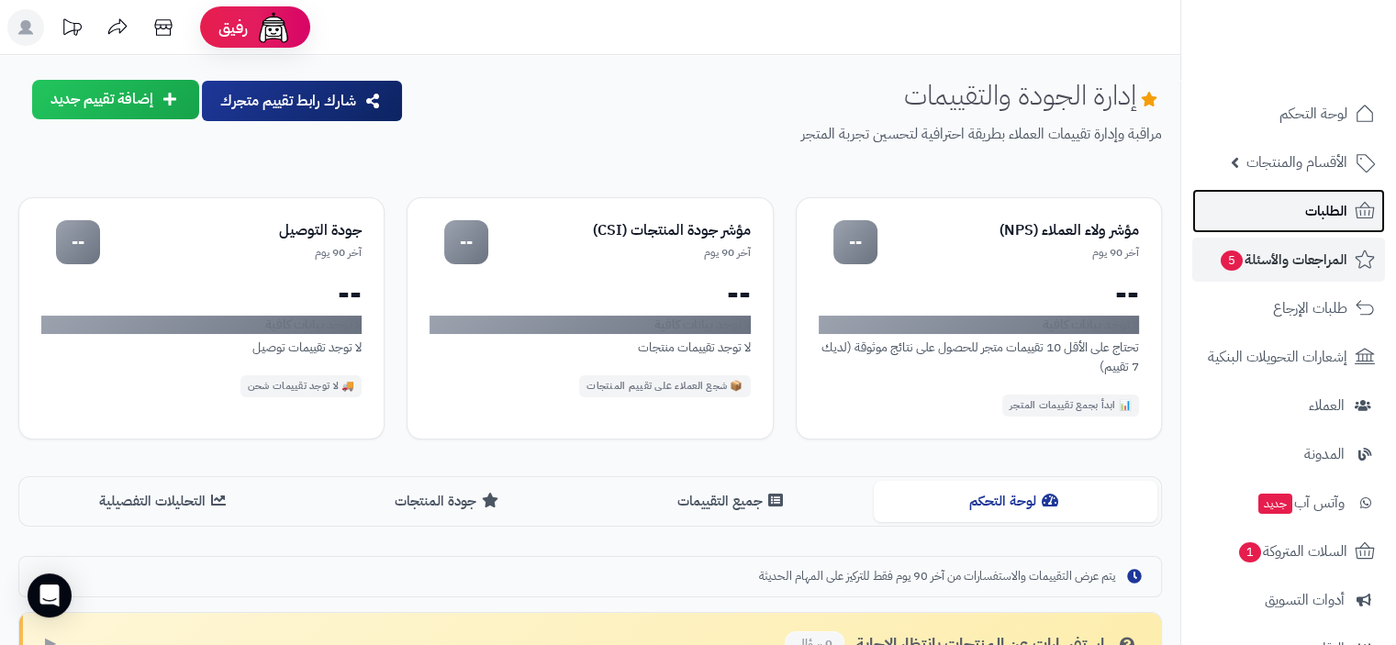
click at [1312, 212] on span "الطلبات" at bounding box center [1326, 211] width 42 height 26
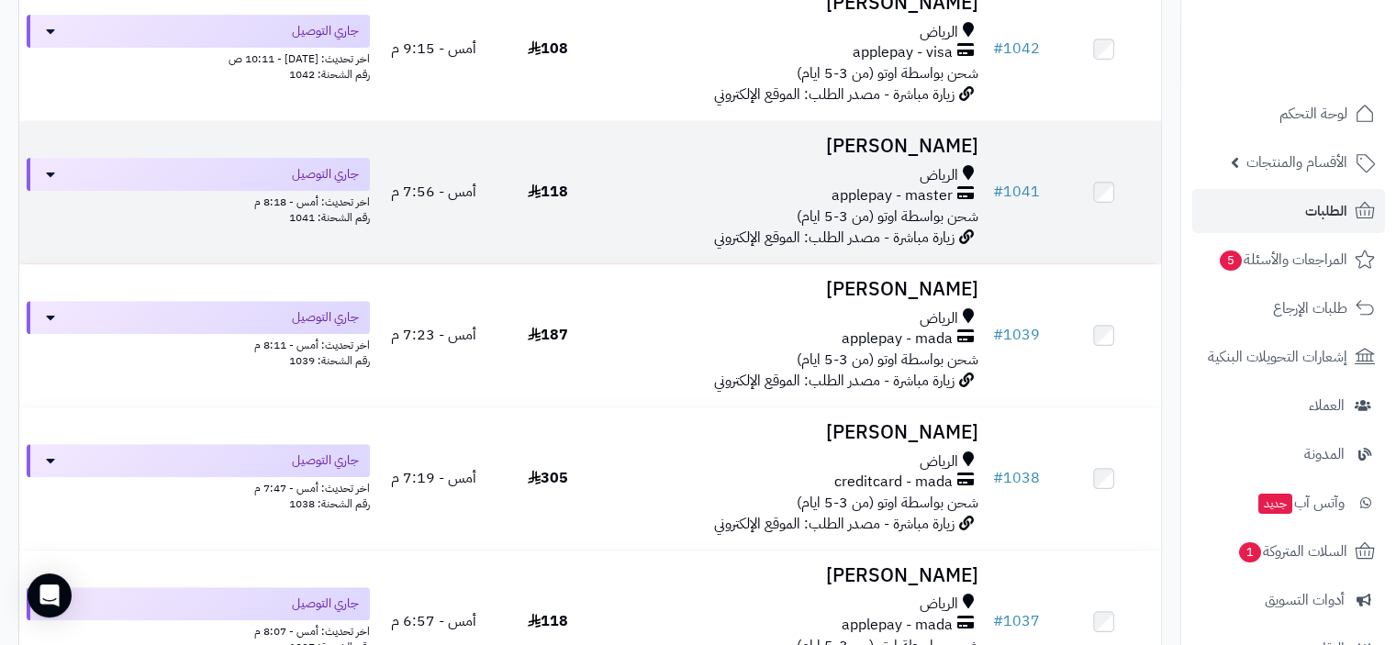
scroll to position [459, 0]
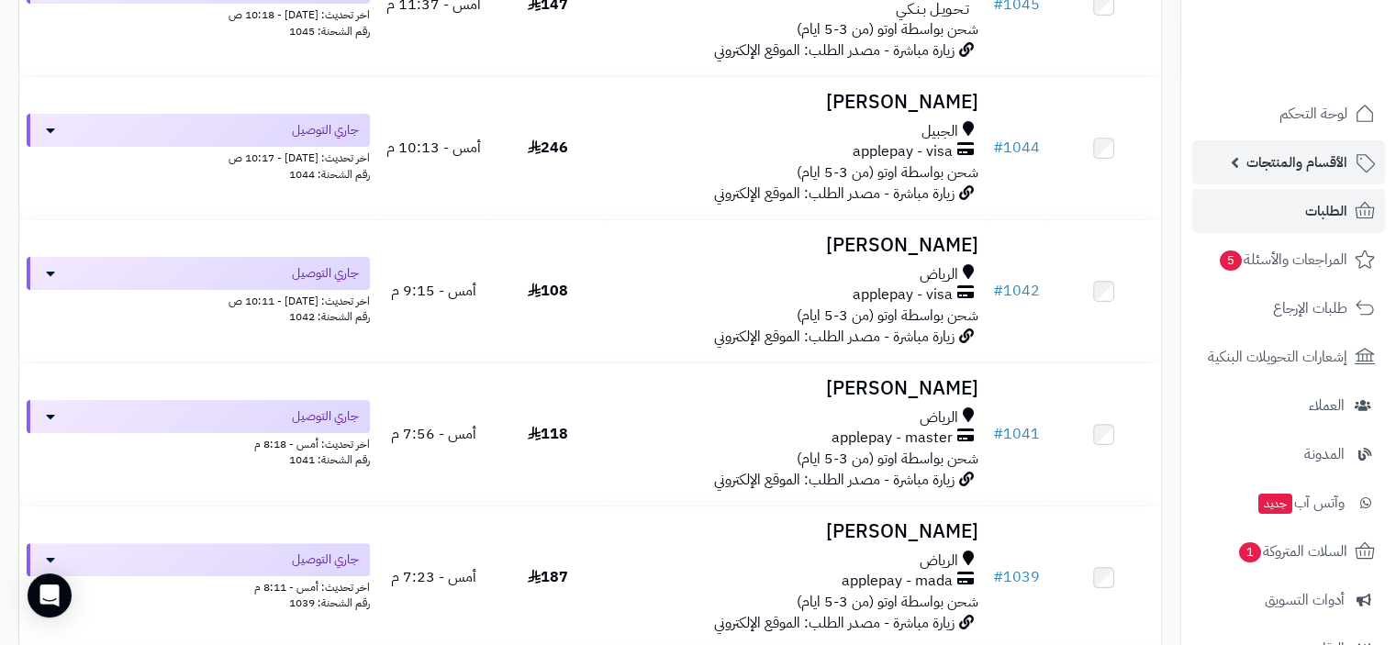
click at [1307, 163] on span "الأقسام والمنتجات" at bounding box center [1296, 163] width 101 height 26
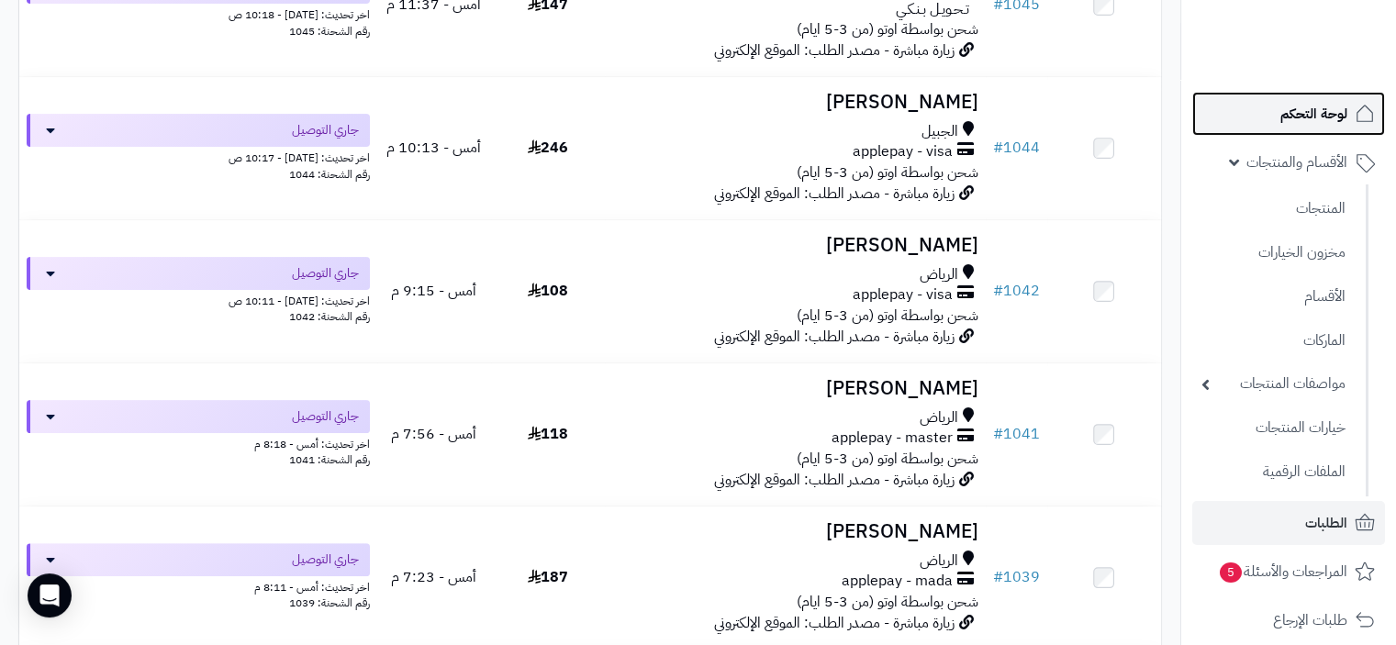
click at [1317, 113] on span "لوحة التحكم" at bounding box center [1313, 114] width 67 height 26
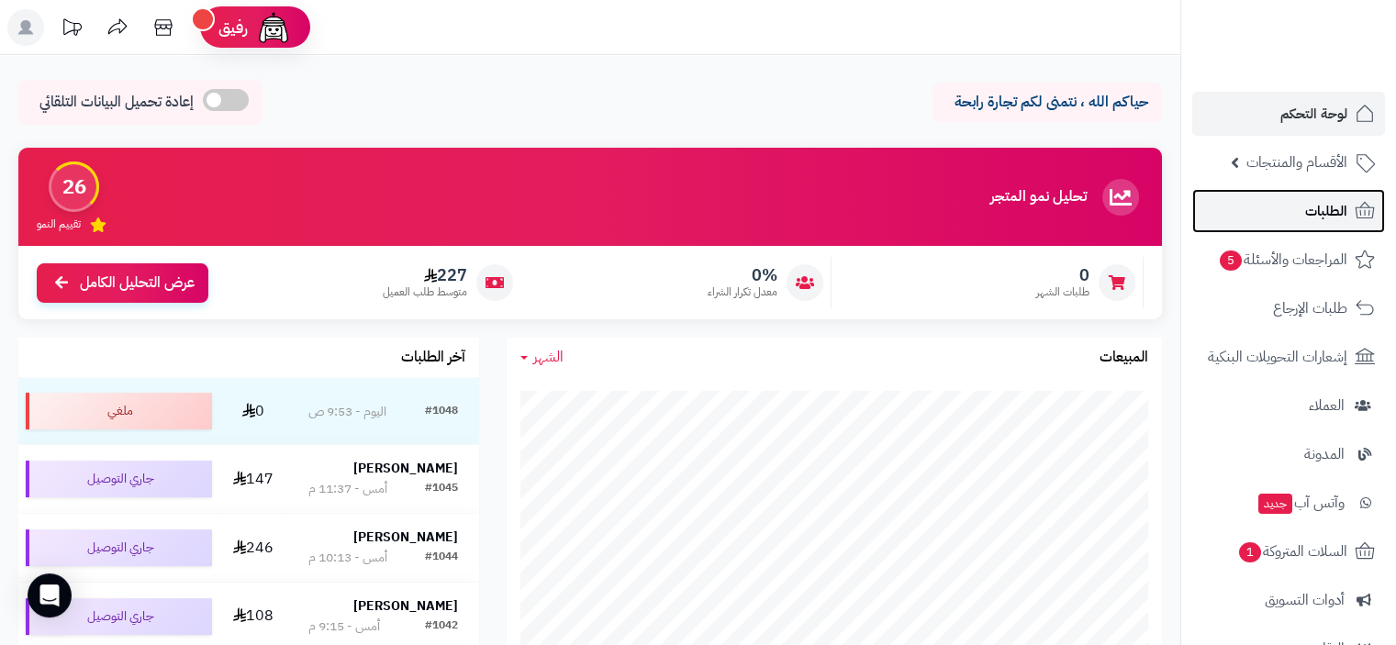
click at [1308, 204] on span "الطلبات" at bounding box center [1326, 211] width 42 height 26
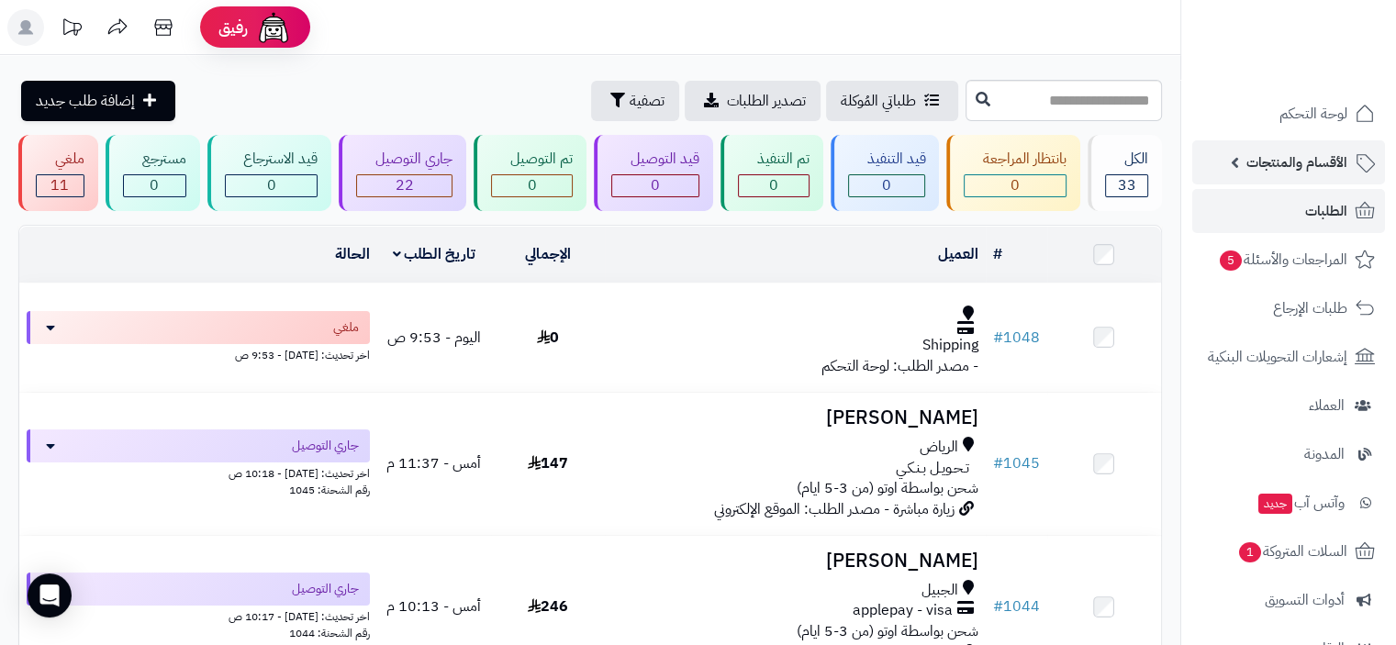
click at [1309, 164] on span "الأقسام والمنتجات" at bounding box center [1296, 163] width 101 height 26
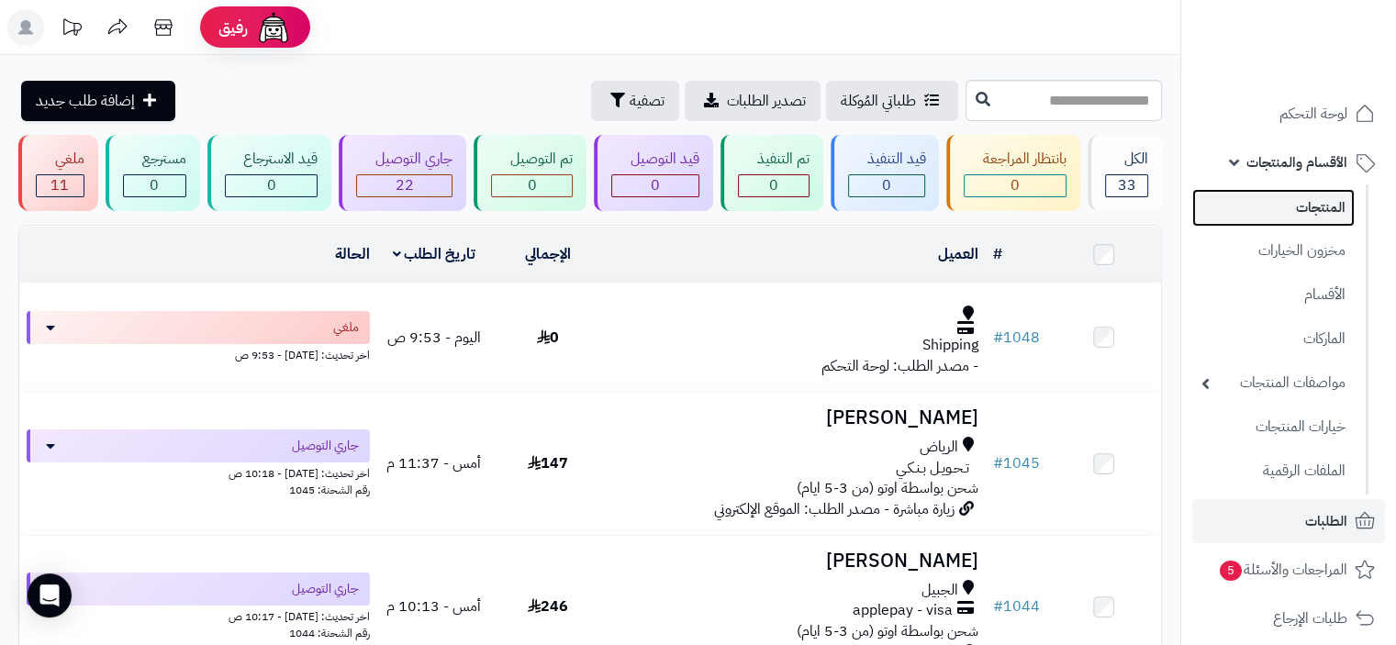
click at [1300, 215] on link "المنتجات" at bounding box center [1273, 208] width 162 height 38
